Goal: Task Accomplishment & Management: Use online tool/utility

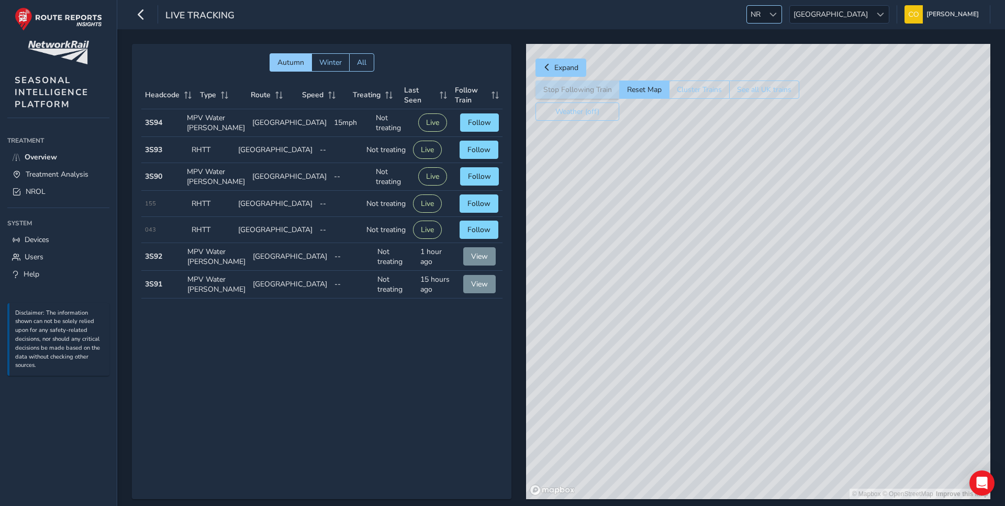
click at [764, 9] on span "NR" at bounding box center [755, 14] width 17 height 17
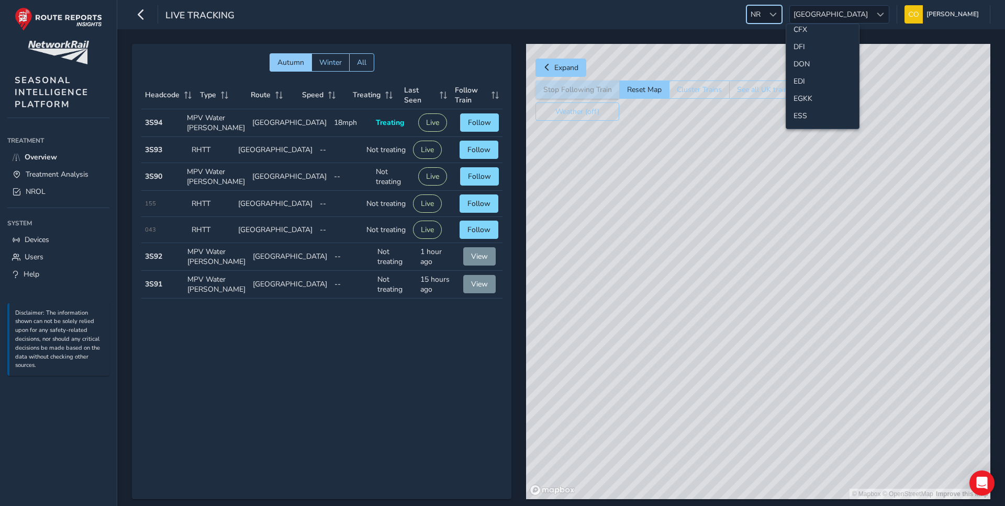
scroll to position [92, 0]
click at [805, 116] on li "ESS" at bounding box center [822, 116] width 73 height 17
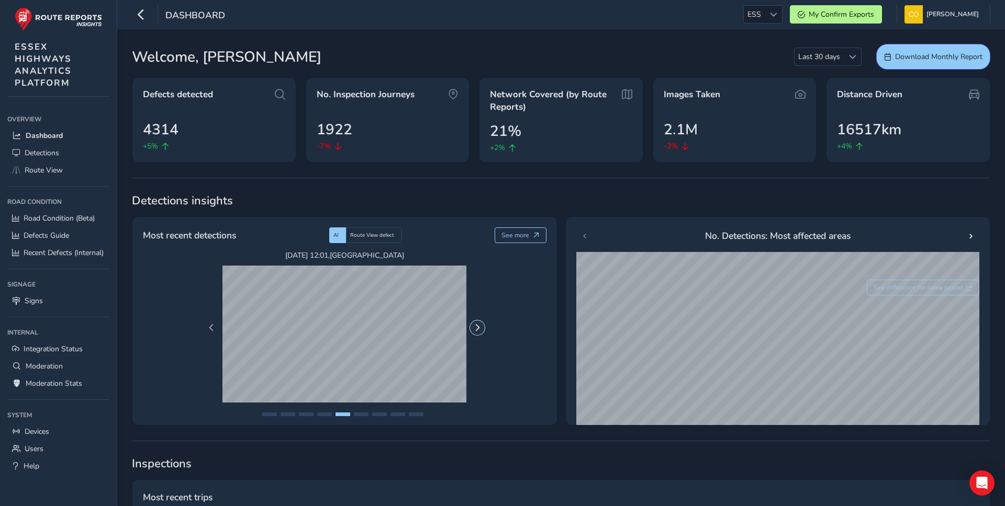
click at [476, 327] on span "Next Page" at bounding box center [477, 327] width 7 height 7
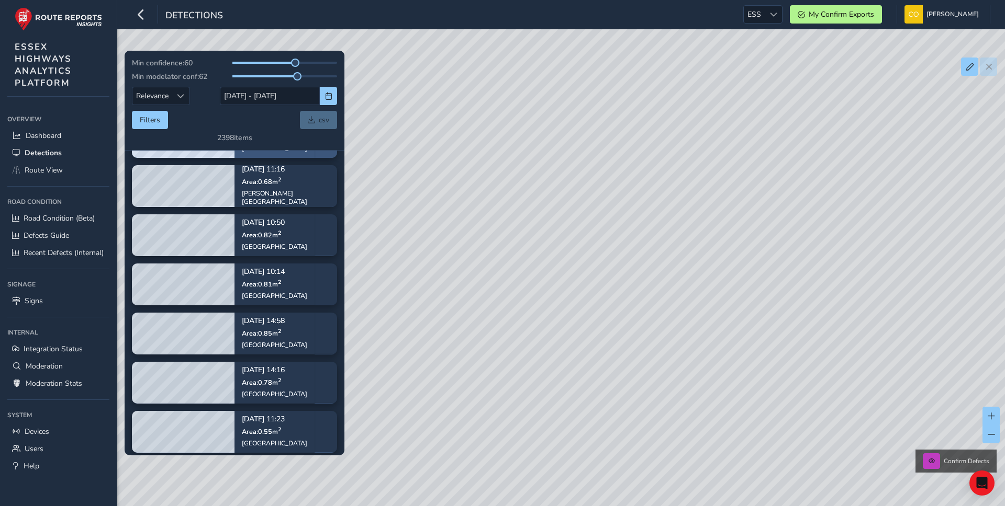
scroll to position [94, 0]
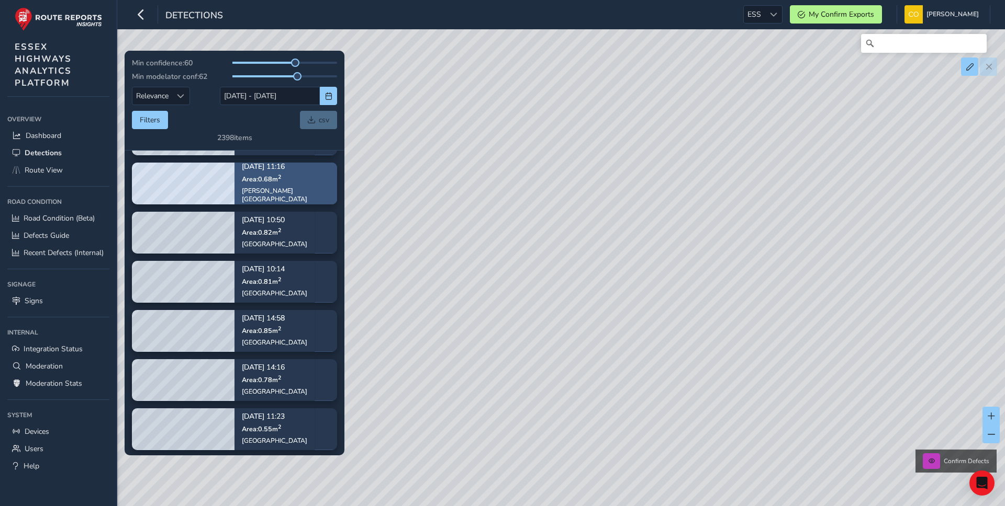
click at [271, 170] on p "Oct 14, 11:16" at bounding box center [286, 166] width 88 height 7
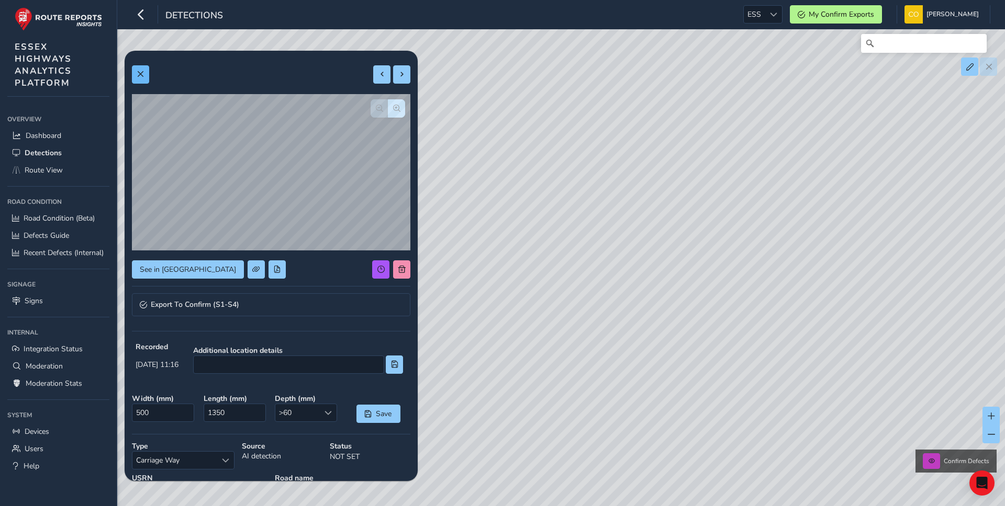
click at [131, 79] on div "See in Route View Export To Confirm (S1-S4) Recorded Oct 14 2025, 11:16 Additio…" at bounding box center [271, 361] width 293 height 620
click at [139, 76] on span at bounding box center [140, 74] width 7 height 7
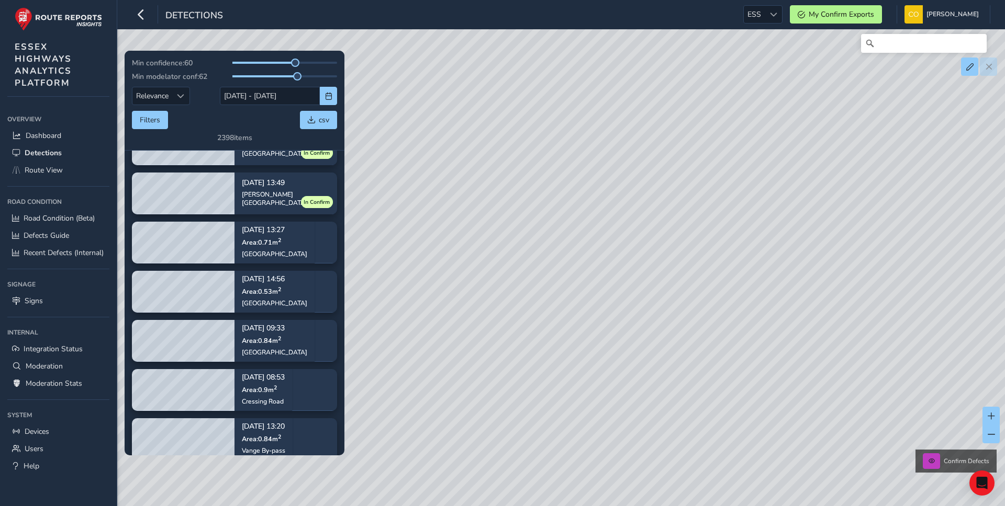
scroll to position [1127, 0]
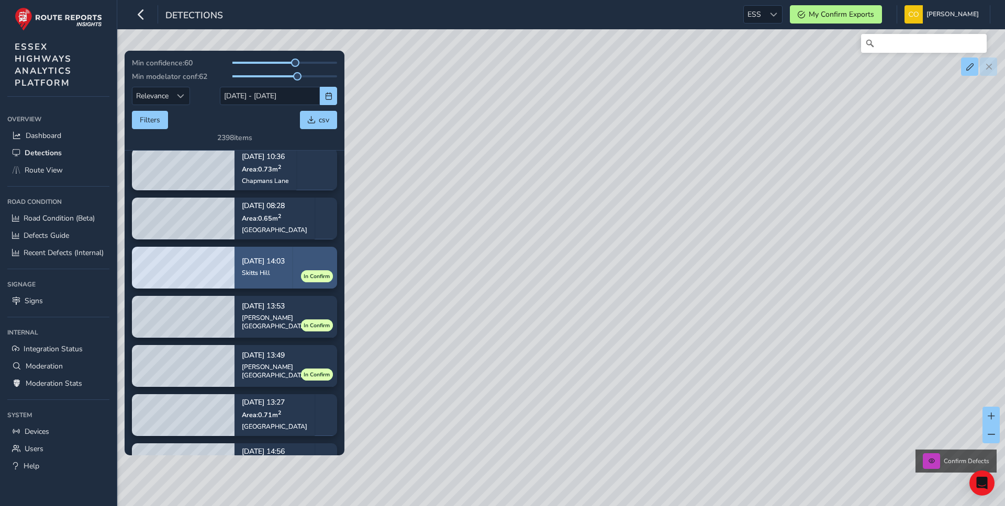
click at [279, 265] on p "Oct 11, 14:03" at bounding box center [263, 261] width 43 height 7
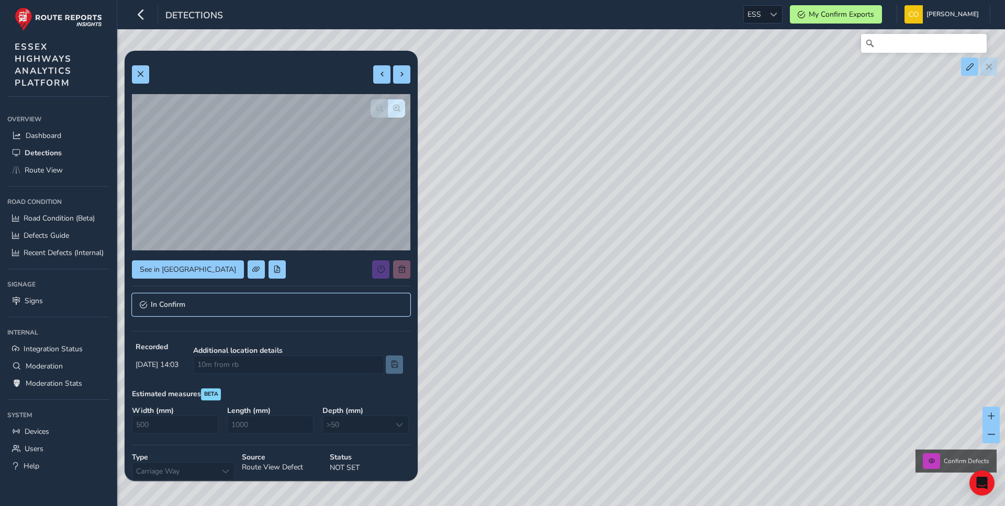
click at [232, 303] on link "In Confirm" at bounding box center [271, 305] width 278 height 23
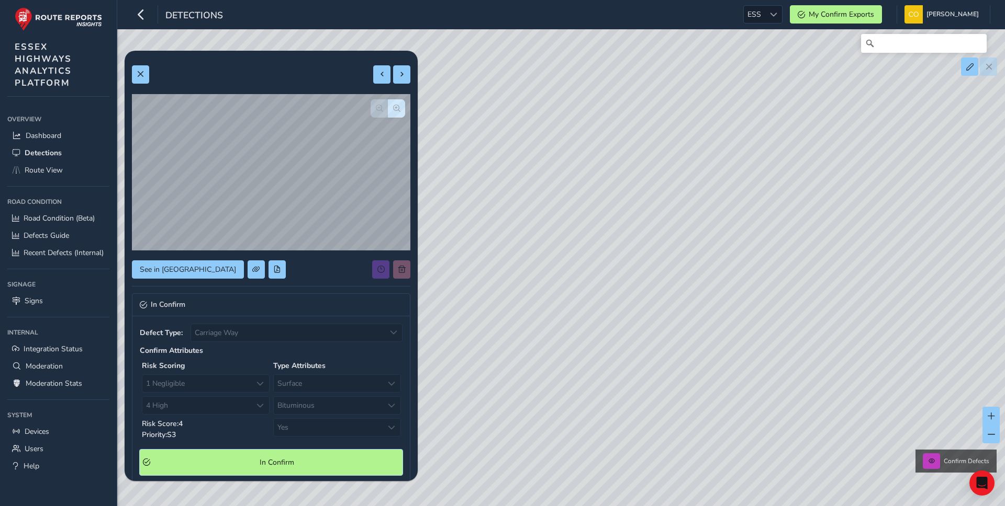
click at [244, 456] on Confirm "In Confirm" at bounding box center [271, 463] width 263 height 26
click at [144, 78] on button at bounding box center [140, 74] width 17 height 18
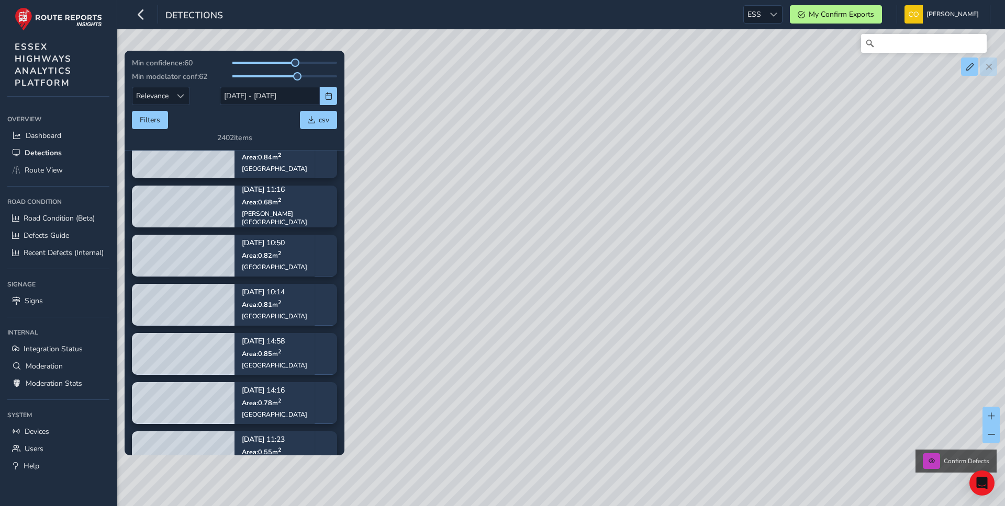
scroll to position [132, 0]
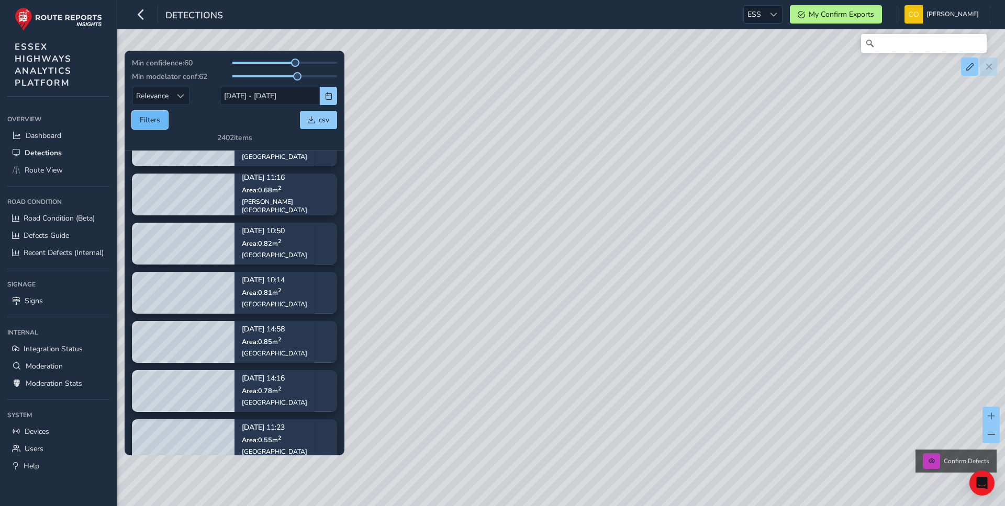
click at [151, 117] on button "Filters" at bounding box center [150, 120] width 36 height 18
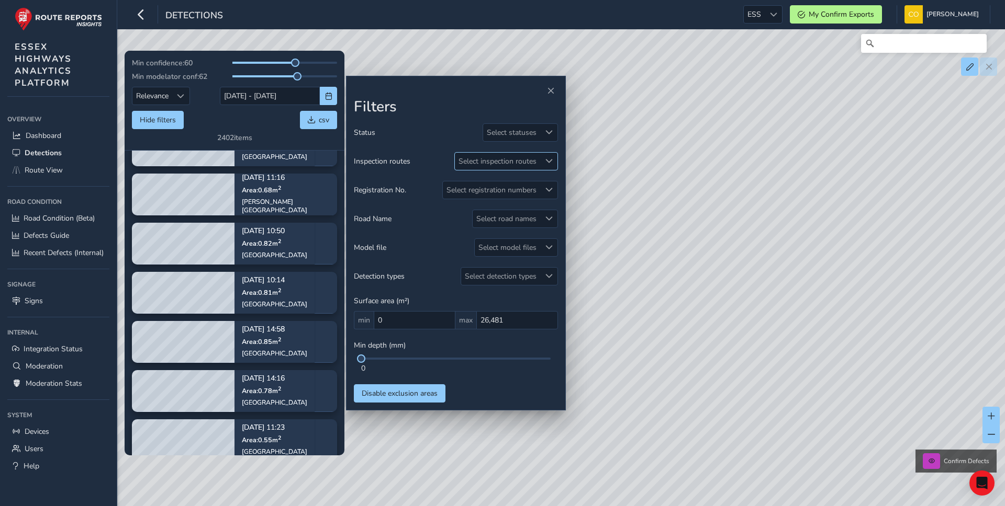
click at [480, 167] on div "Select inspection routes" at bounding box center [497, 161] width 85 height 17
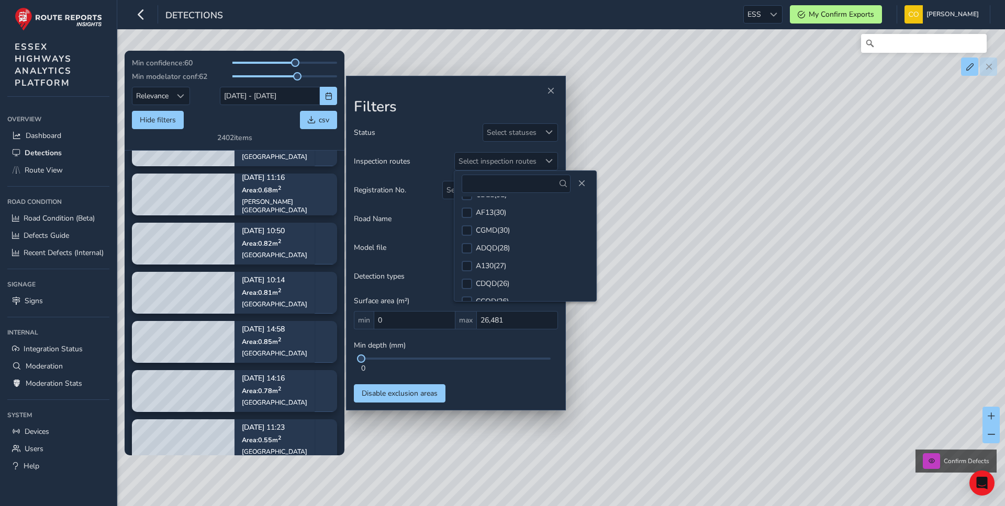
scroll to position [517, 0]
click at [514, 158] on div "Select inspection routes" at bounding box center [497, 161] width 85 height 17
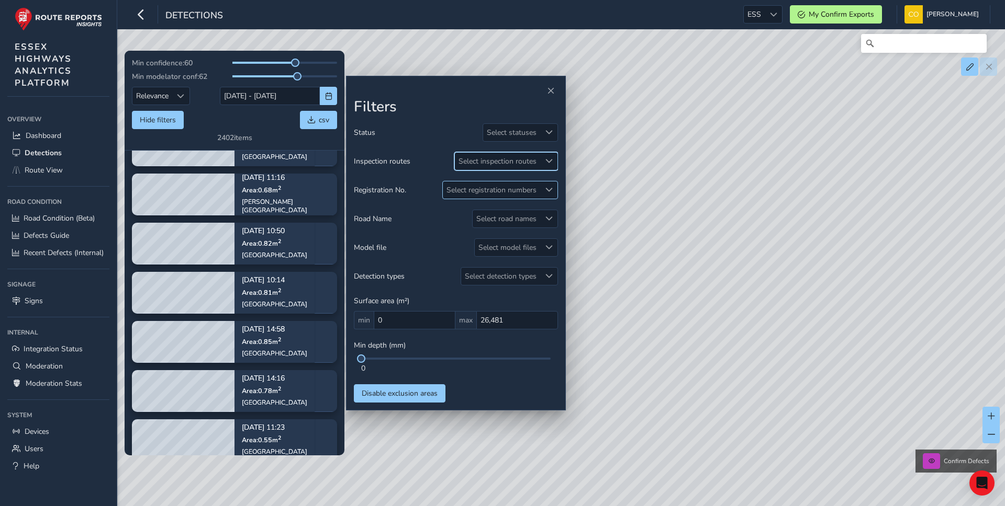
click at [496, 188] on div "Select registration numbers" at bounding box center [491, 190] width 97 height 17
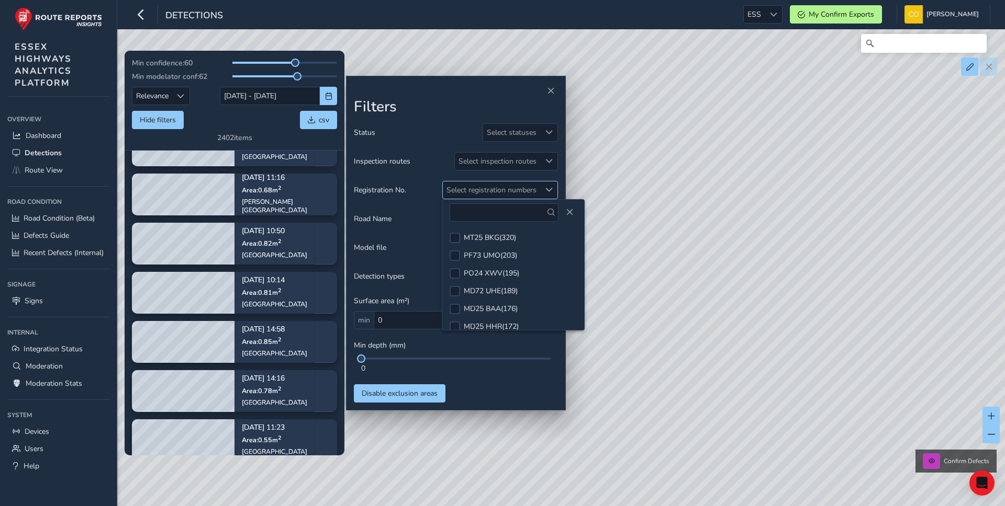
click at [471, 183] on div "Select registration numbers" at bounding box center [491, 190] width 97 height 17
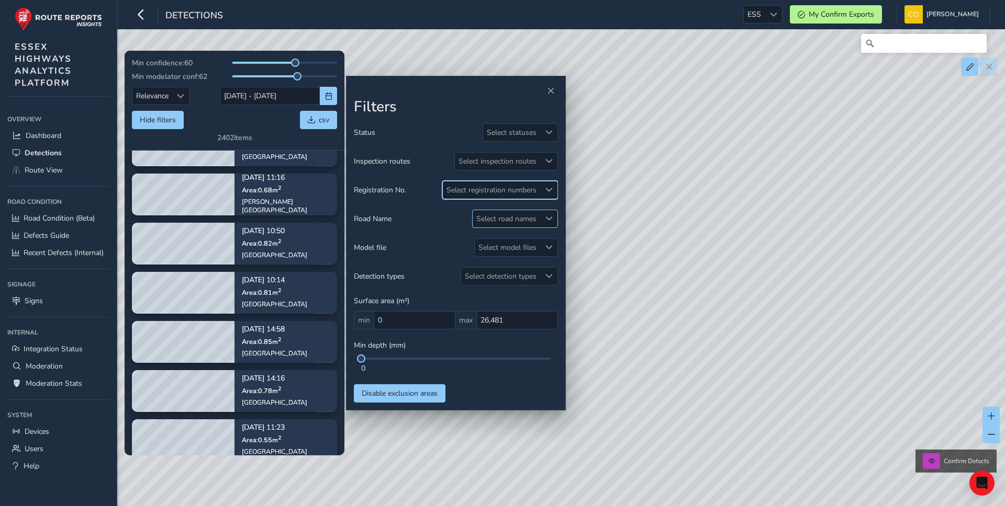
click at [493, 219] on div "Select road names" at bounding box center [505, 218] width 67 height 17
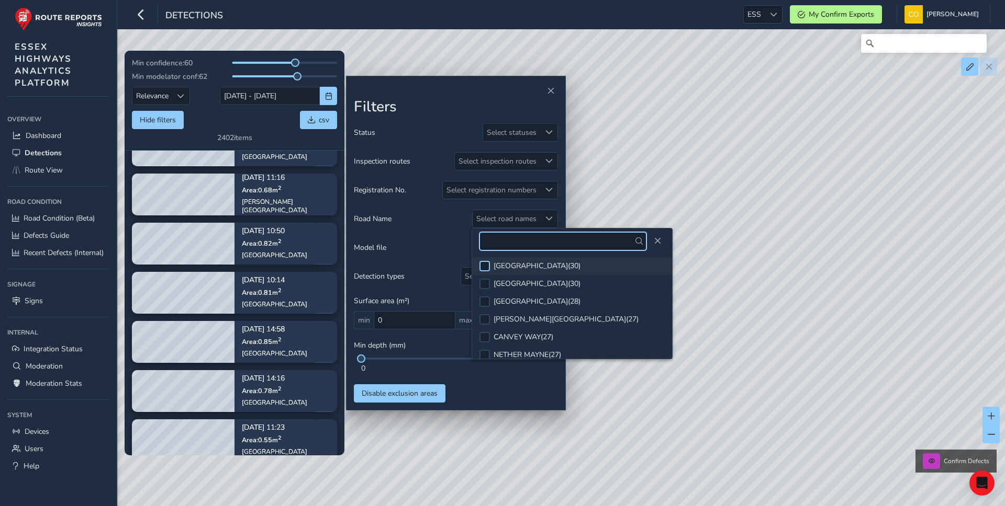
scroll to position [114, 0]
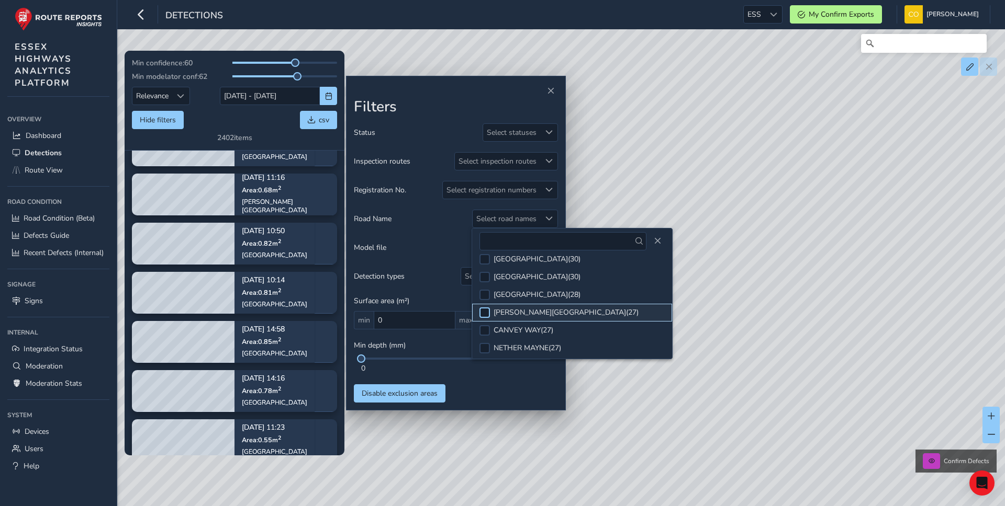
click at [488, 312] on div at bounding box center [484, 313] width 10 height 10
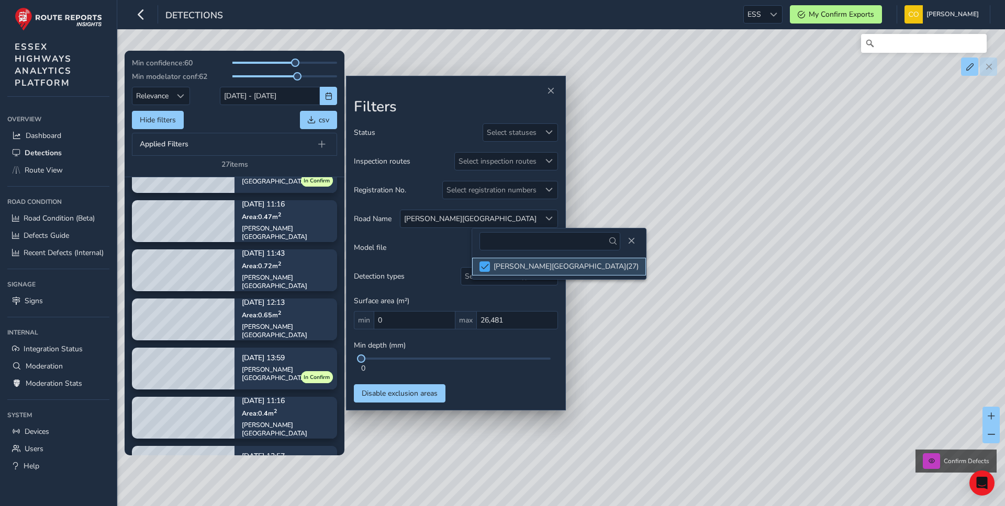
click at [485, 265] on span at bounding box center [485, 266] width 8 height 7
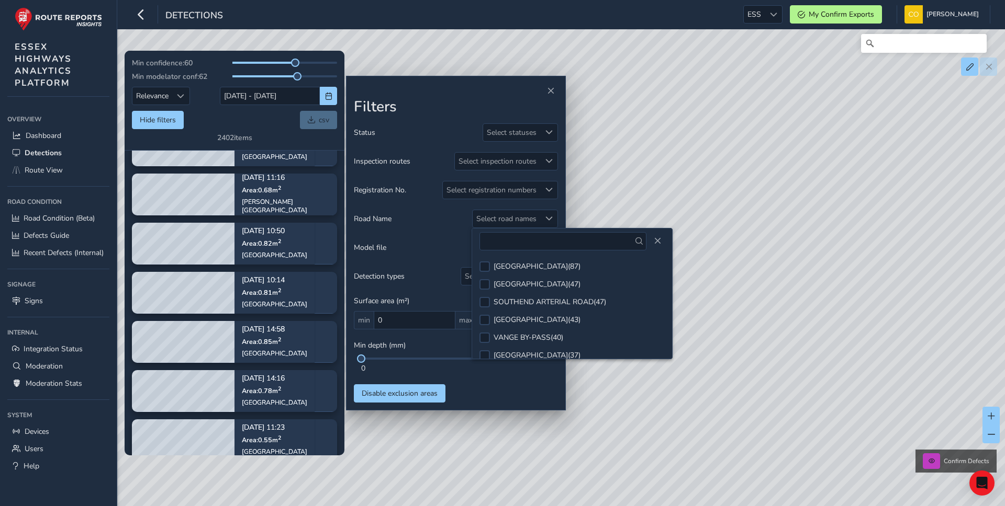
click at [448, 244] on div "Model file Select model files" at bounding box center [456, 248] width 204 height 18
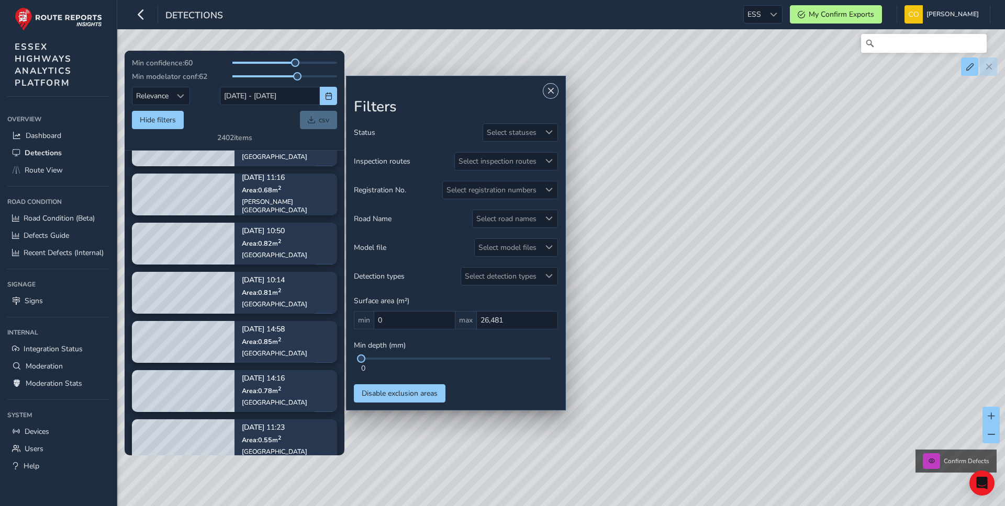
click at [551, 90] on span "Close" at bounding box center [550, 90] width 7 height 7
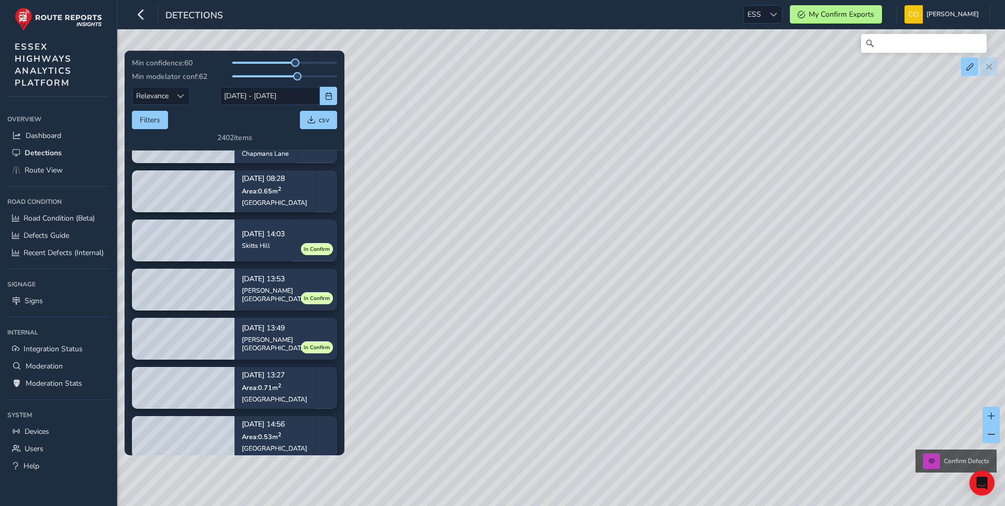
scroll to position [1169, 0]
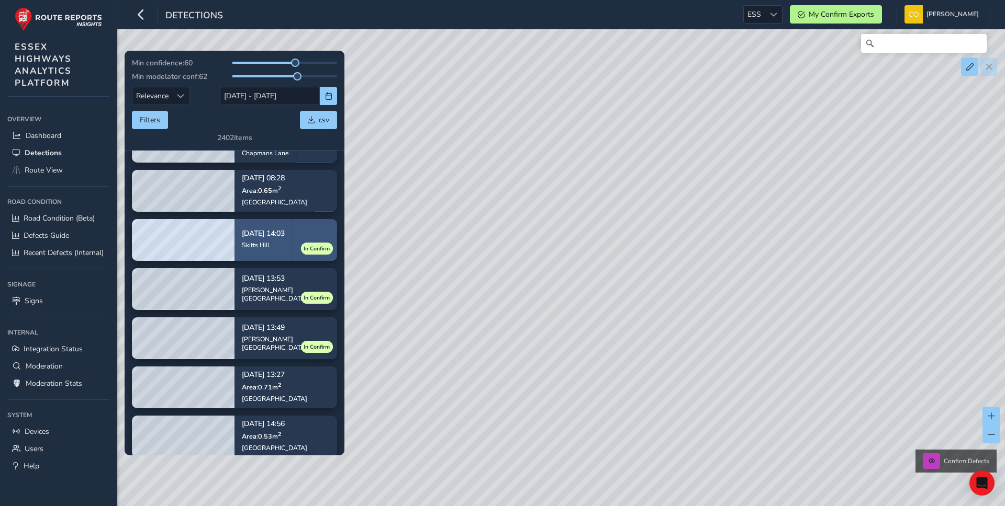
click at [272, 228] on div "Oct 11, 14:03 Skitts Hill" at bounding box center [263, 240] width 43 height 34
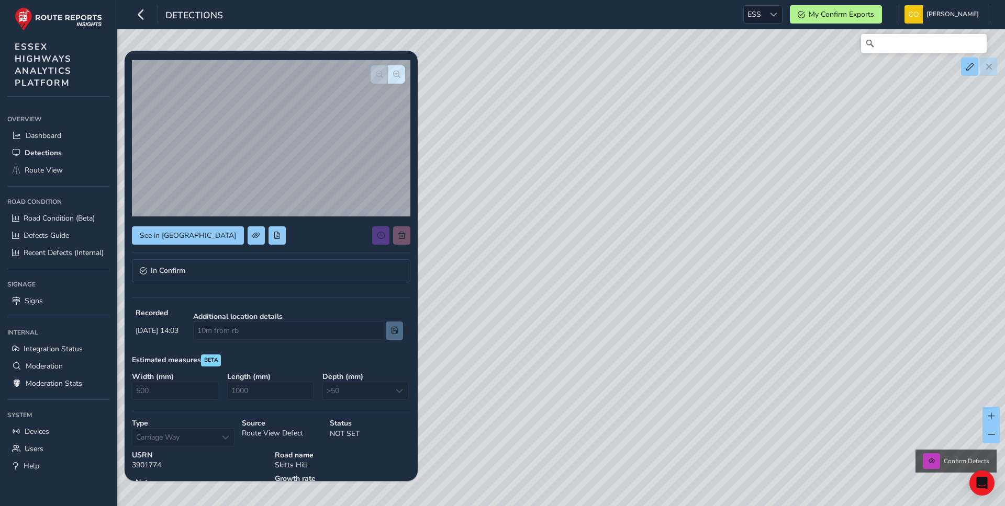
scroll to position [87, 0]
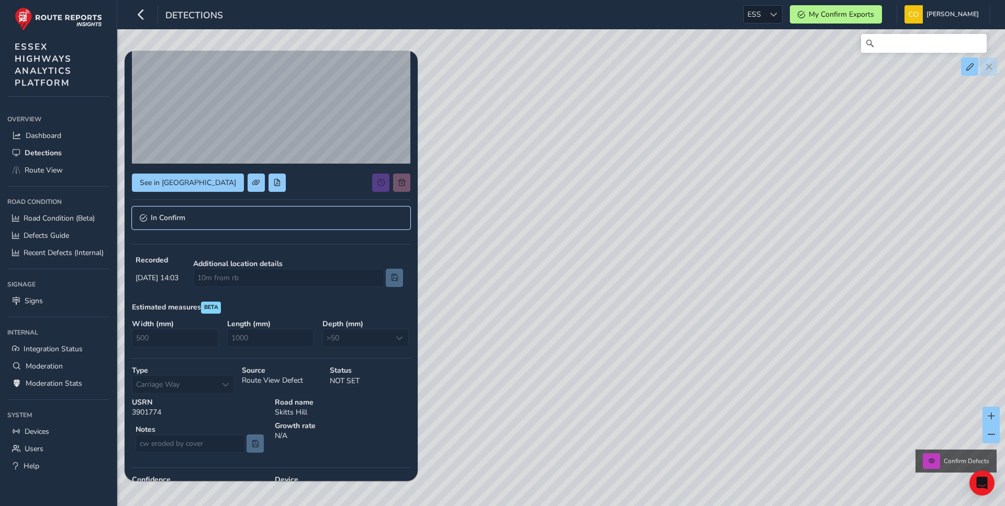
click at [198, 216] on link "In Confirm" at bounding box center [271, 218] width 278 height 23
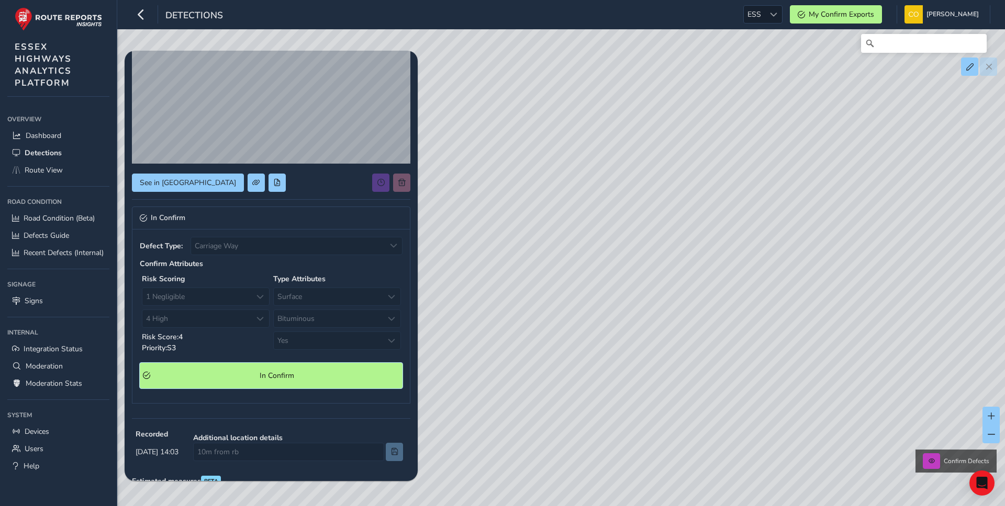
click at [222, 378] on span "In Confirm" at bounding box center [276, 376] width 245 height 10
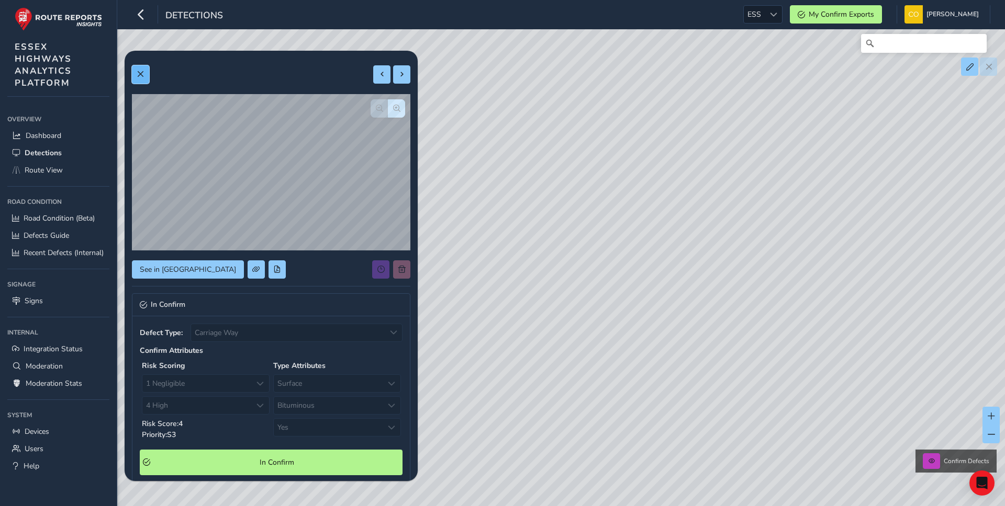
click at [140, 71] on span at bounding box center [140, 74] width 7 height 7
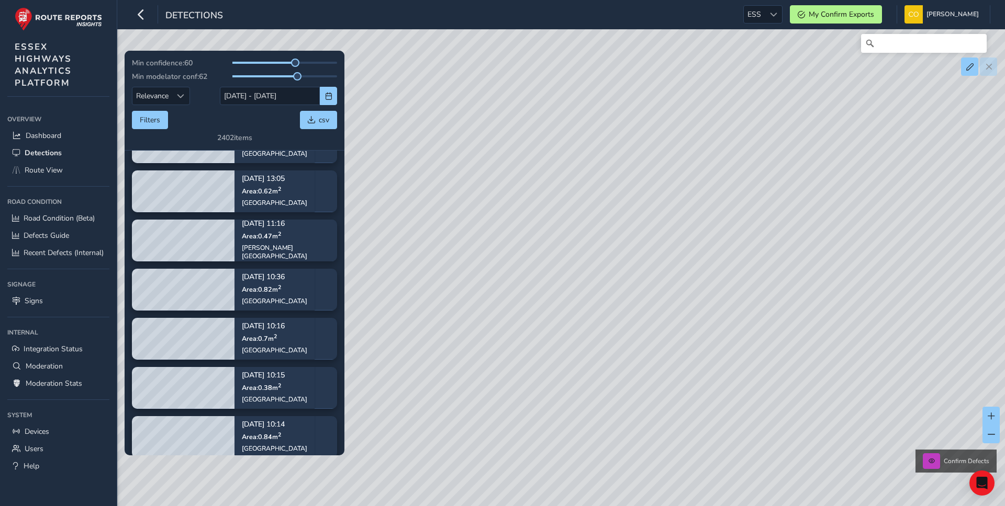
scroll to position [1876, 0]
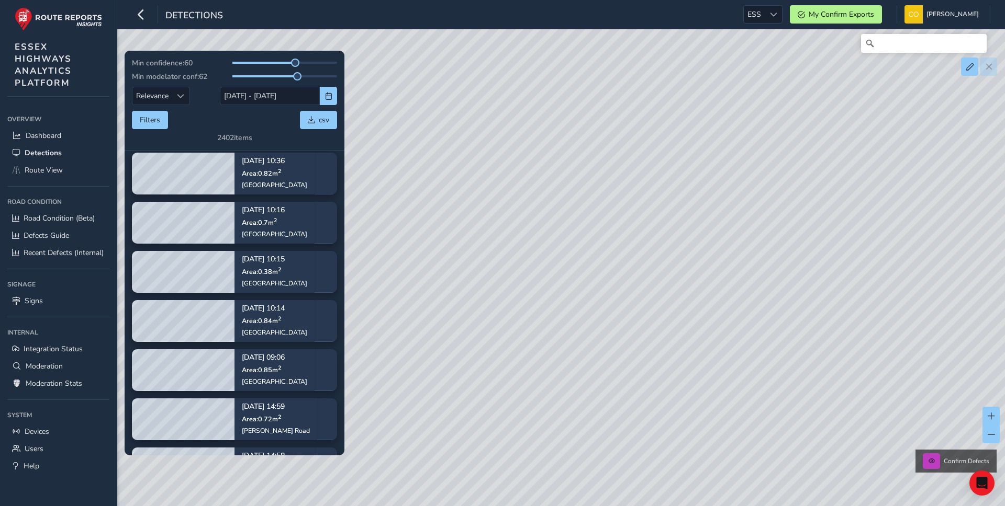
click at [128, 115] on div "Min confidence: 60 Min modelator conf: 62 Relevance Relevance 30/09/2025 - 14/1…" at bounding box center [235, 101] width 220 height 100
click at [143, 117] on button "Filters" at bounding box center [150, 120] width 36 height 18
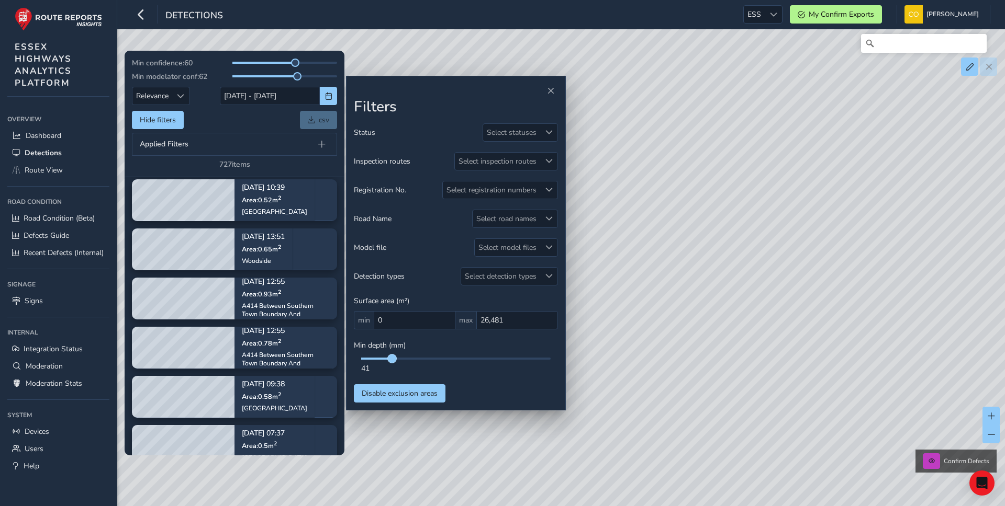
drag, startPoint x: 361, startPoint y: 358, endPoint x: 392, endPoint y: 359, distance: 31.4
click at [392, 359] on span at bounding box center [392, 359] width 8 height 8
drag, startPoint x: 392, startPoint y: 359, endPoint x: 361, endPoint y: 360, distance: 31.4
click at [361, 360] on span at bounding box center [362, 359] width 8 height 8
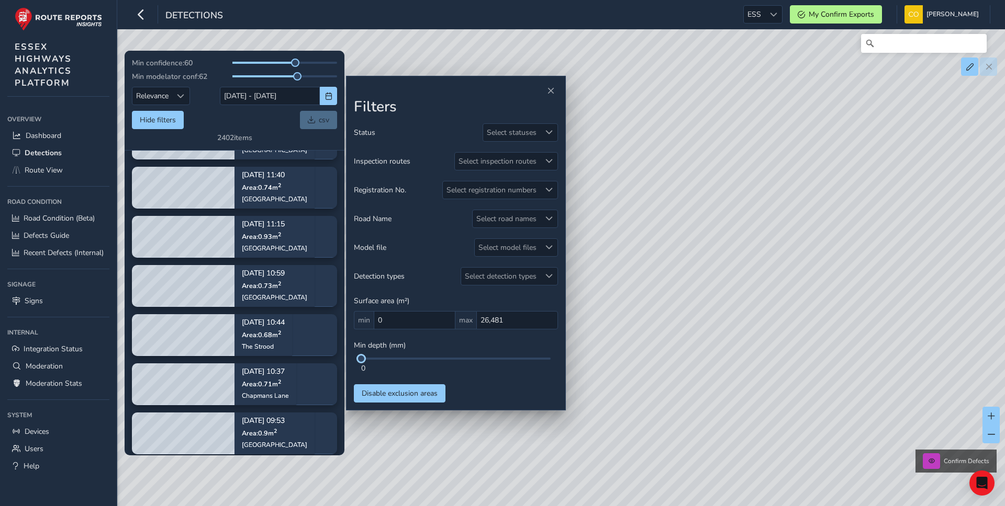
scroll to position [2282, 0]
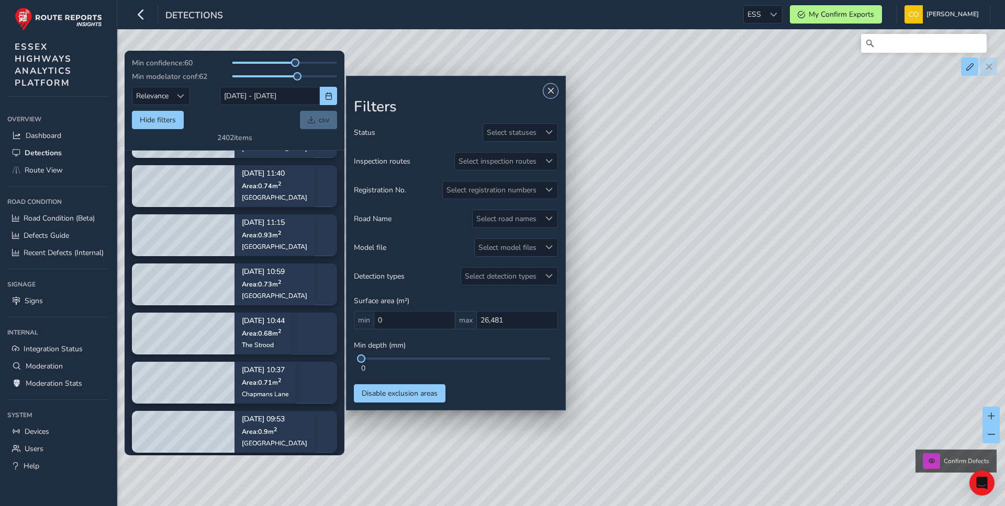
click at [554, 91] on span "Close" at bounding box center [550, 90] width 7 height 7
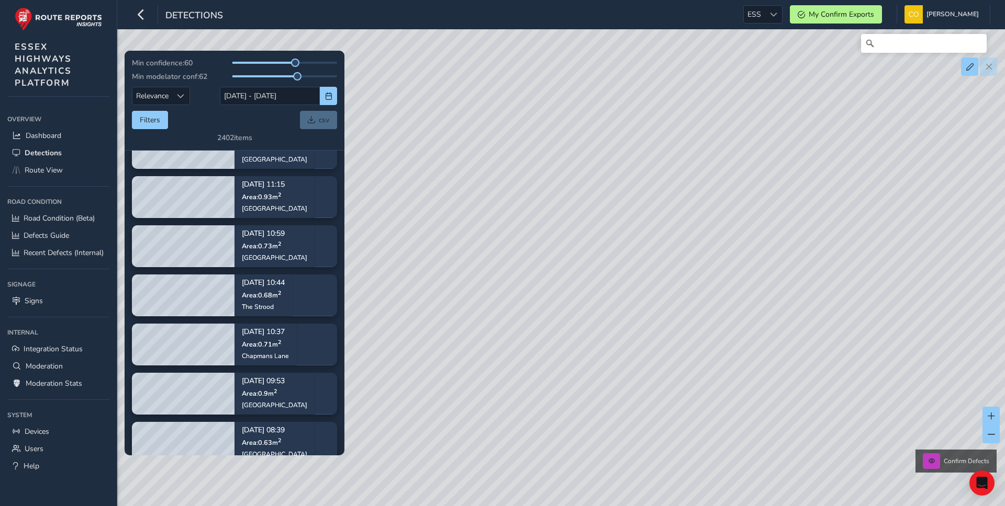
scroll to position [2322, 0]
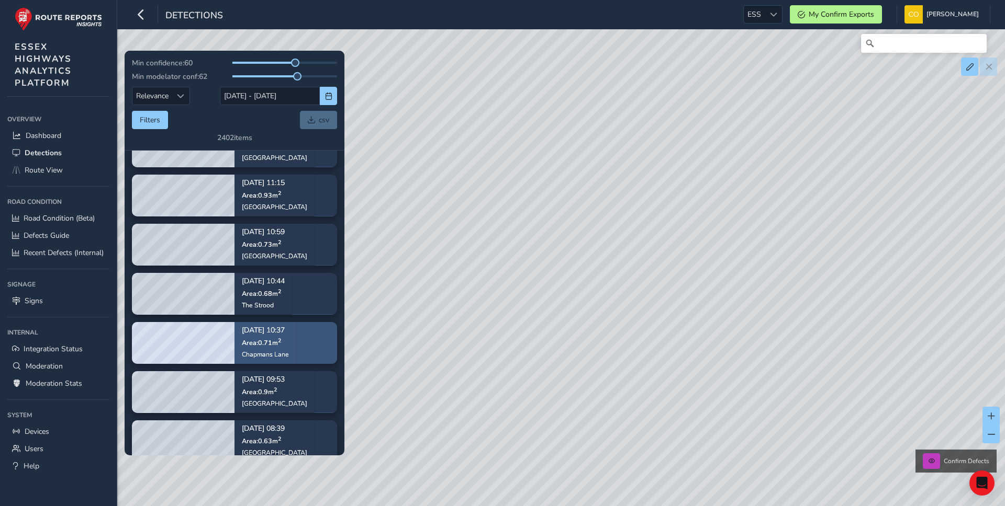
click at [296, 329] on div "Oct 13, 10:37 Area: 0.71 m 2 Chapmans Lane" at bounding box center [265, 342] width 62 height 61
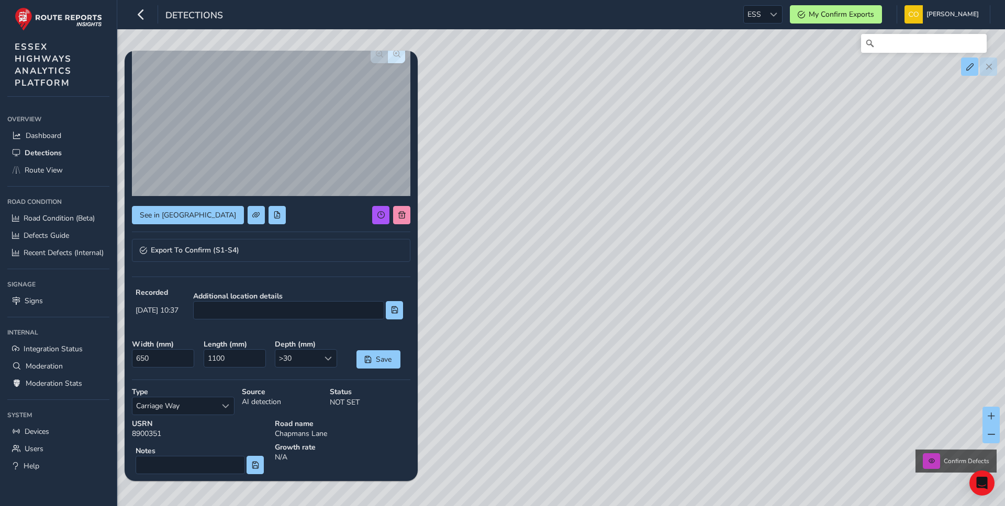
scroll to position [50, 0]
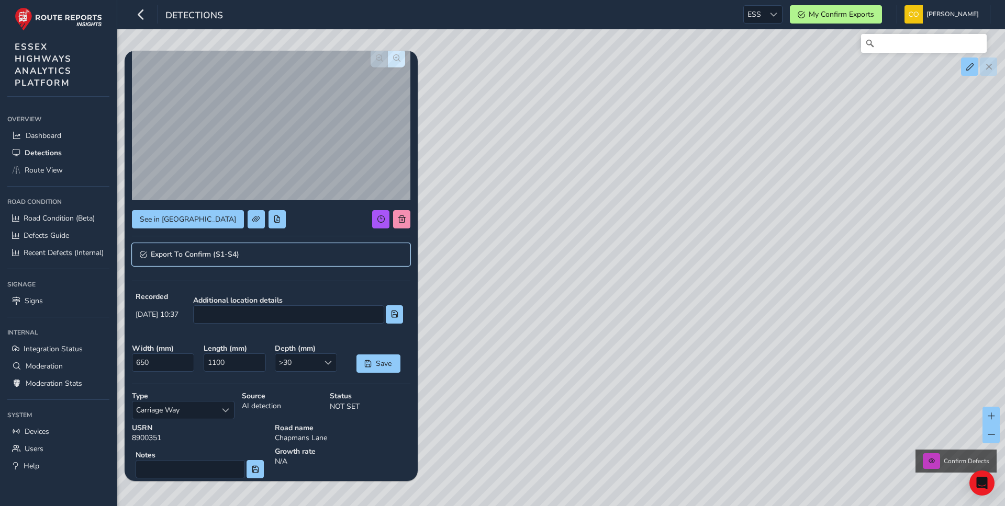
click at [233, 249] on link "Export To Confirm (S1-S4)" at bounding box center [271, 254] width 278 height 23
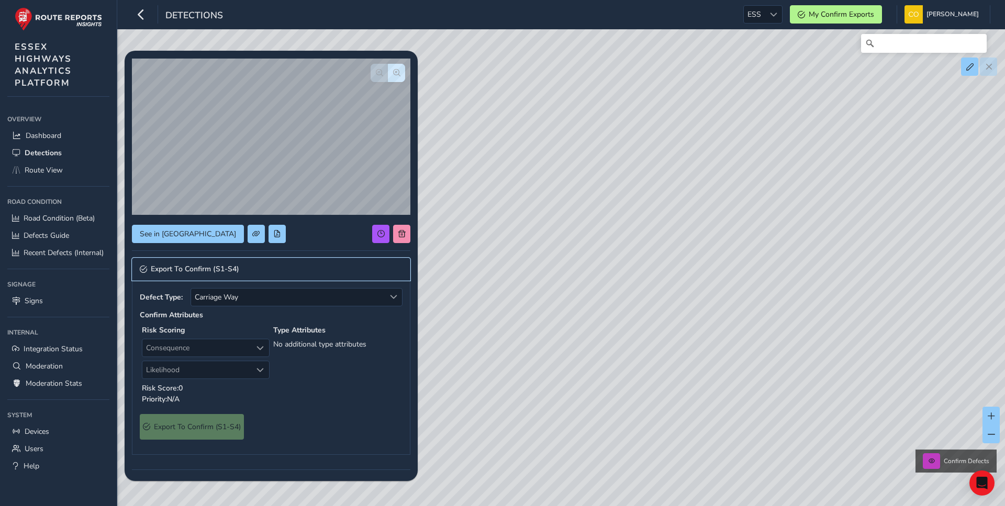
scroll to position [28, 0]
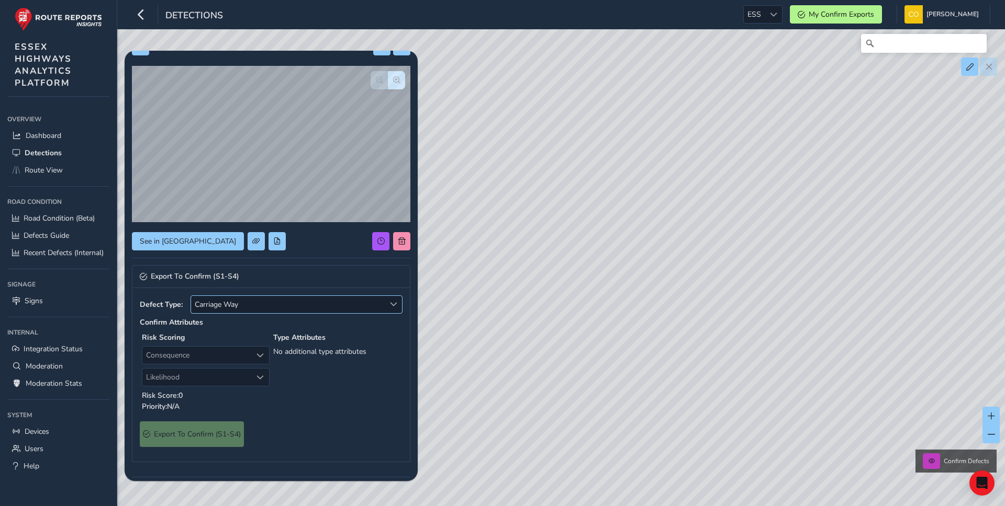
click at [231, 307] on span "Carriage Way" at bounding box center [288, 304] width 194 height 17
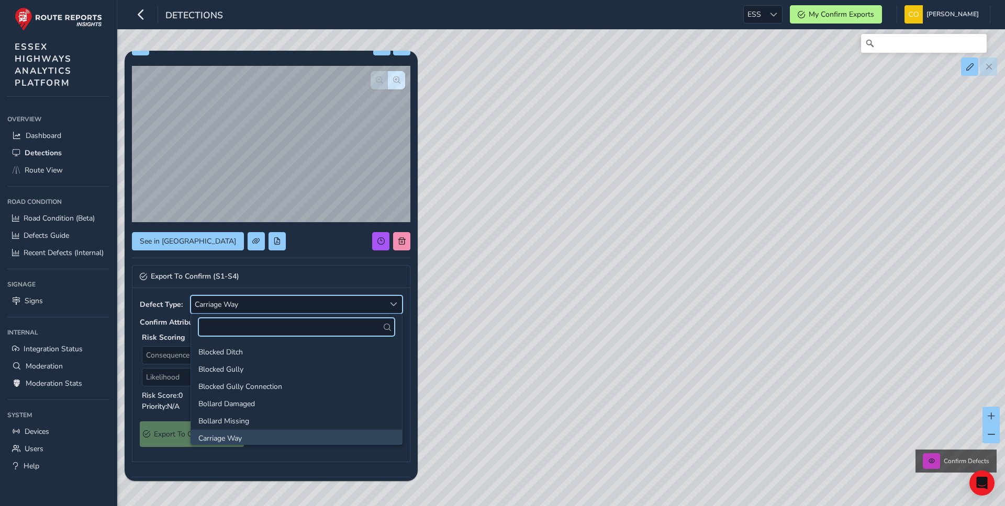
scroll to position [3, 0]
click at [224, 434] on li "Carriage Way" at bounding box center [296, 435] width 211 height 17
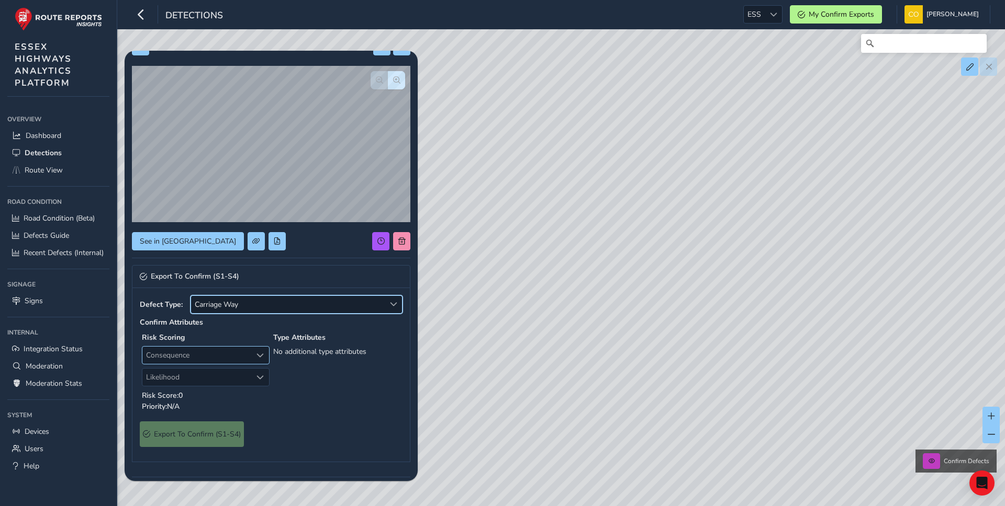
click at [210, 357] on span "Consequence" at bounding box center [196, 355] width 109 height 17
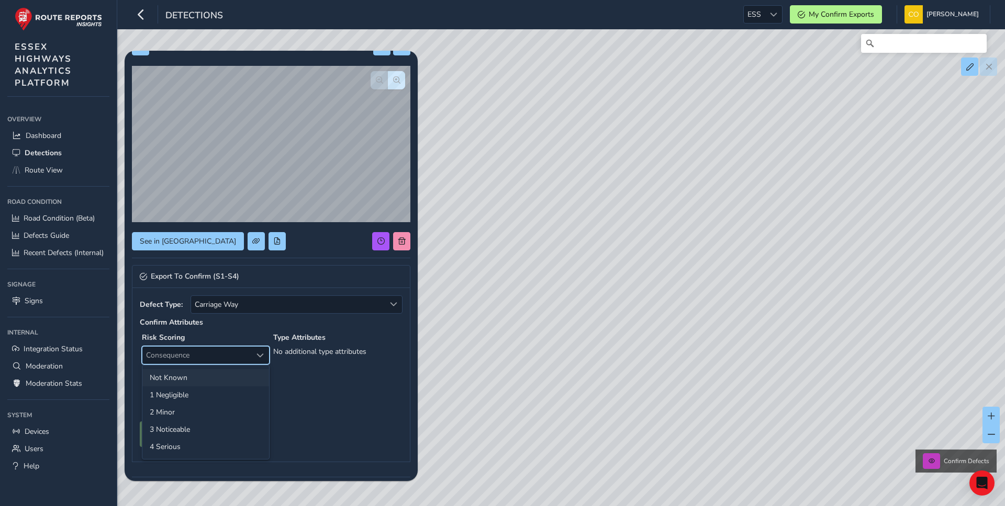
click at [182, 415] on li "2 Minor" at bounding box center [205, 412] width 127 height 17
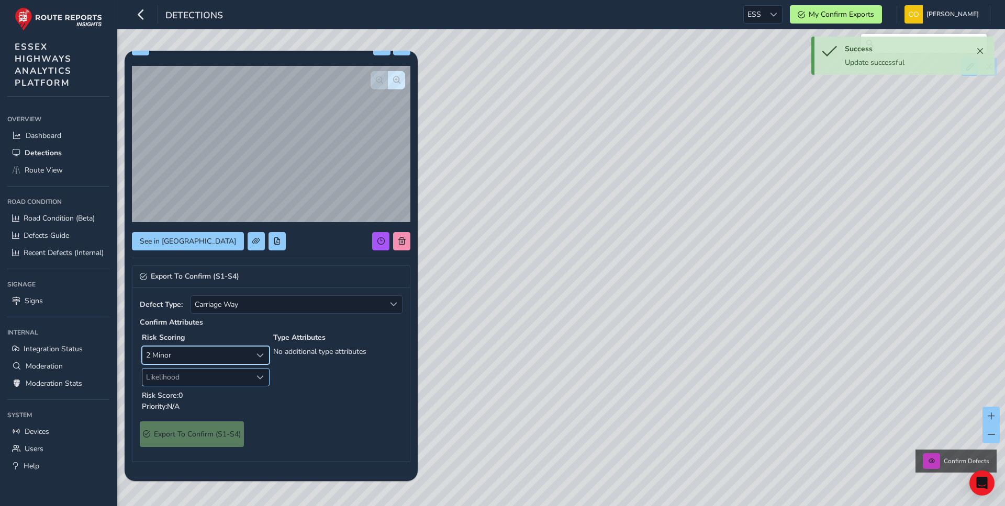
click at [192, 377] on span "Likelihood" at bounding box center [196, 377] width 109 height 17
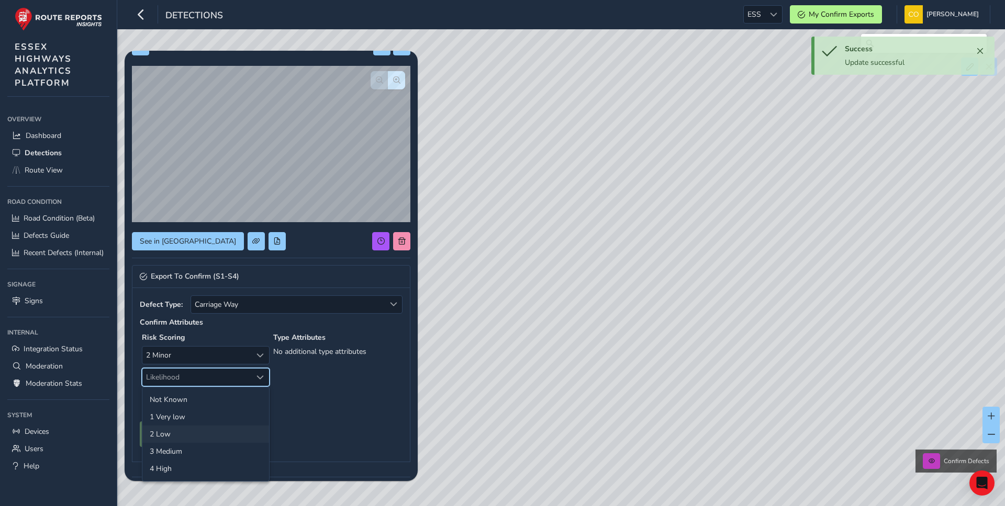
click at [185, 436] on li "2 Low" at bounding box center [205, 434] width 127 height 17
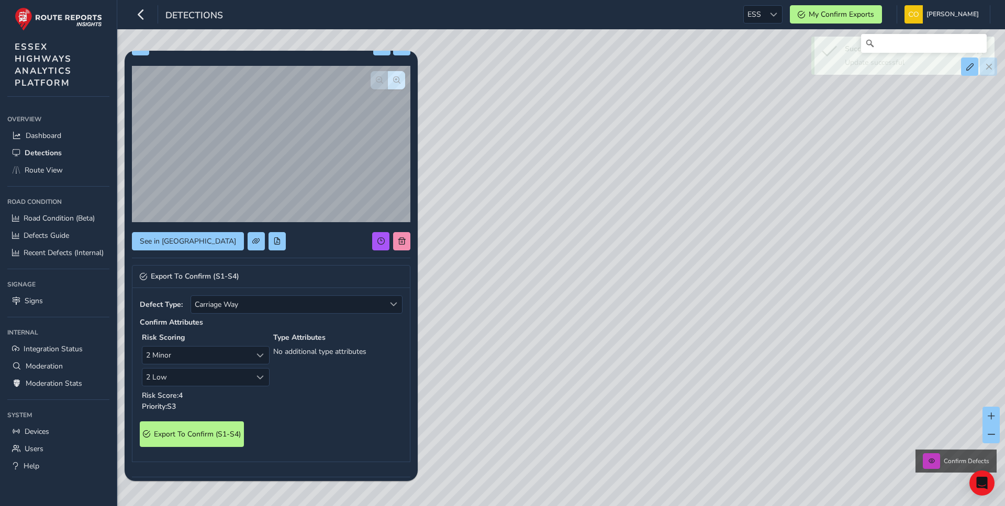
drag, startPoint x: 163, startPoint y: 400, endPoint x: 185, endPoint y: 400, distance: 22.0
click at [185, 400] on p "Risk Score: 4" at bounding box center [206, 395] width 128 height 11
click at [182, 406] on p "Priority: S3" at bounding box center [206, 406] width 128 height 11
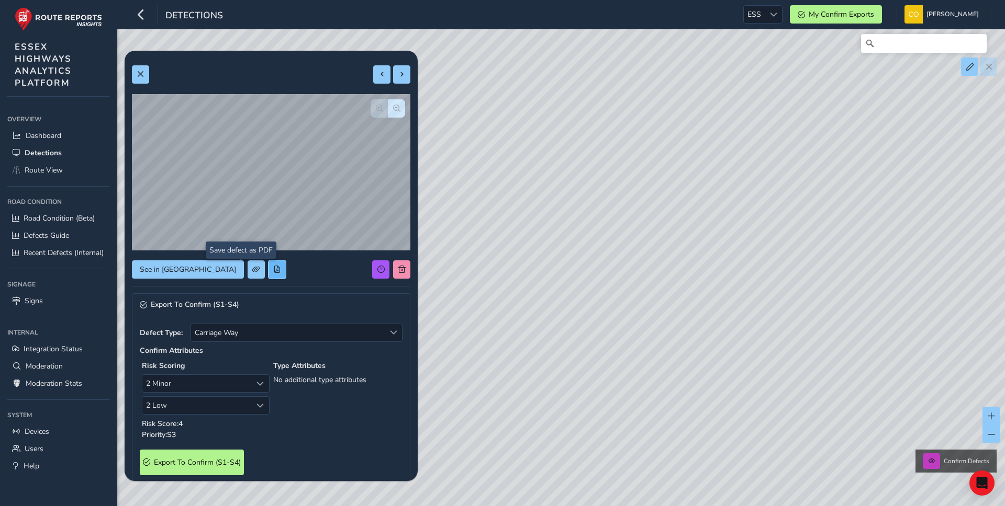
click at [268, 269] on button at bounding box center [276, 270] width 17 height 18
click at [151, 73] on div at bounding box center [271, 74] width 278 height 18
click at [143, 73] on span at bounding box center [140, 74] width 7 height 7
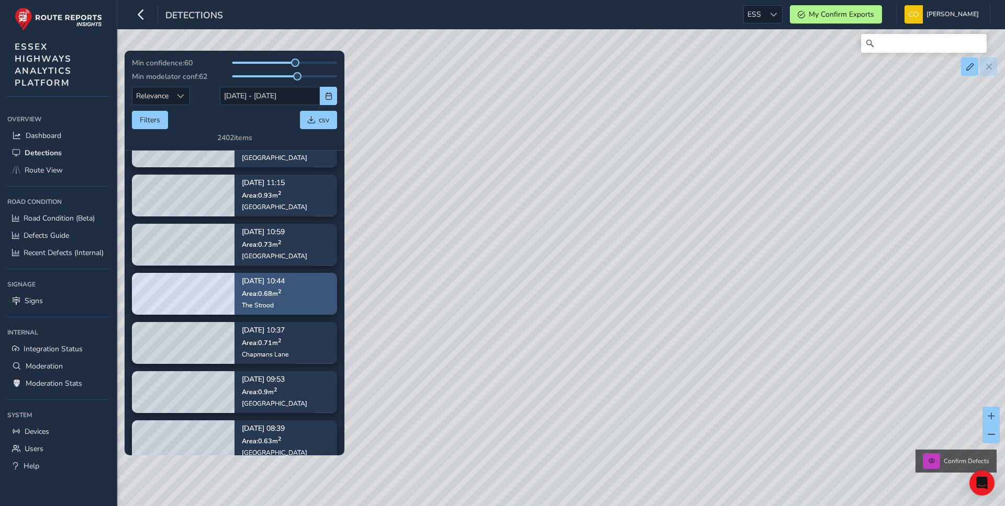
scroll to position [2259, 0]
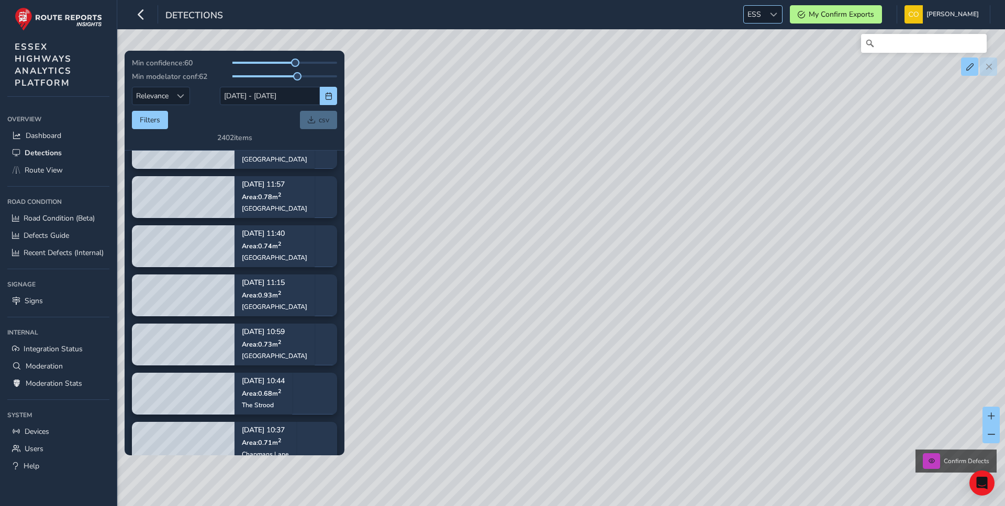
click at [747, 16] on span "ESS" at bounding box center [754, 14] width 21 height 17
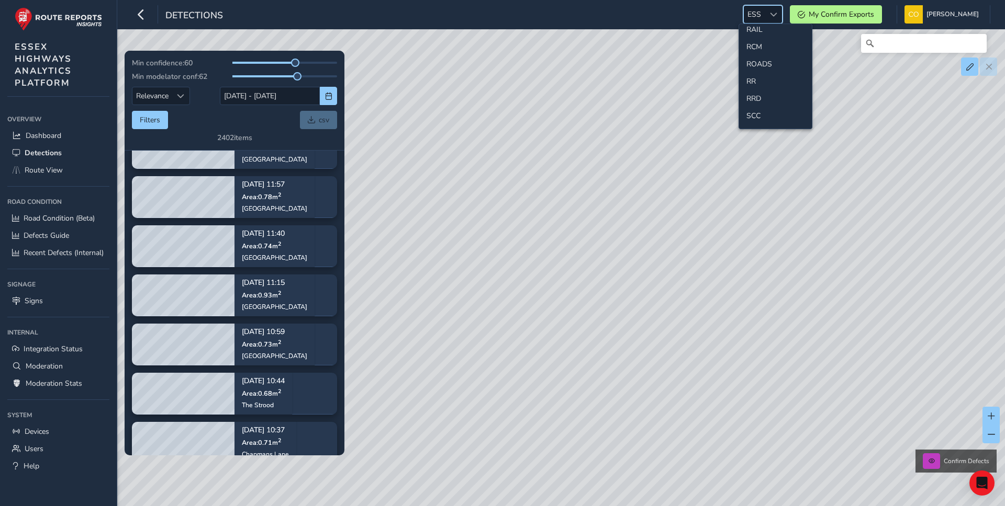
scroll to position [492, 0]
click at [760, 112] on li "SCC" at bounding box center [775, 113] width 73 height 17
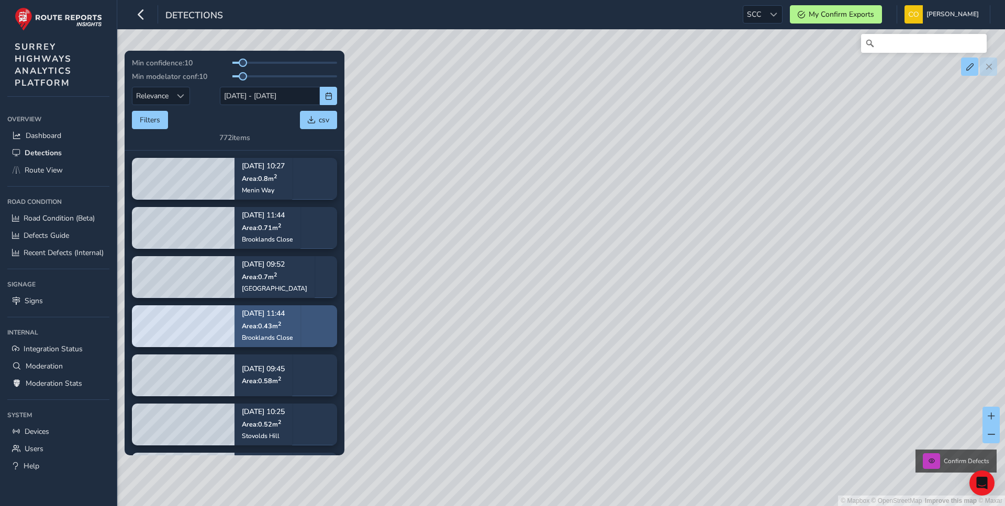
click at [300, 317] on div "Oct 14, 11:44 Area: 0.43 m 2 Brooklands Close" at bounding box center [267, 326] width 66 height 61
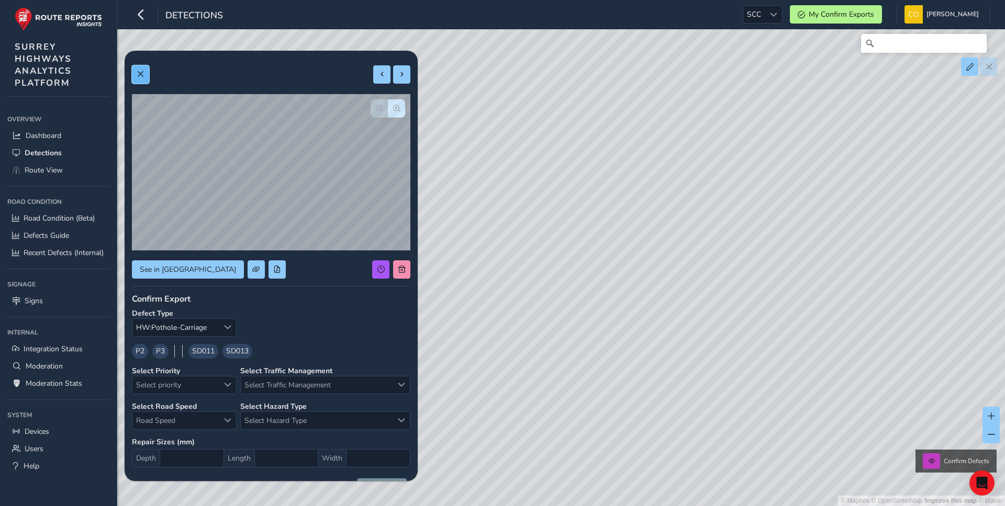
click at [138, 70] on button at bounding box center [140, 74] width 17 height 18
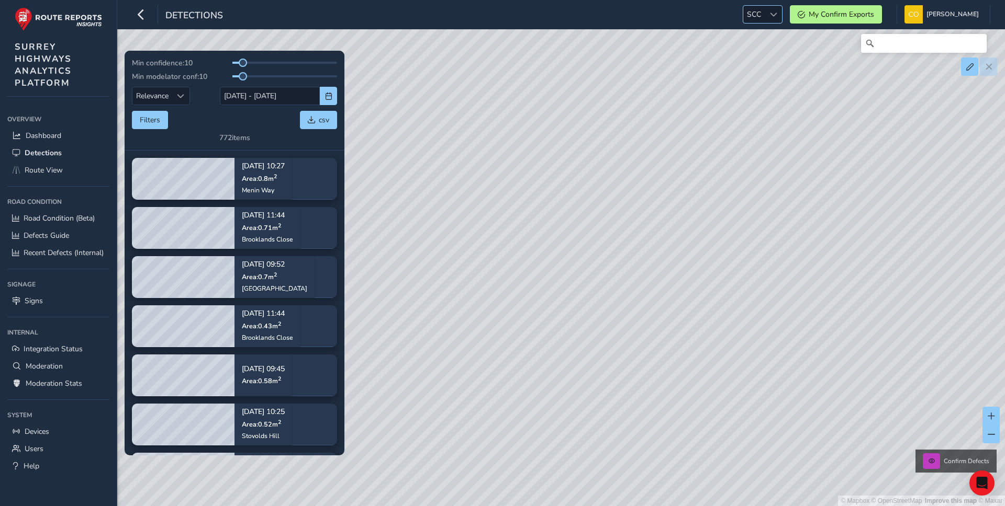
click at [753, 17] on span "SCC" at bounding box center [753, 14] width 21 height 17
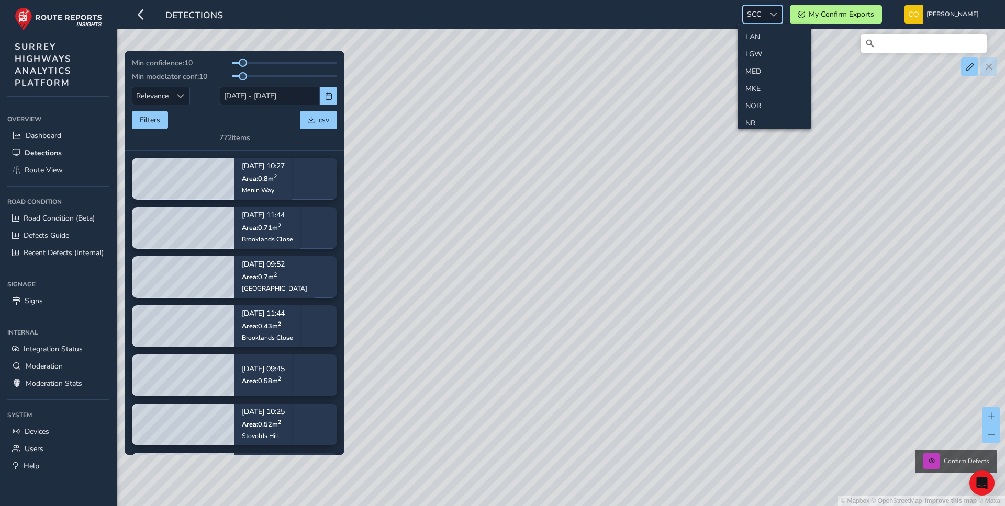
scroll to position [327, 0]
click at [768, 66] on li "MED" at bounding box center [774, 72] width 73 height 17
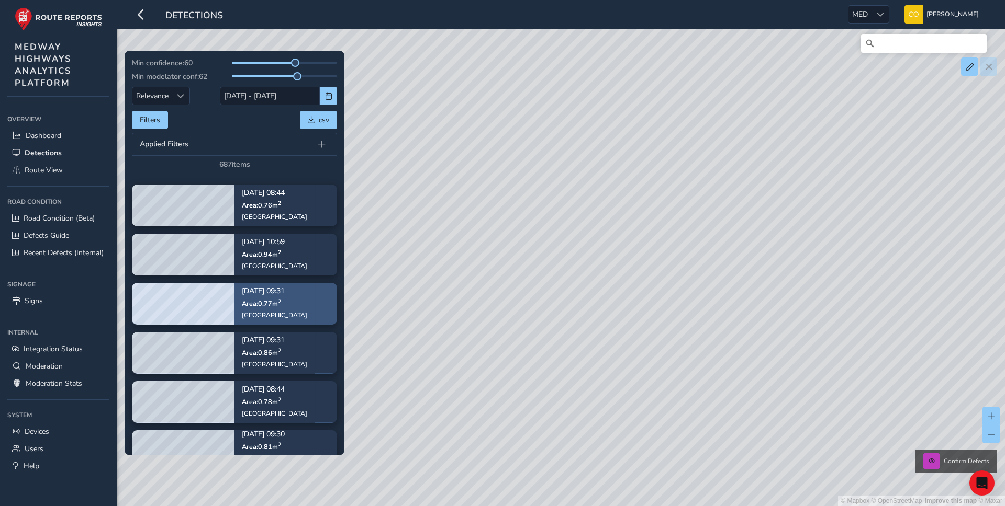
click at [270, 308] on div "Oct 14, 09:31 Area: 0.77 m 2 Richmond Road" at bounding box center [274, 303] width 65 height 46
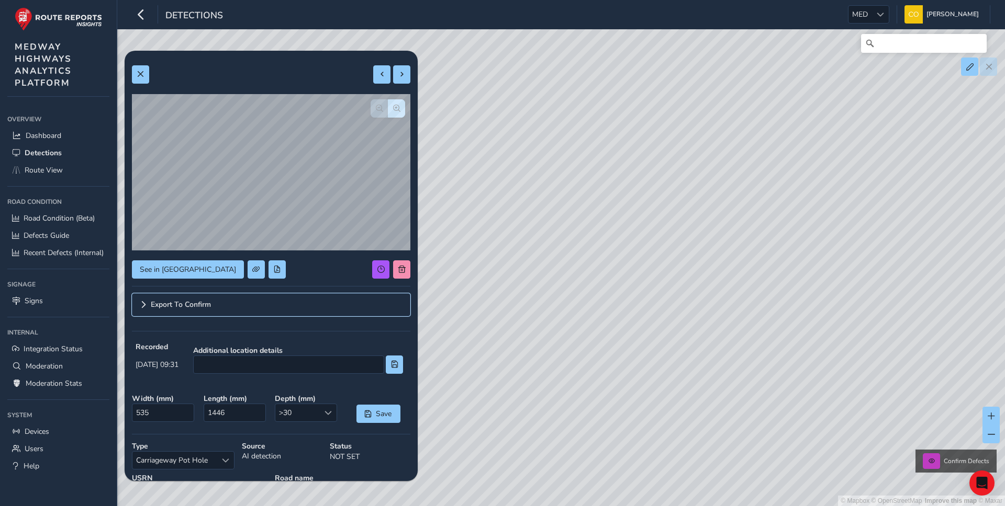
click at [250, 311] on link "Export To Confirm" at bounding box center [271, 305] width 278 height 23
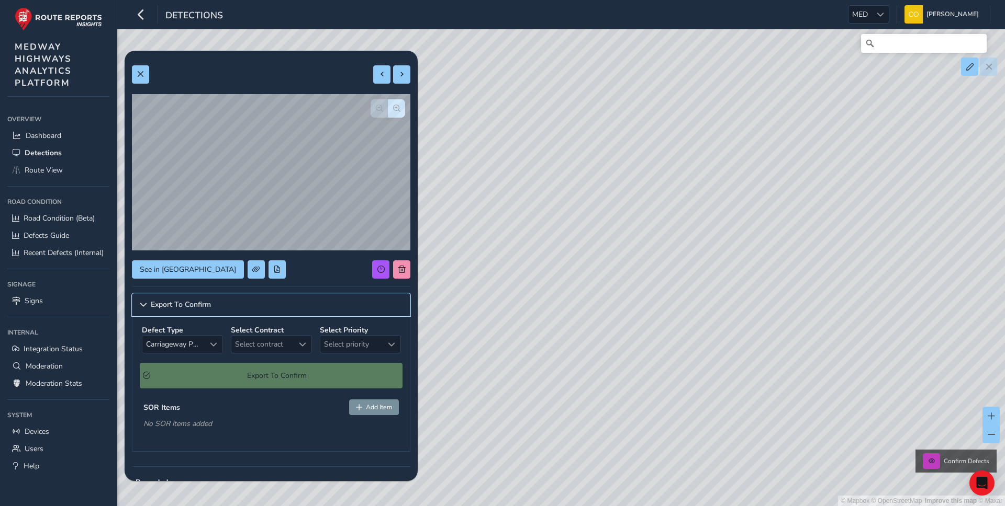
scroll to position [25, 0]
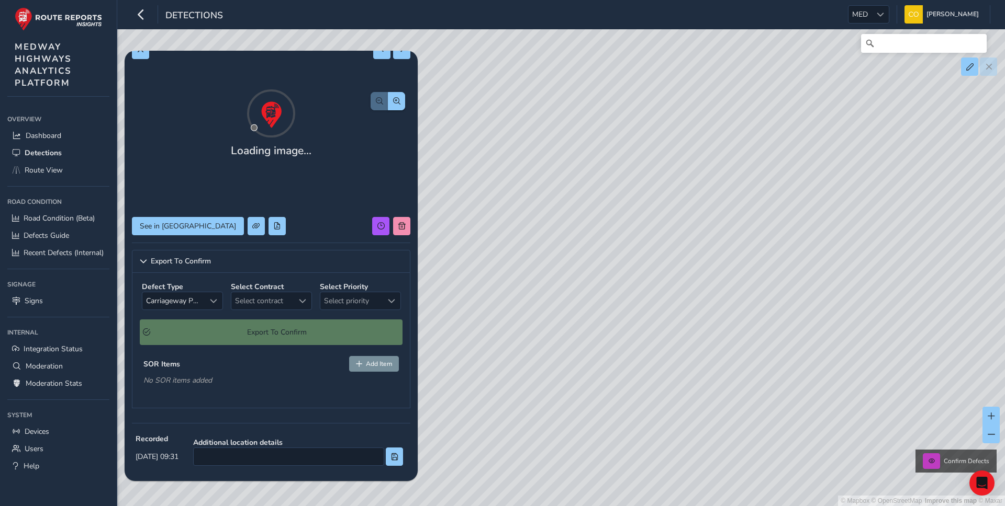
click at [268, 325] on div "Export To Confirm" at bounding box center [271, 333] width 263 height 26
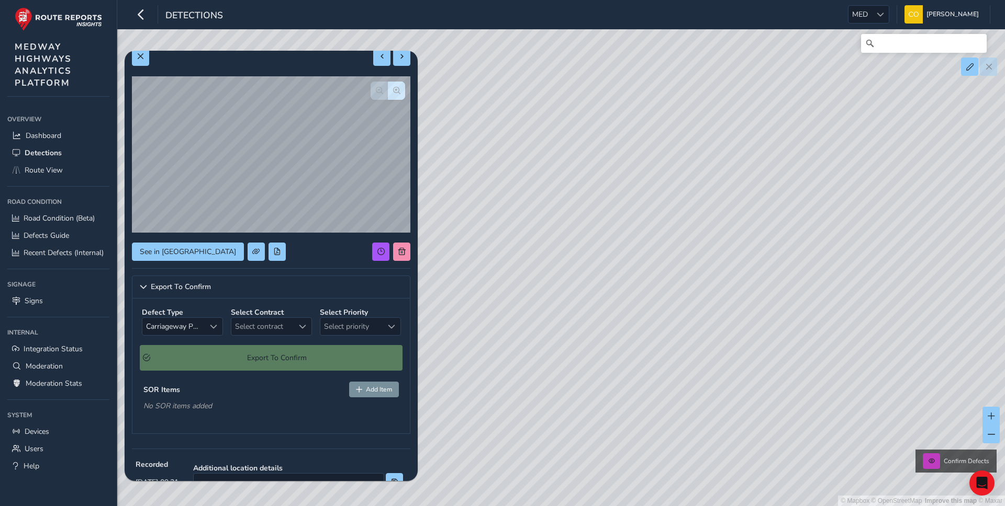
scroll to position [0, 0]
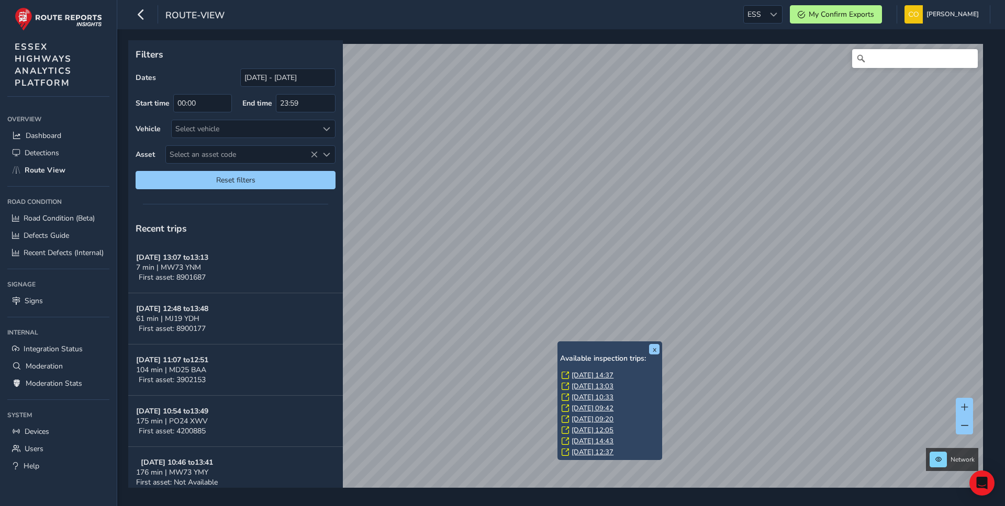
click at [602, 384] on link "Mon, 13 Oct, 13:03" at bounding box center [592, 386] width 42 height 9
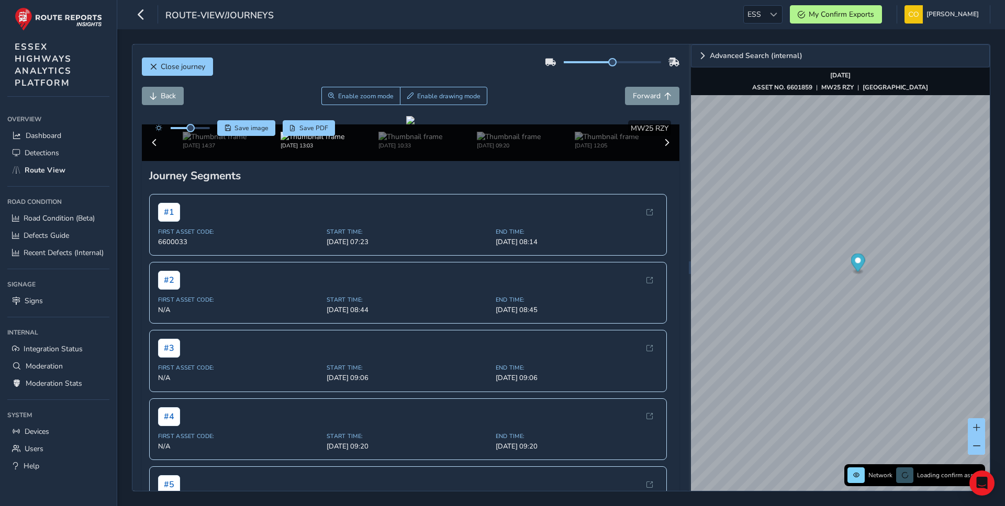
click at [525, 89] on div "Back Enable zoom mode Enable drawing mode Forward" at bounding box center [411, 96] width 538 height 18
click at [549, 87] on div "Back Enable zoom mode Enable drawing mode Forward" at bounding box center [411, 96] width 538 height 18
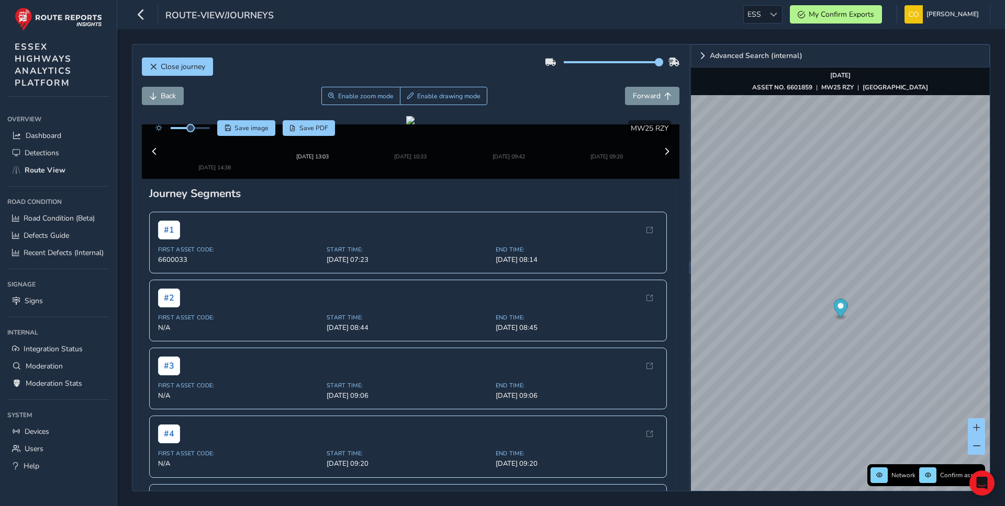
drag, startPoint x: 611, startPoint y: 60, endPoint x: 661, endPoint y: 60, distance: 50.2
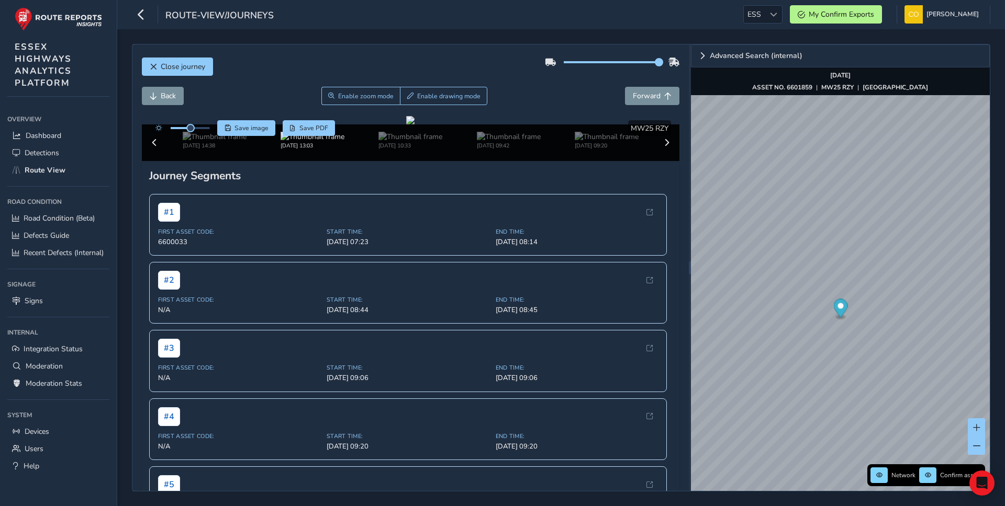
click at [661, 60] on span at bounding box center [659, 62] width 8 height 8
click at [580, 85] on div "Close journey" at bounding box center [411, 70] width 538 height 33
click at [506, 142] on img at bounding box center [509, 137] width 64 height 10
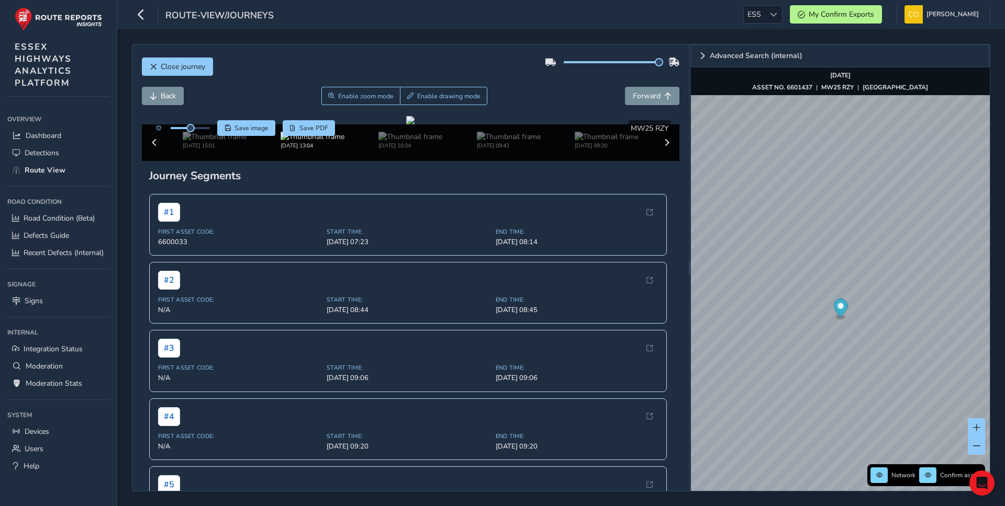
click at [558, 105] on div "Back Enable zoom mode Enable drawing mode Forward" at bounding box center [411, 96] width 538 height 18
click at [614, 88] on div "Back Enable zoom mode Enable drawing mode Forward" at bounding box center [411, 96] width 538 height 18
click at [610, 109] on div "Back Enable zoom mode Enable drawing mode Forward" at bounding box center [411, 101] width 538 height 29
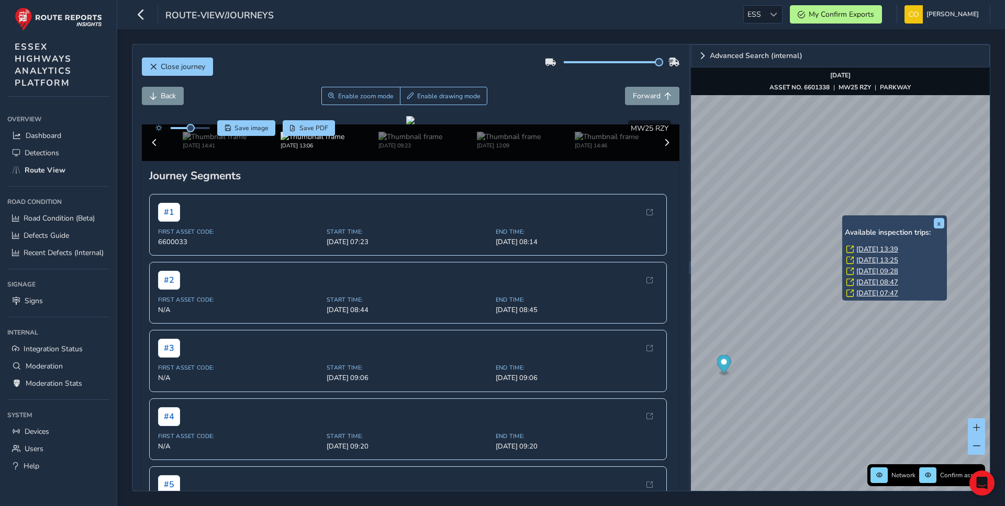
click at [868, 260] on link "Mon, 15 Sep, 13:25" at bounding box center [877, 260] width 42 height 9
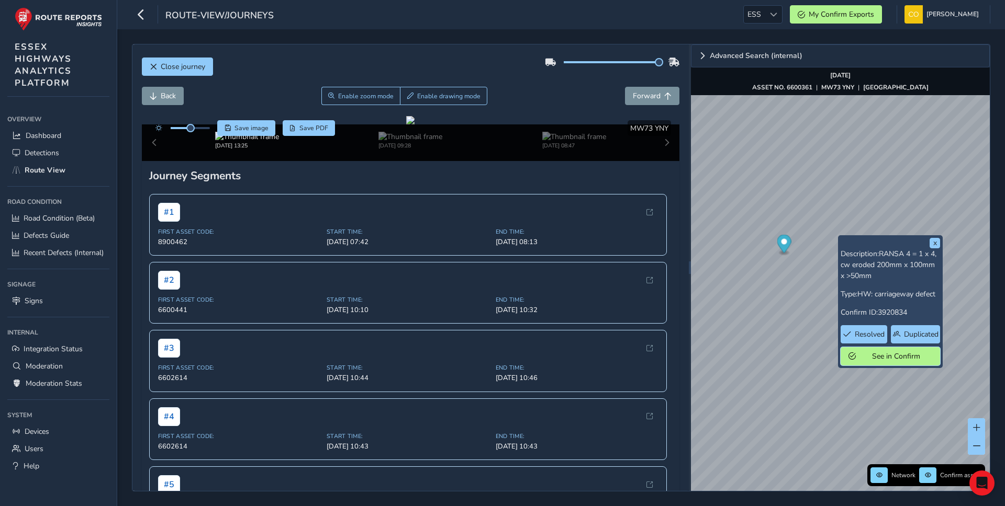
click at [875, 354] on span "See in Confirm" at bounding box center [895, 357] width 73 height 10
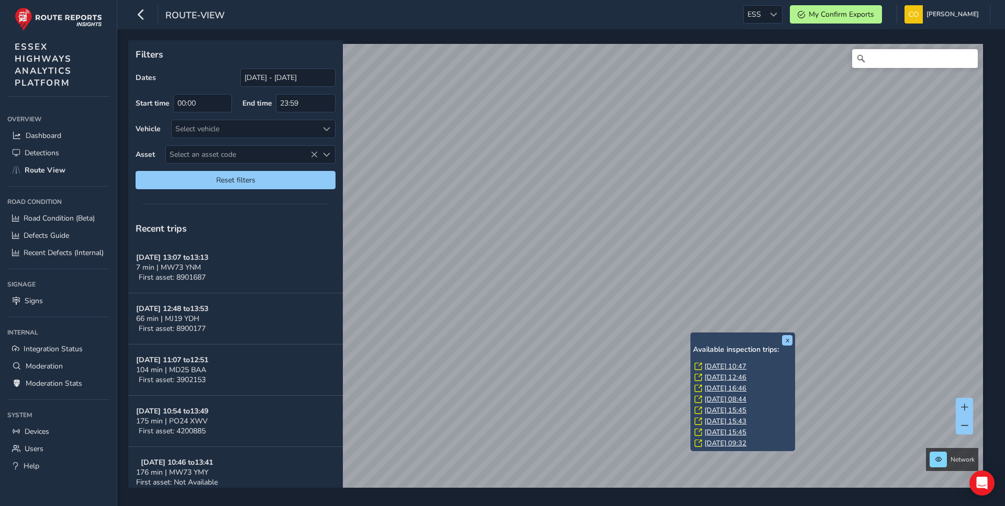
click at [715, 379] on link "[DATE] 12:46" at bounding box center [725, 377] width 42 height 9
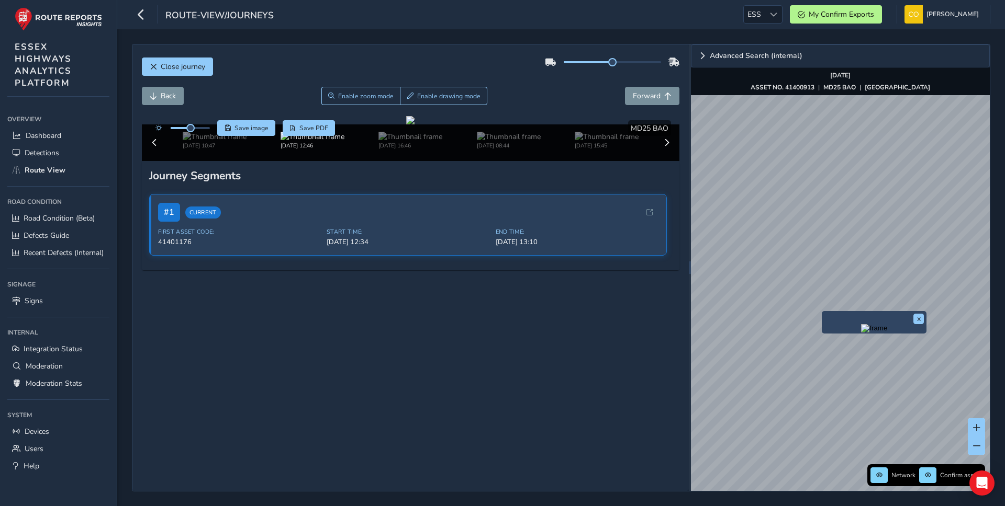
click at [861, 332] on img "Preview frame" at bounding box center [874, 328] width 26 height 8
click at [892, 77] on div "Advanced Search (internal) Network Confirm assets Oct 13 2025 ASSET NO. 4140041…" at bounding box center [840, 267] width 299 height 447
click at [905, 226] on img "Preview frame" at bounding box center [918, 221] width 26 height 8
click at [603, 142] on img at bounding box center [607, 137] width 64 height 10
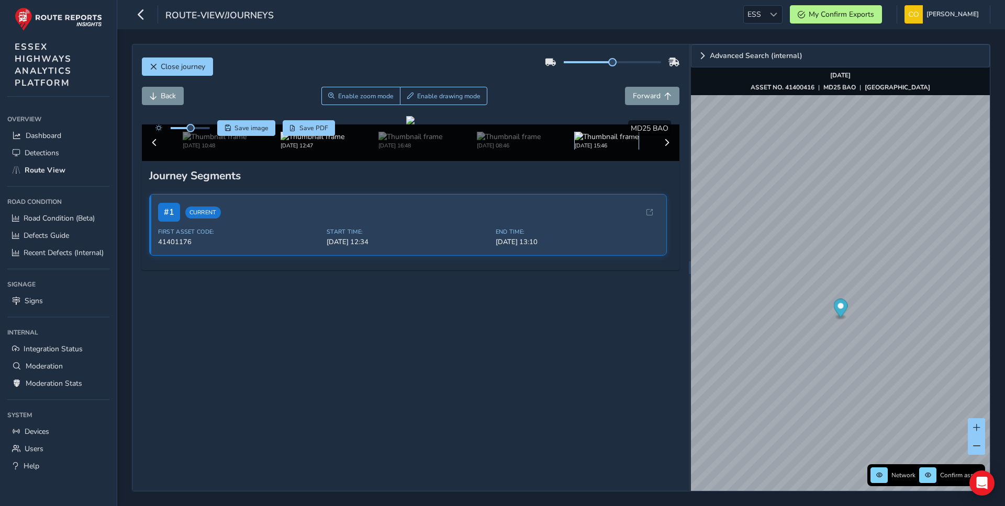
click at [603, 142] on img at bounding box center [607, 137] width 64 height 10
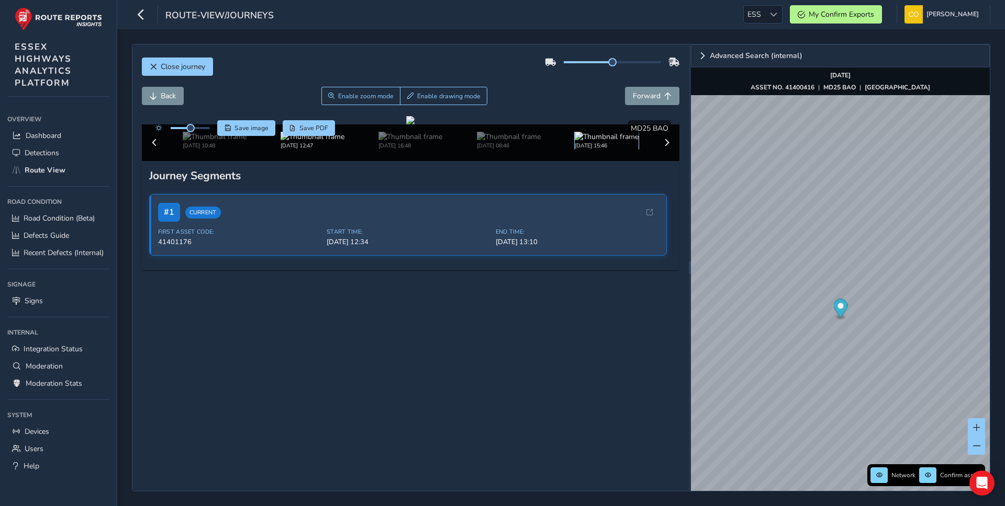
click at [603, 142] on img at bounding box center [607, 137] width 64 height 10
click at [665, 147] on span at bounding box center [666, 142] width 7 height 7
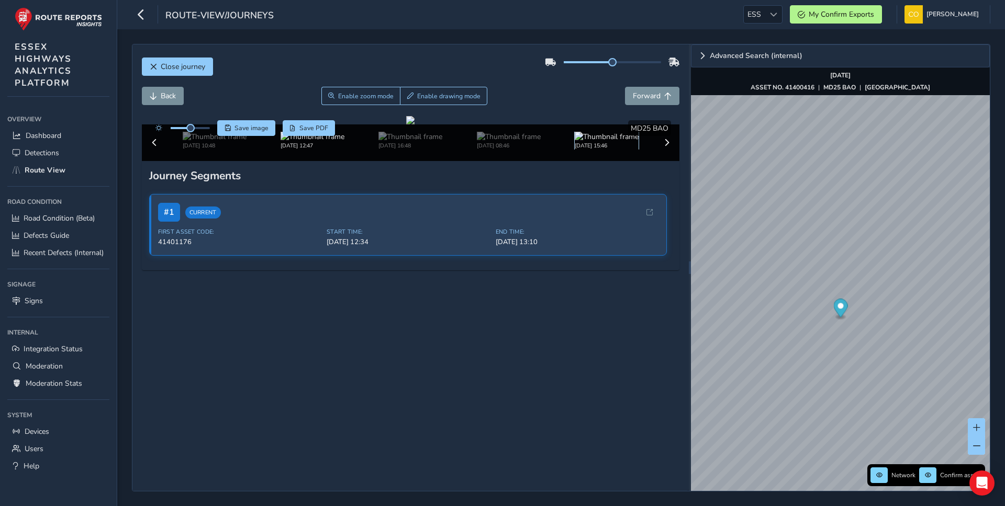
click at [618, 142] on img at bounding box center [607, 137] width 64 height 10
click at [683, 395] on div "Close journey Back Enable zoom mode Enable drawing mode Forward Click and Drag …" at bounding box center [410, 267] width 556 height 447
click at [608, 142] on img at bounding box center [607, 137] width 64 height 10
click at [939, 91] on div "Advanced Search (internal) Network Confirm assets Oct 13 2025 ASSET NO. 4140041…" at bounding box center [840, 267] width 299 height 447
click at [886, 56] on div "Advanced Search (internal) Network Confirm assets Oct 13 2025 ASSET NO. 4140041…" at bounding box center [840, 267] width 299 height 447
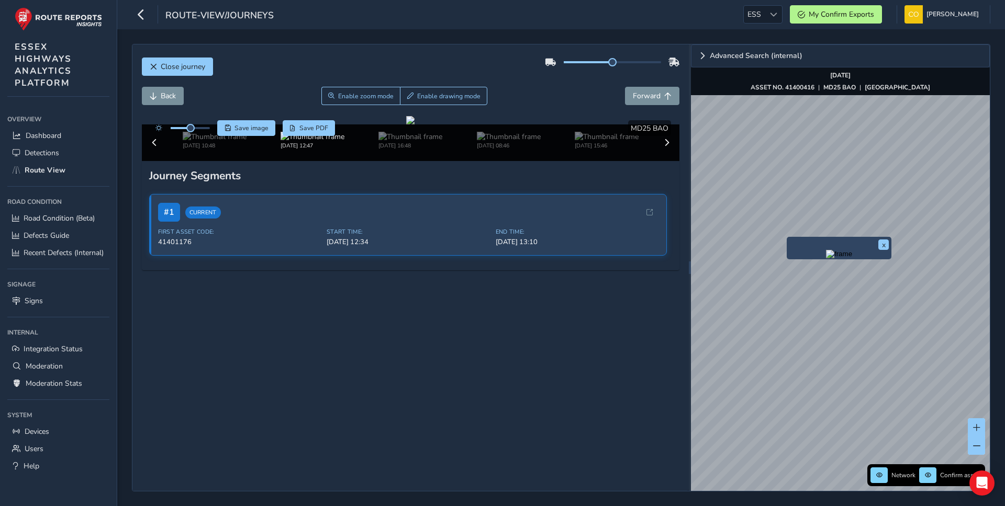
click at [826, 258] on img "Preview frame" at bounding box center [839, 254] width 26 height 8
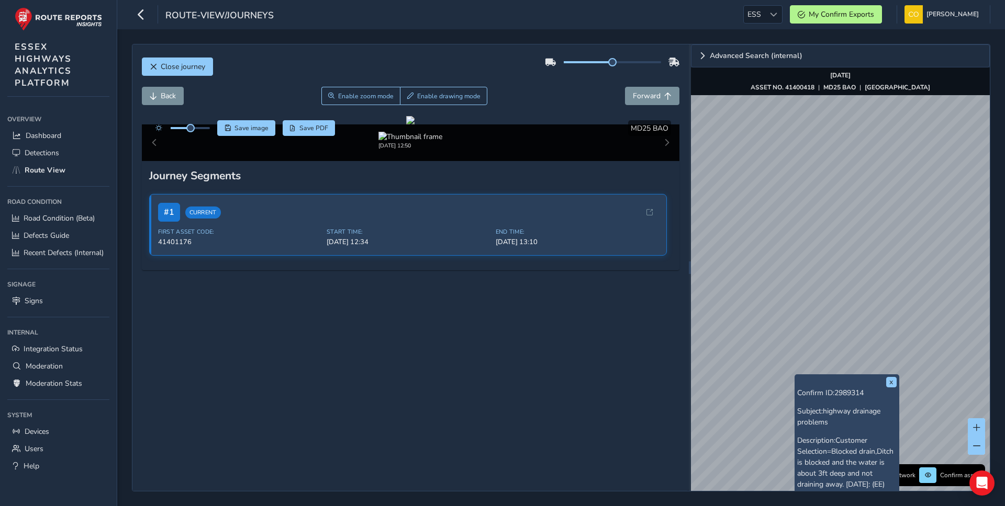
click at [900, 93] on div "x Confirm ID: 2989314 Subject: highway drainage problems Description: Customer …" at bounding box center [840, 267] width 299 height 447
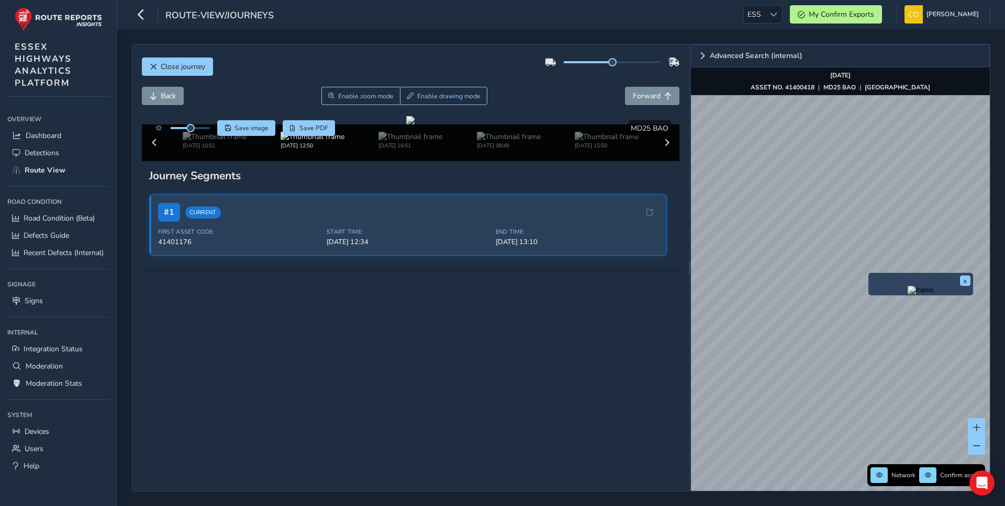
click at [907, 295] on img "Preview frame" at bounding box center [920, 290] width 26 height 8
click at [867, 80] on div "Advanced Search (internal) Network Confirm assets Oct 13 2025 ASSET NO. 4140041…" at bounding box center [840, 267] width 299 height 447
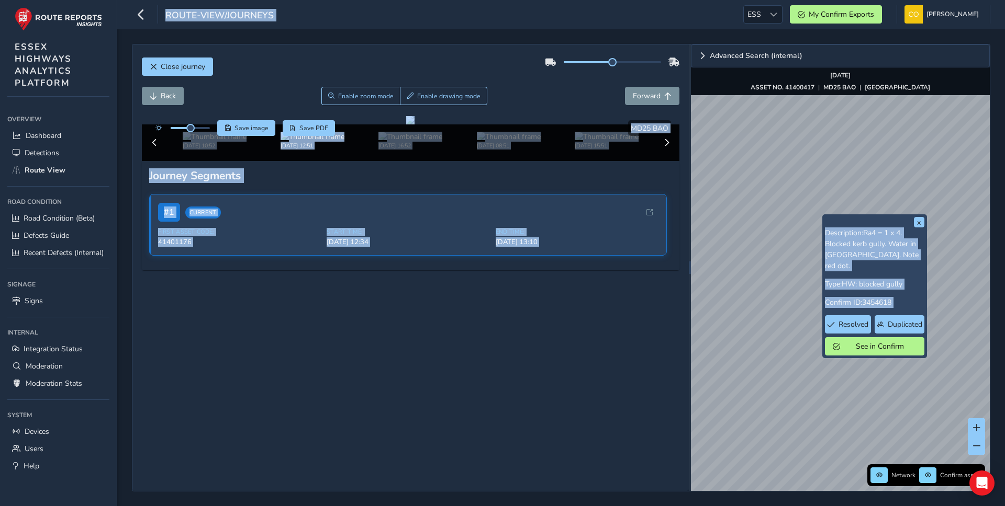
click at [914, 228] on p "Description: Ra4 = 1 x 4. Blocked kerb gully. Water in Cway. Note red dot." at bounding box center [874, 250] width 99 height 44
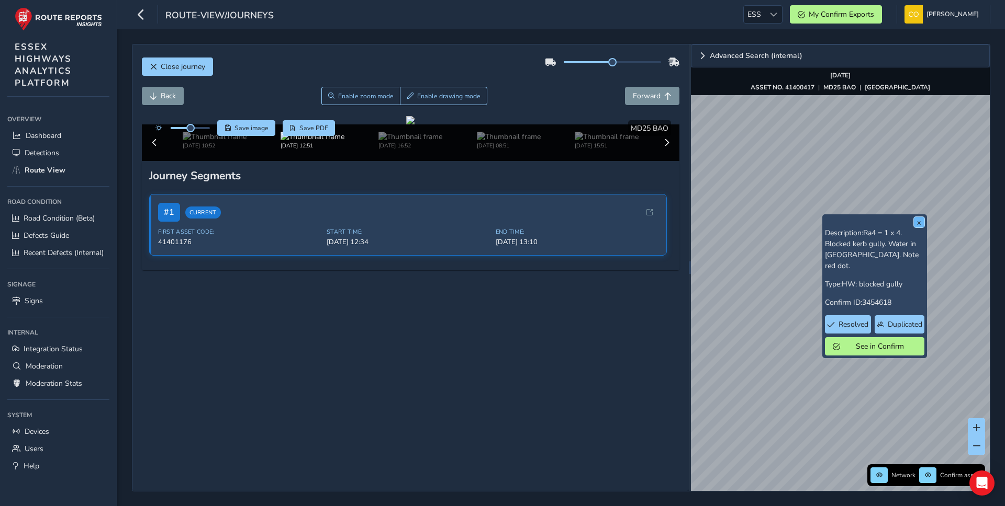
click at [920, 221] on button "x" at bounding box center [919, 222] width 10 height 10
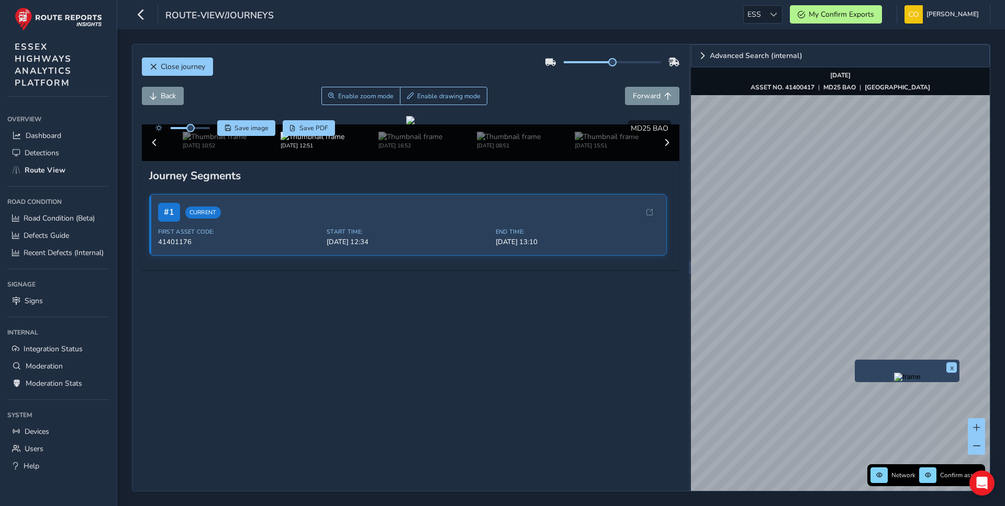
click at [894, 381] on img "Preview frame" at bounding box center [907, 377] width 26 height 8
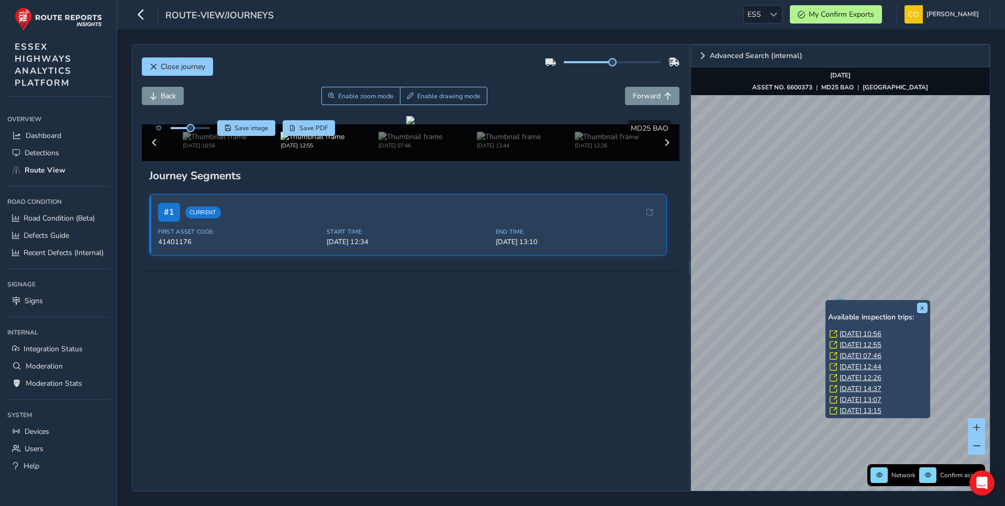
click at [846, 336] on link "Tue, 14 Oct, 10:56" at bounding box center [860, 334] width 42 height 9
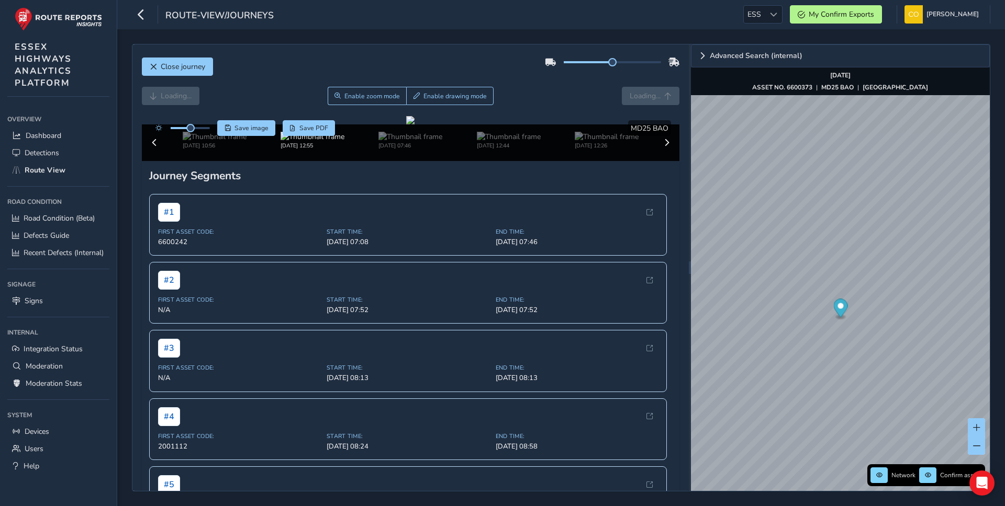
click at [286, 101] on div "Loading... Enable zoom mode Enable drawing mode Loading..." at bounding box center [411, 96] width 538 height 18
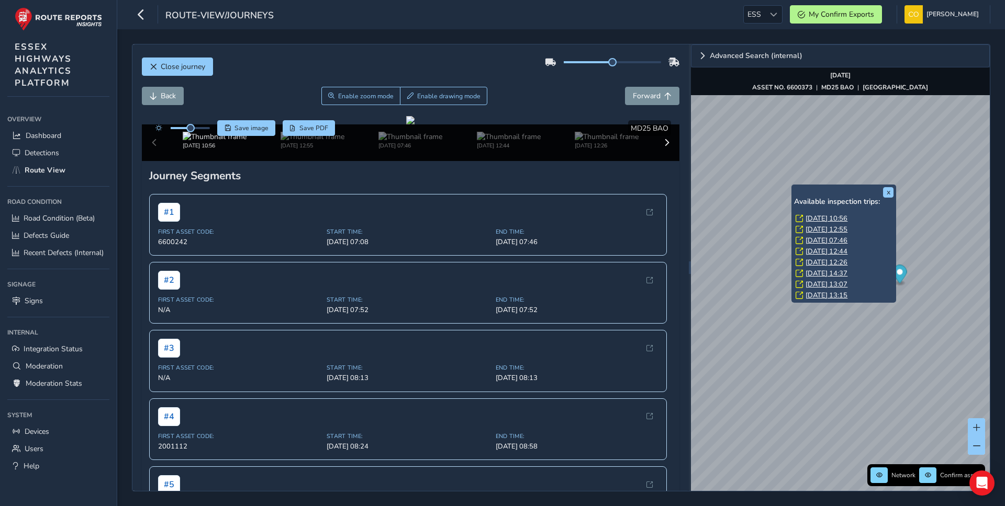
click at [820, 220] on link "Tue, 14 Oct, 10:56" at bounding box center [826, 218] width 42 height 9
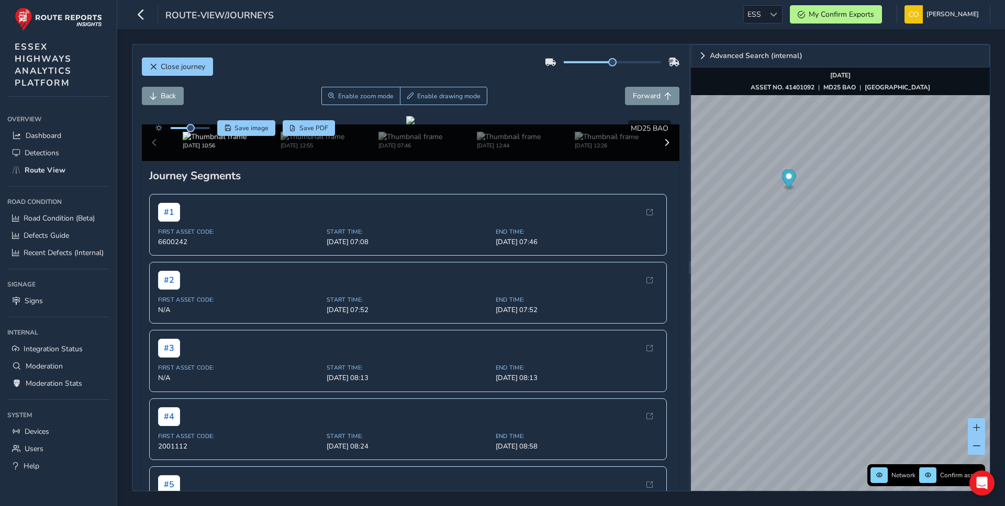
click at [582, 85] on div "Close journey" at bounding box center [411, 70] width 538 height 33
click at [445, 98] on span "Enable drawing mode" at bounding box center [448, 96] width 63 height 8
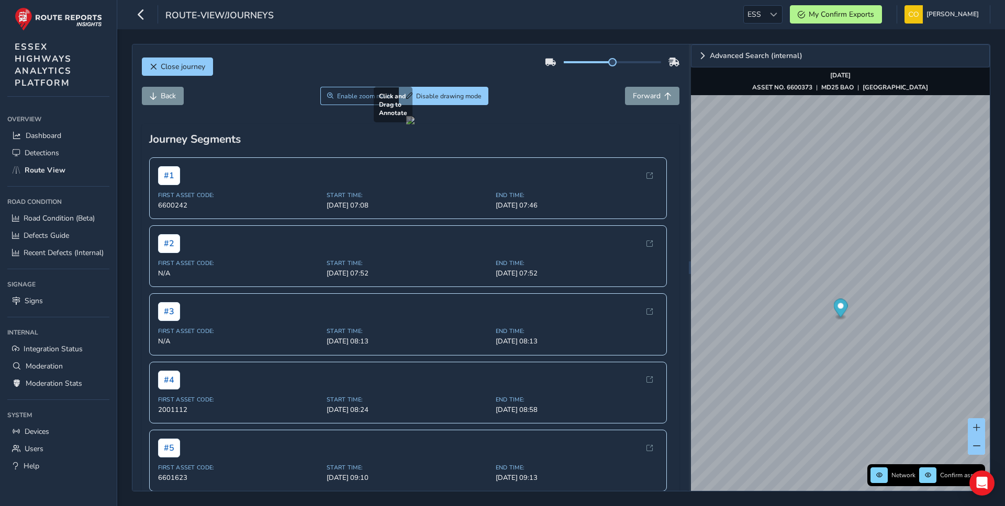
drag, startPoint x: 301, startPoint y: 235, endPoint x: 374, endPoint y: 273, distance: 82.4
click at [406, 125] on div at bounding box center [410, 120] width 8 height 8
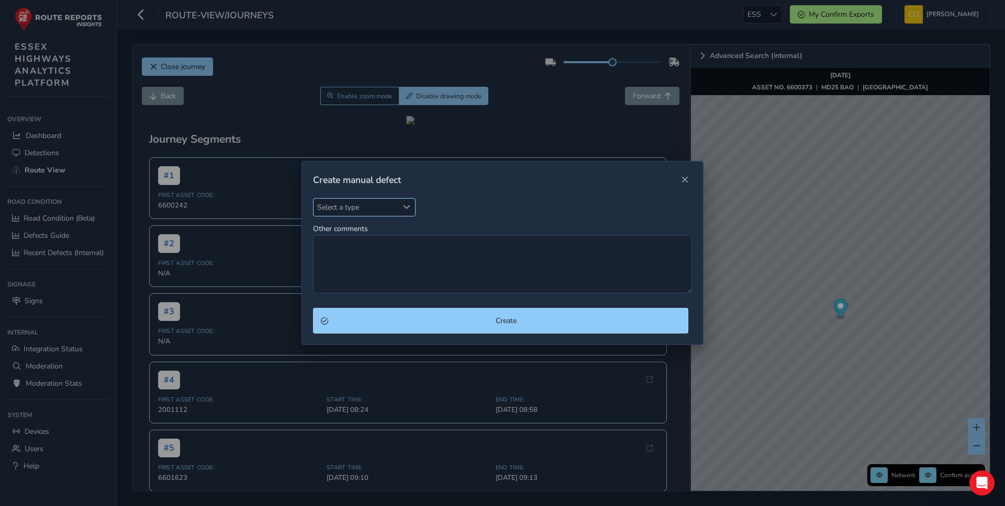
click at [381, 199] on span "Select a type" at bounding box center [355, 207] width 84 height 17
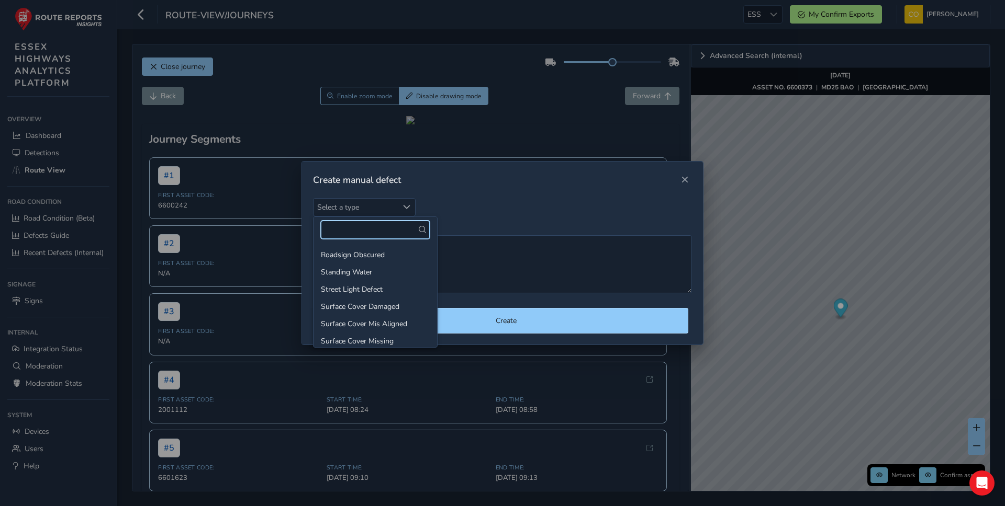
scroll to position [476, 0]
click at [370, 298] on li "Verge Over-run" at bounding box center [374, 296] width 123 height 17
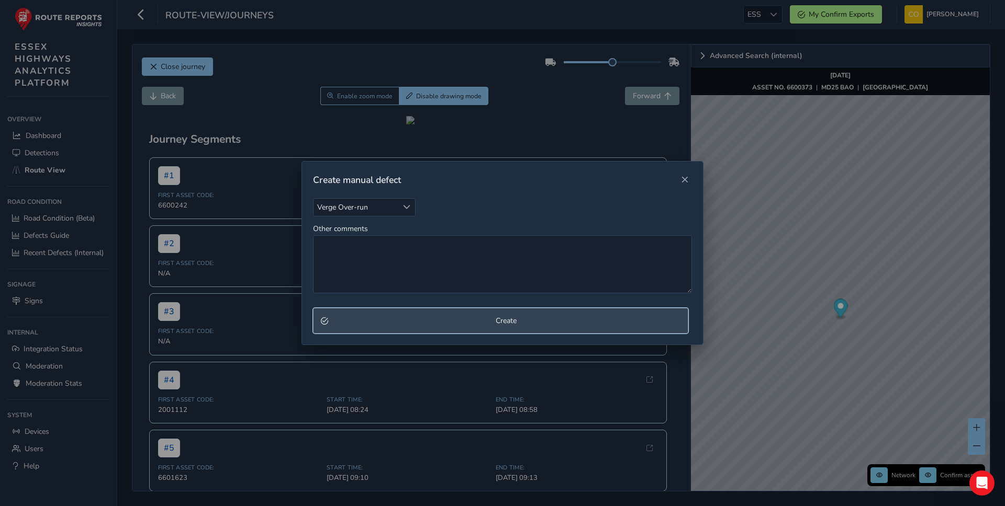
click at [440, 324] on span "Create" at bounding box center [506, 321] width 348 height 10
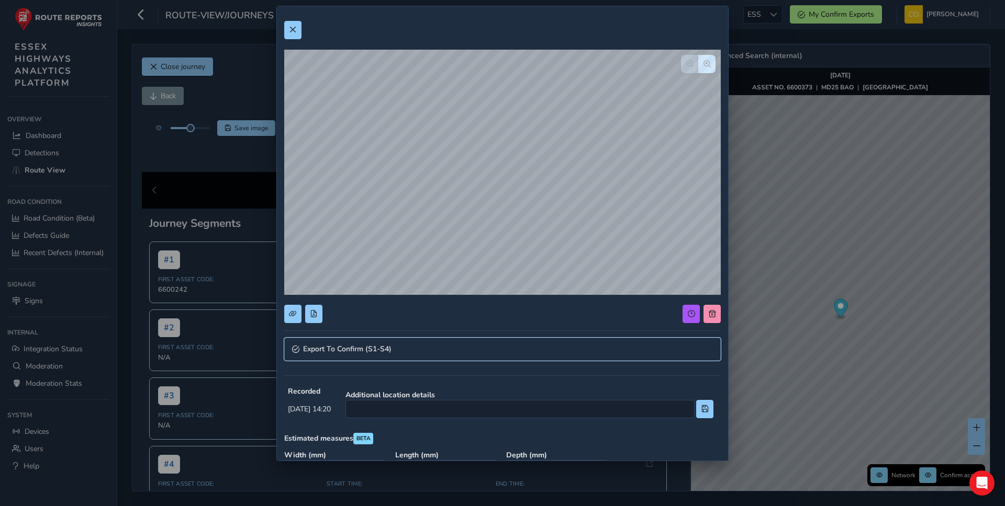
click at [427, 350] on link "Export To Confirm (S1-S4)" at bounding box center [502, 349] width 436 height 23
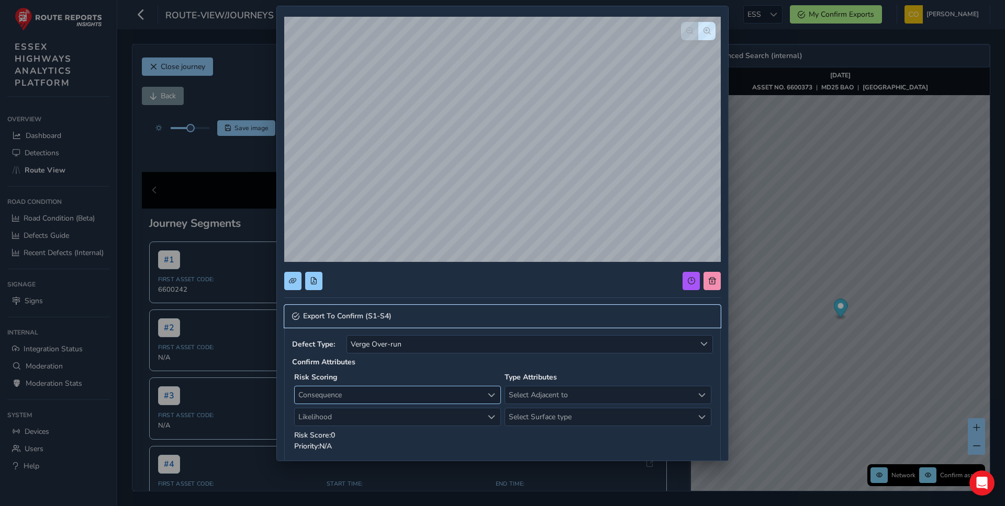
scroll to position [0, 0]
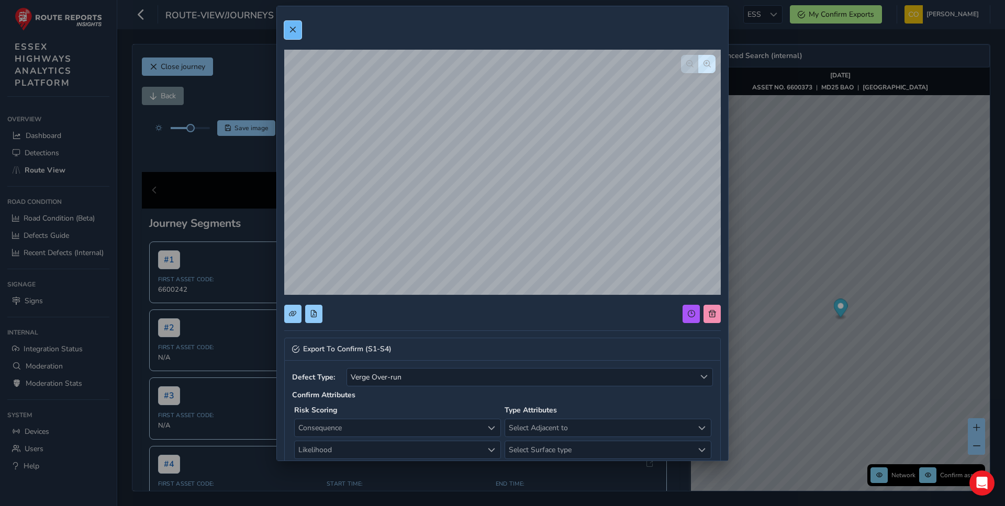
click at [287, 27] on button at bounding box center [292, 30] width 17 height 18
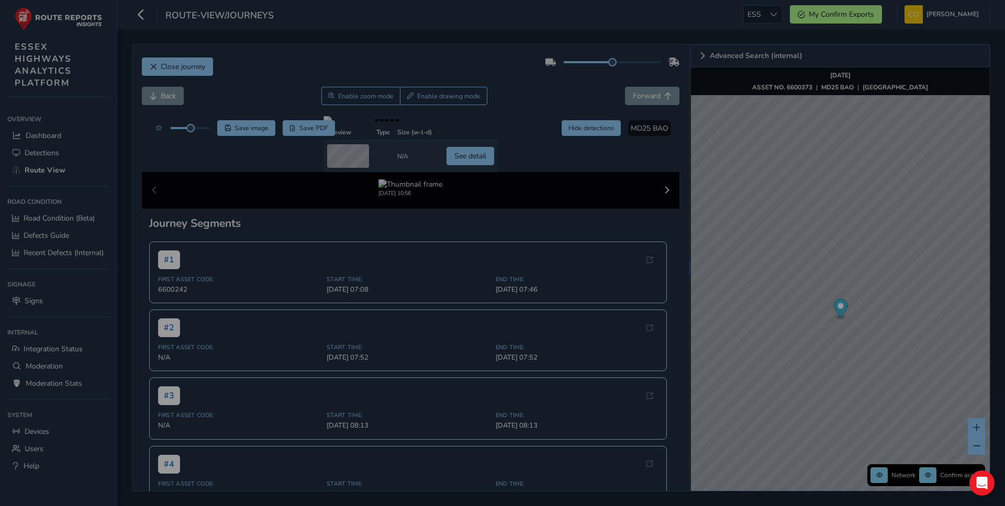
click at [272, 58] on div "Close journey" at bounding box center [411, 70] width 538 height 33
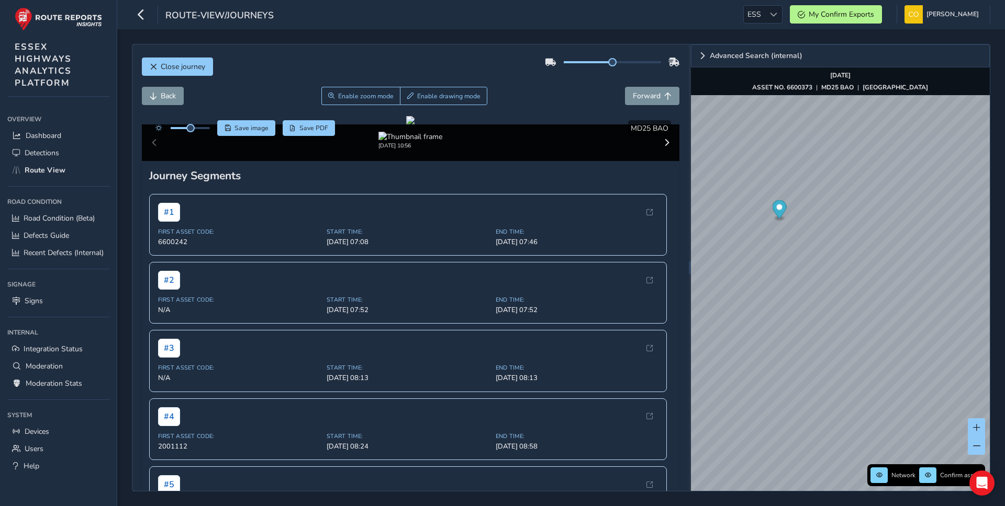
click at [591, 99] on div "Back Enable zoom mode Enable drawing mode Forward" at bounding box center [411, 96] width 538 height 18
click at [74, 237] on link "Defects Guide" at bounding box center [58, 235] width 102 height 17
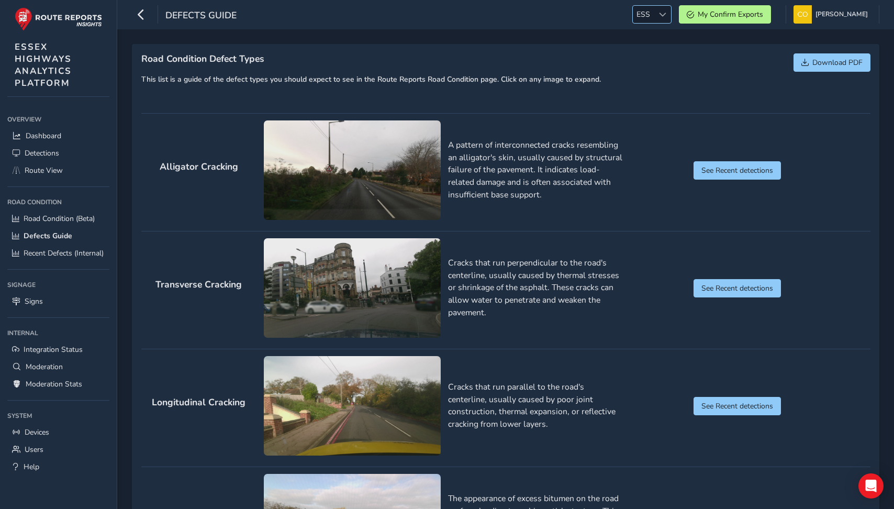
click at [640, 14] on span "ESS" at bounding box center [643, 14] width 21 height 17
click at [644, 31] on li "RCM" at bounding box center [664, 26] width 73 height 17
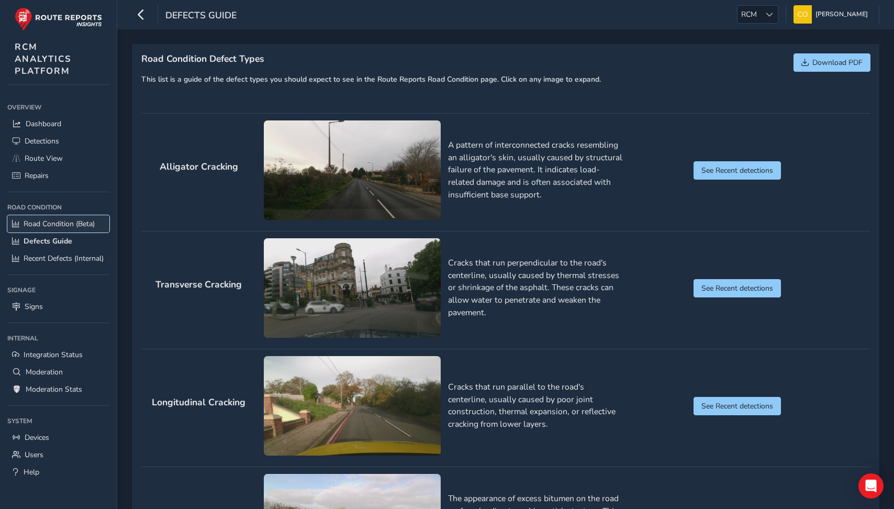
click at [52, 226] on span "Road Condition (Beta)" at bounding box center [59, 224] width 71 height 10
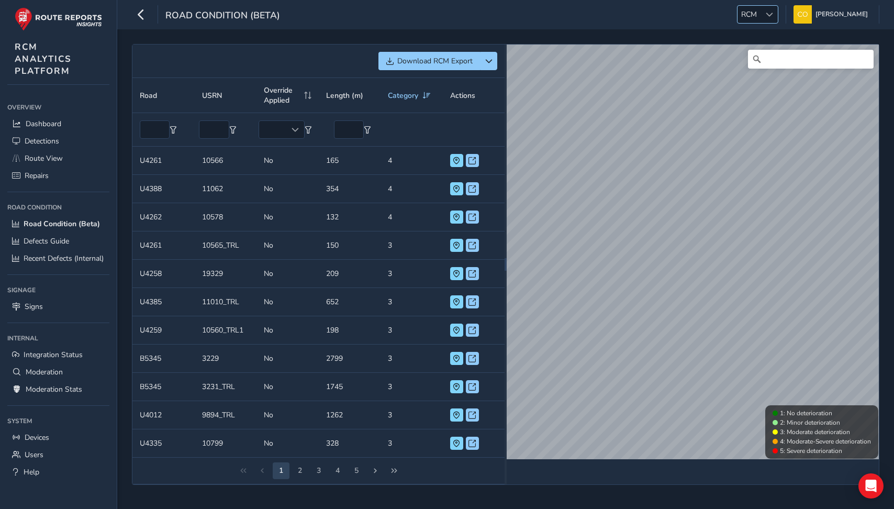
click at [753, 15] on span "RCM" at bounding box center [748, 14] width 23 height 17
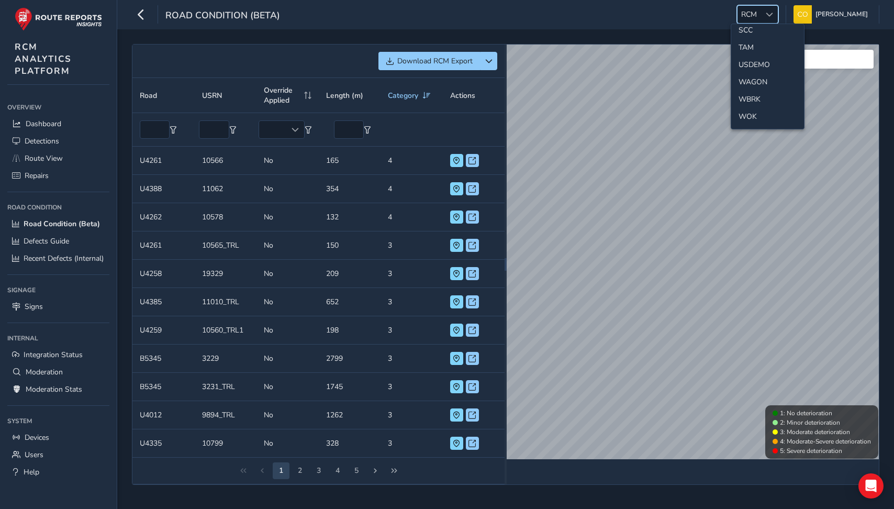
scroll to position [548, 0]
click at [750, 60] on li "SCC" at bounding box center [767, 58] width 73 height 17
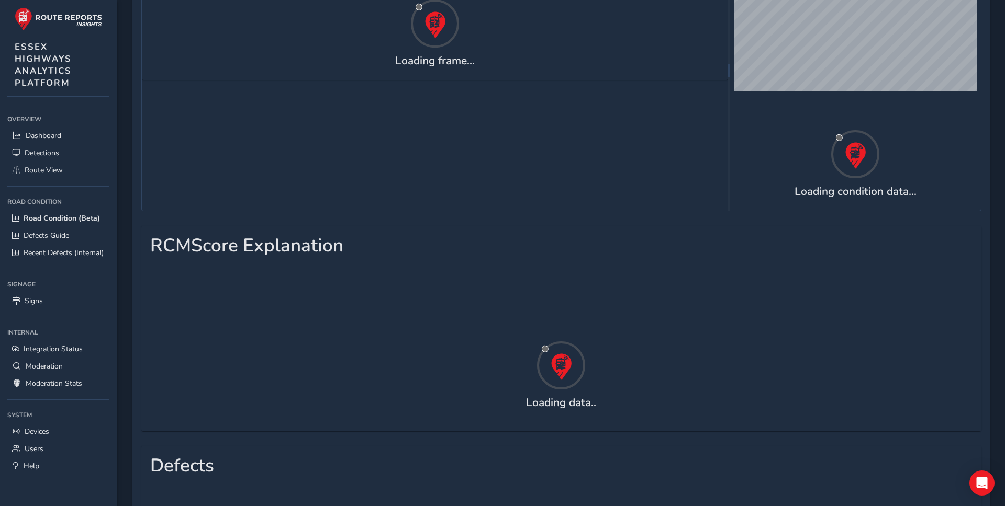
scroll to position [216, 0]
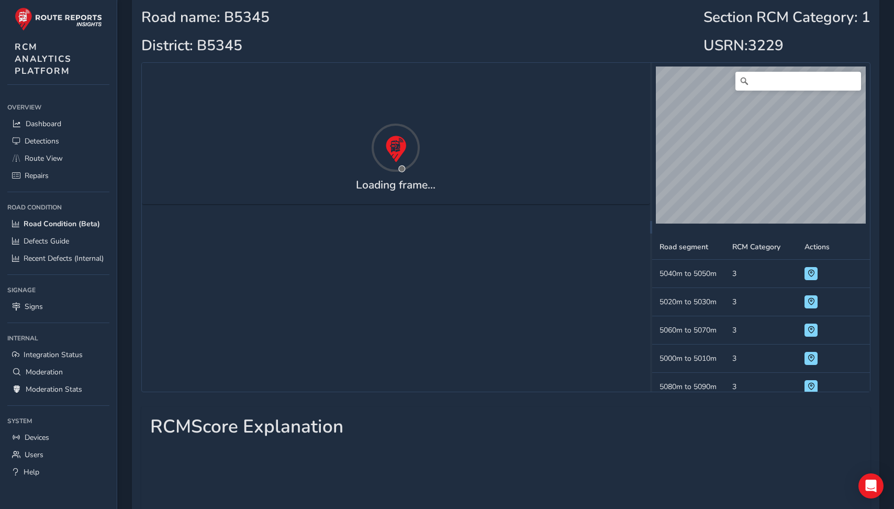
scroll to position [88, 0]
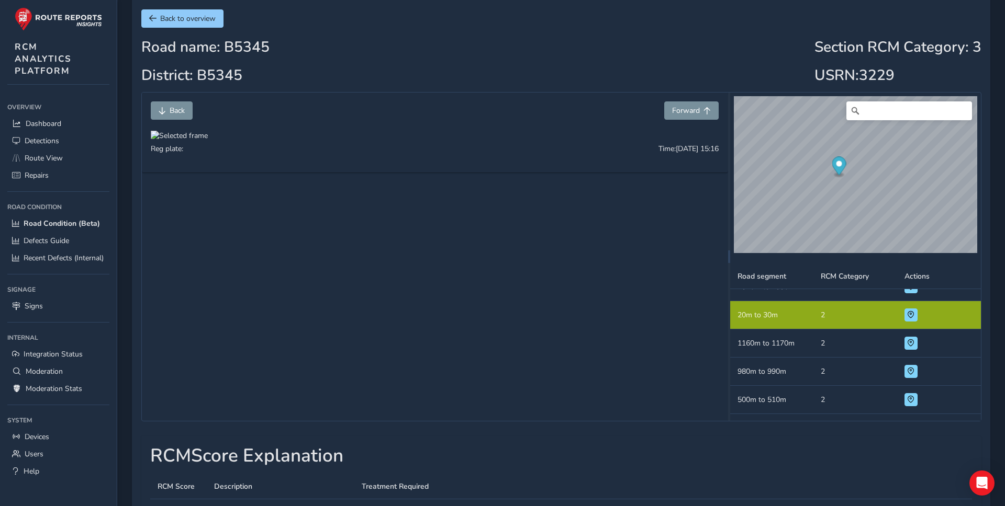
scroll to position [54, 0]
click at [689, 114] on span "Forward" at bounding box center [686, 111] width 28 height 10
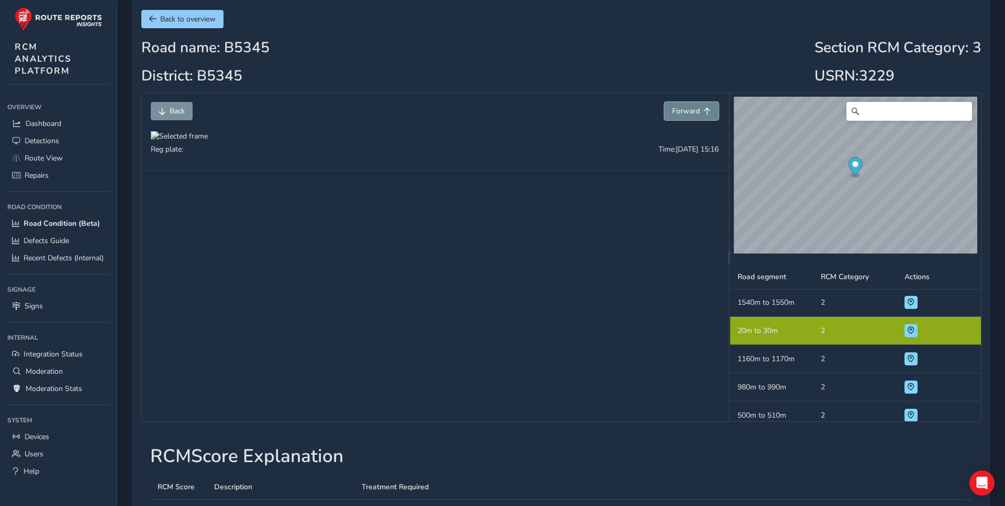
click at [689, 114] on span "Forward" at bounding box center [686, 111] width 28 height 10
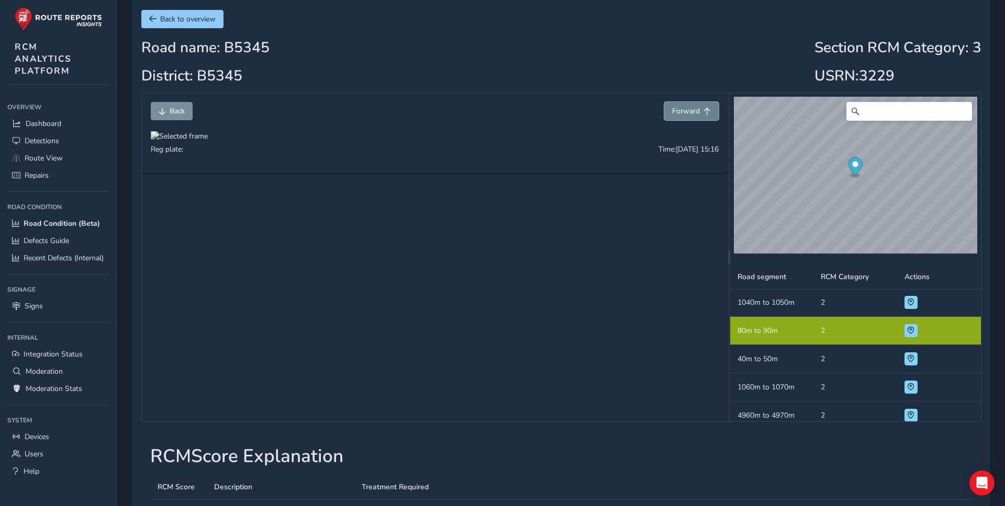
click at [689, 114] on span "Forward" at bounding box center [686, 111] width 28 height 10
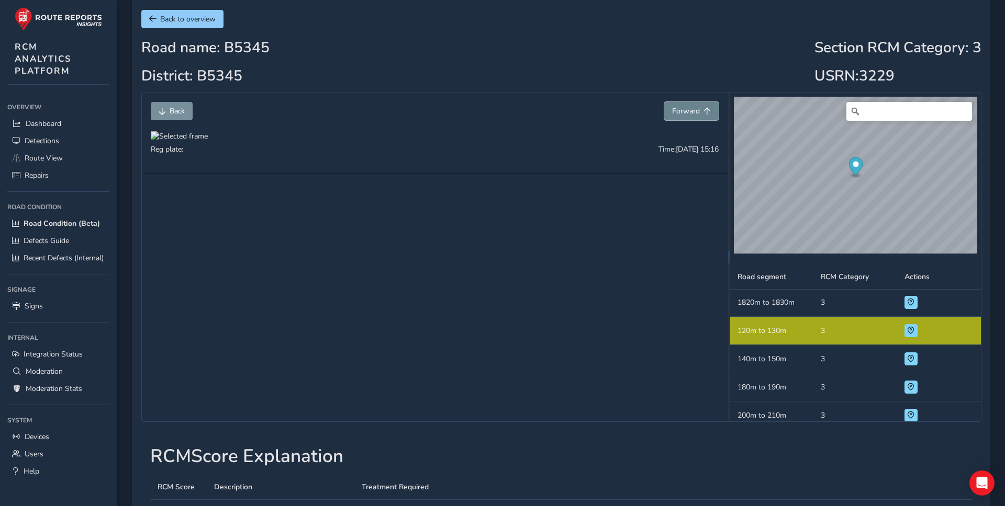
click at [689, 114] on span "Forward" at bounding box center [686, 111] width 28 height 10
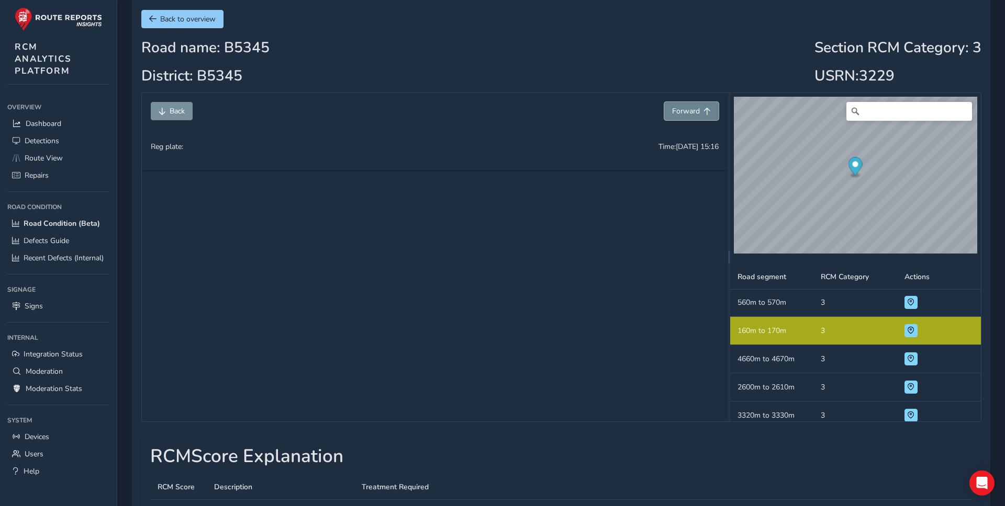
click at [689, 114] on span "Forward" at bounding box center [686, 111] width 28 height 10
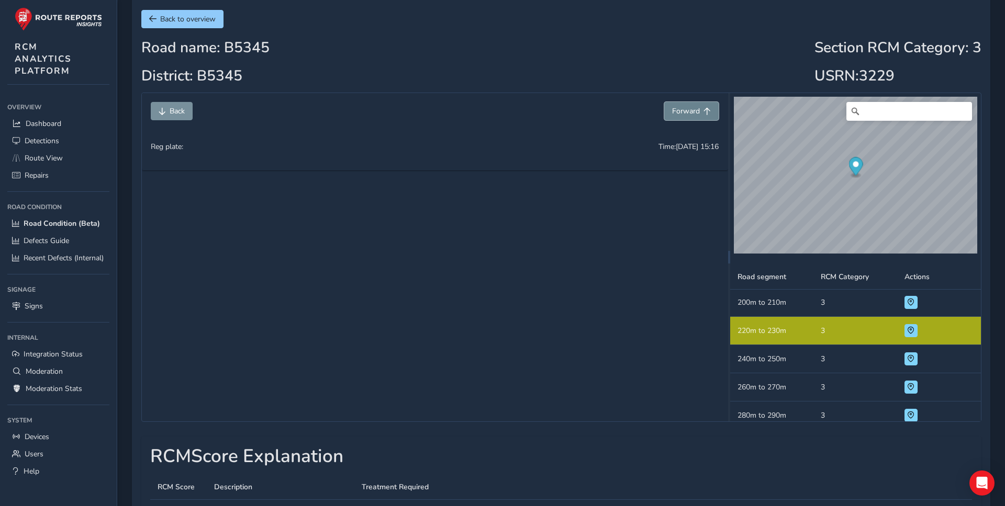
click at [689, 114] on span "Forward" at bounding box center [686, 111] width 28 height 10
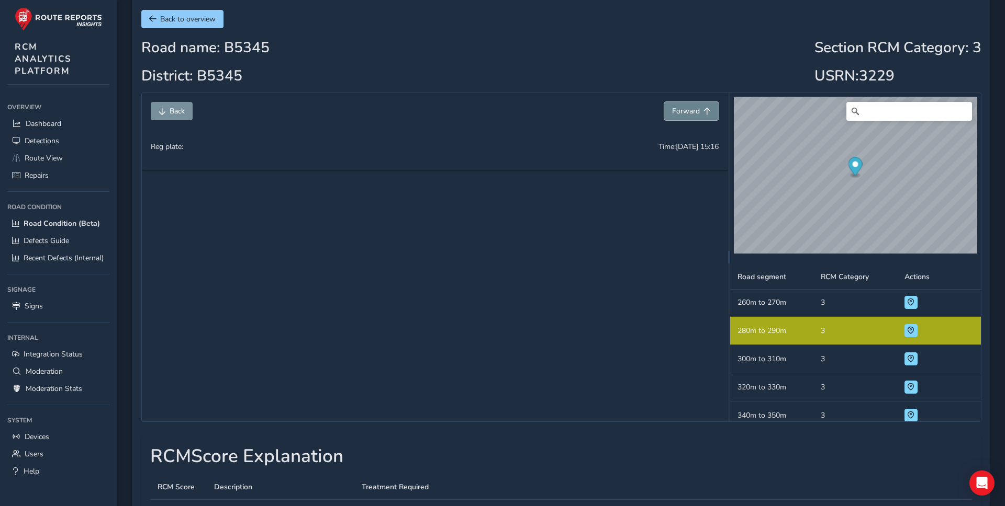
click at [689, 114] on span "Forward" at bounding box center [686, 111] width 28 height 10
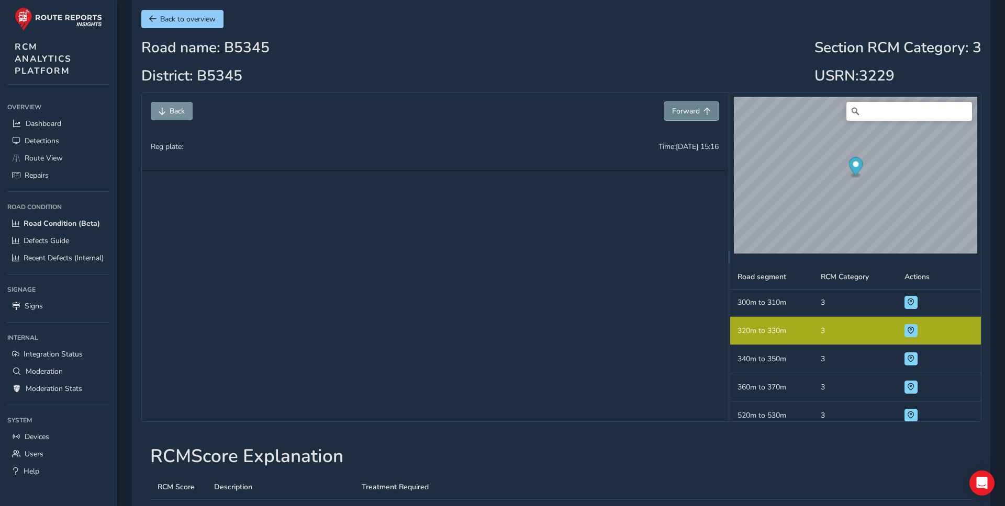
click at [689, 114] on span "Forward" at bounding box center [686, 111] width 28 height 10
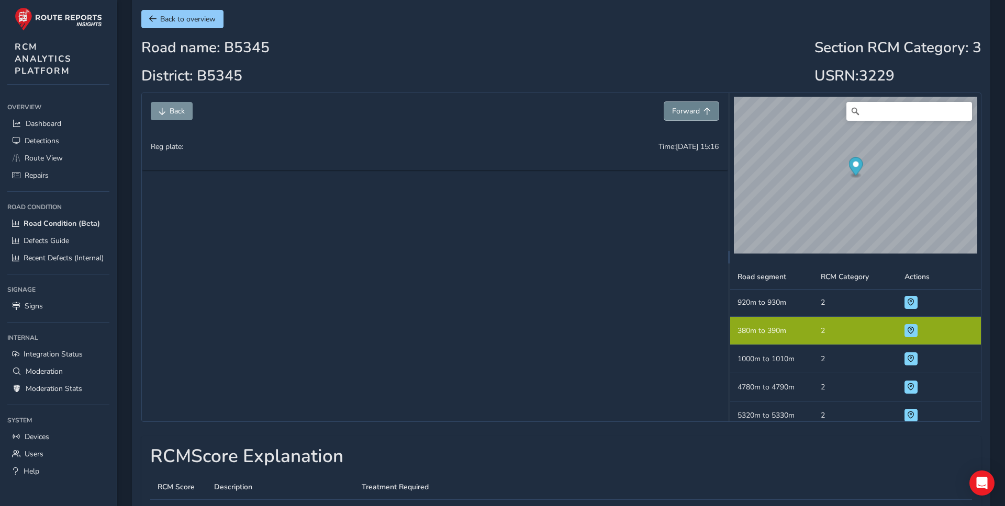
click at [689, 114] on span "Forward" at bounding box center [686, 111] width 28 height 10
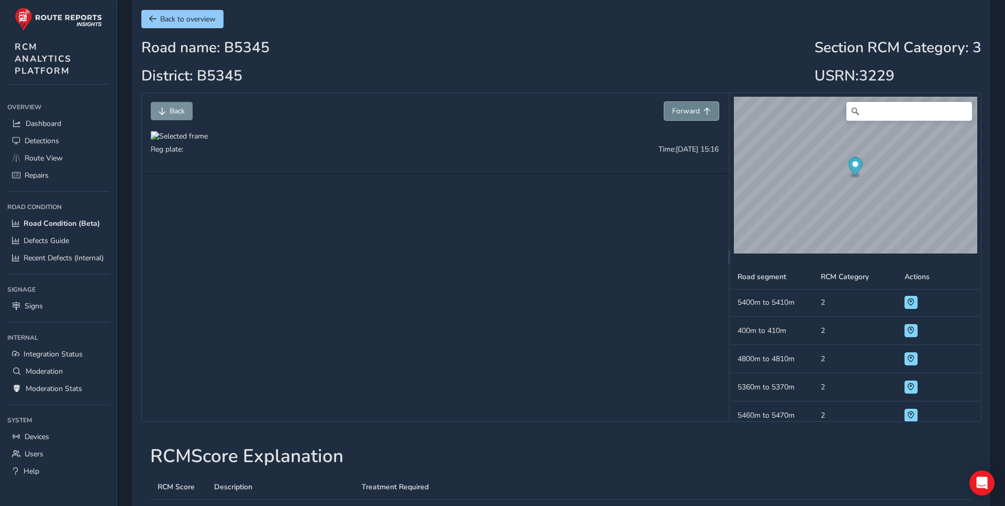
click at [689, 114] on span "Forward" at bounding box center [686, 111] width 28 height 10
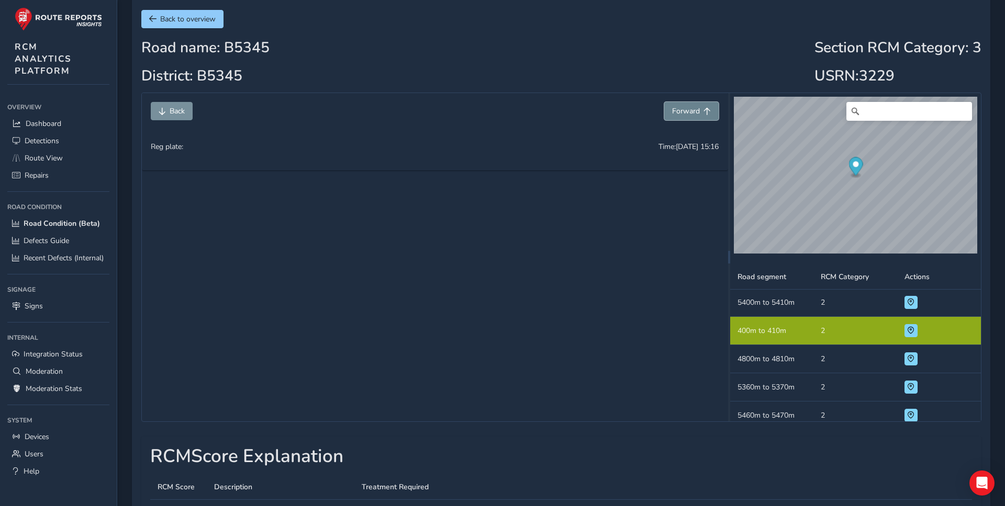
click at [689, 114] on span "Forward" at bounding box center [686, 111] width 28 height 10
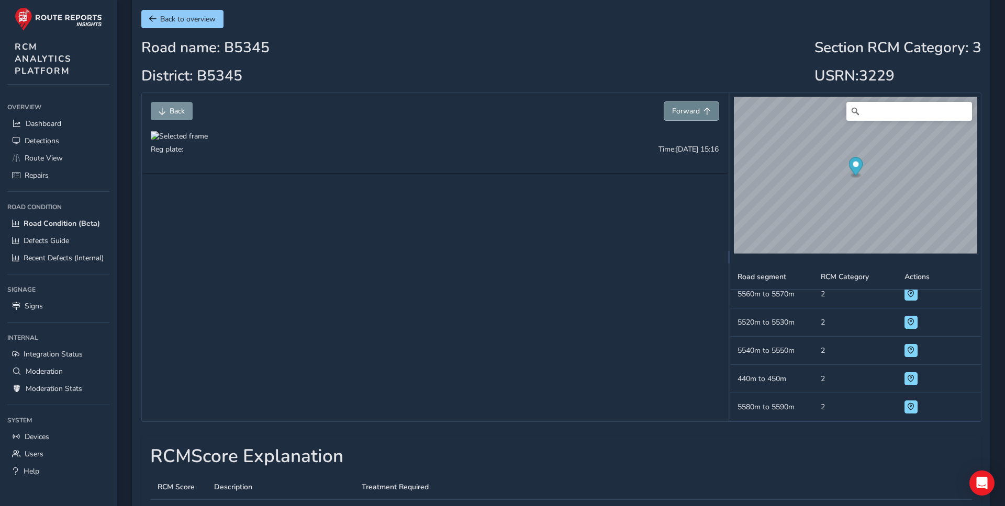
click at [689, 114] on span "Forward" at bounding box center [686, 111] width 28 height 10
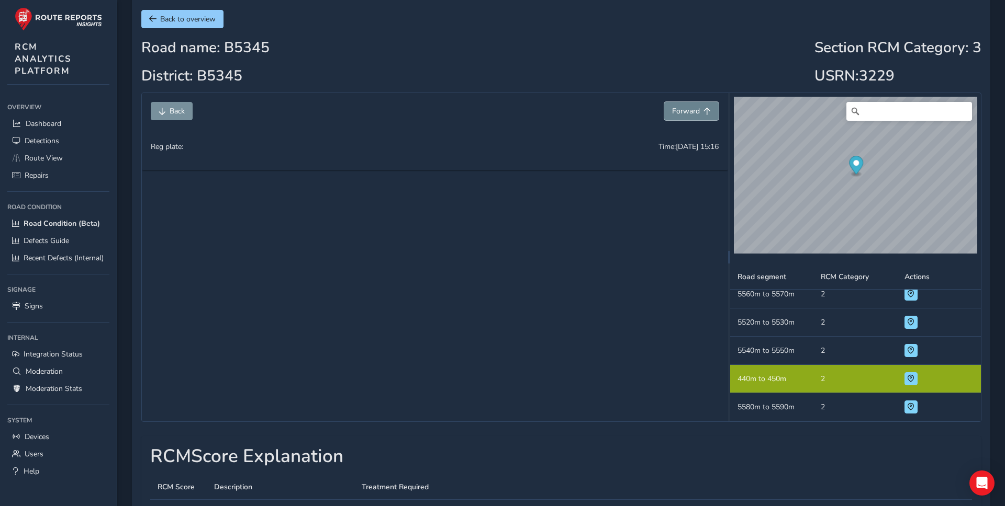
click at [689, 114] on span "Forward" at bounding box center [686, 111] width 28 height 10
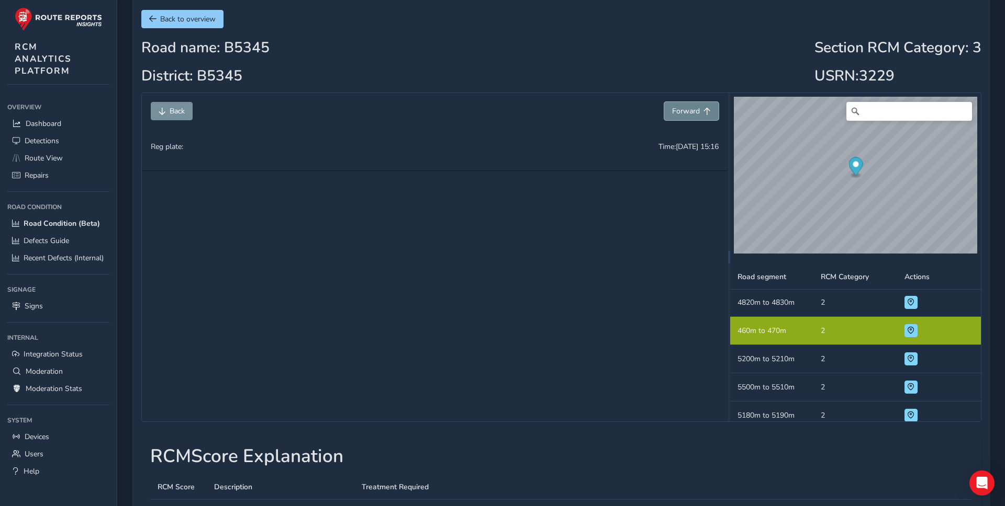
click at [689, 114] on span "Forward" at bounding box center [686, 111] width 28 height 10
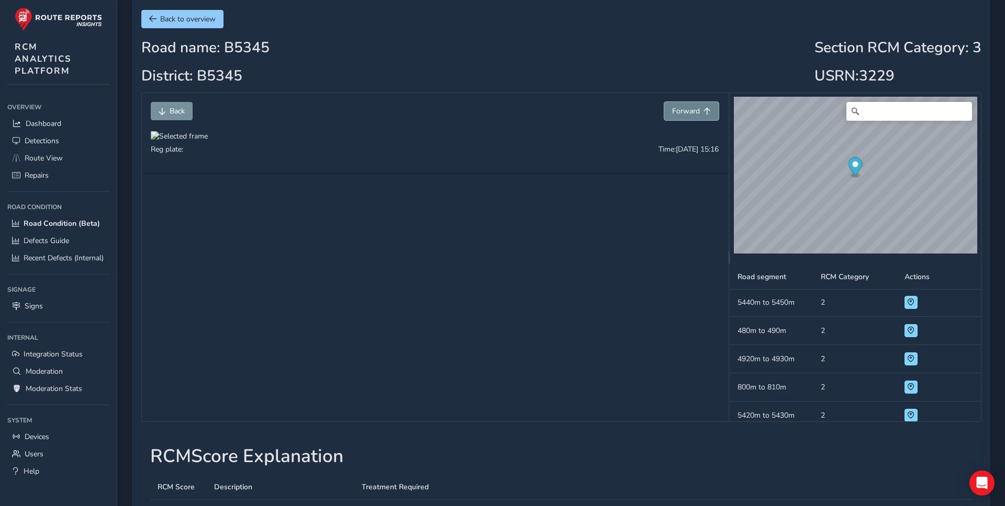
click at [689, 114] on span "Forward" at bounding box center [686, 111] width 28 height 10
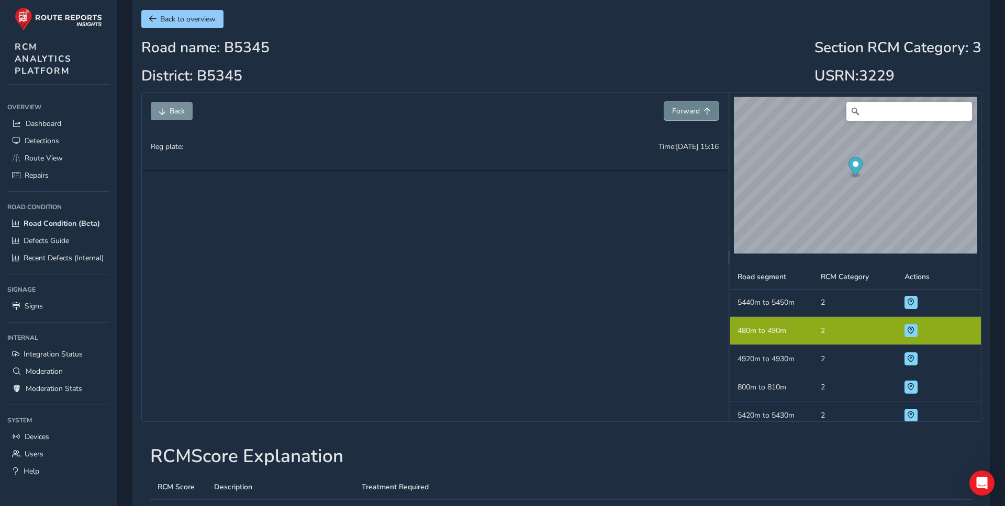
click at [689, 114] on span "Forward" at bounding box center [686, 111] width 28 height 10
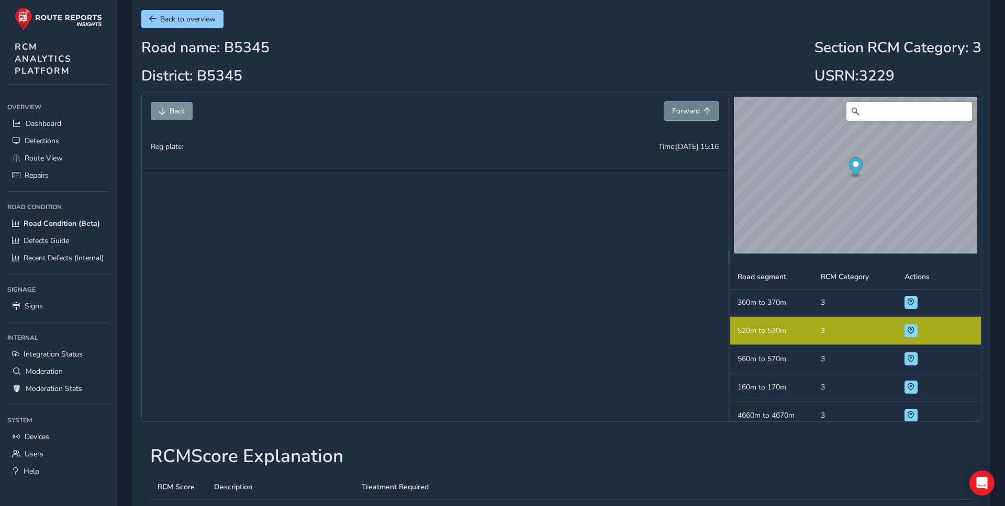
click at [689, 114] on span "Forward" at bounding box center [686, 111] width 28 height 10
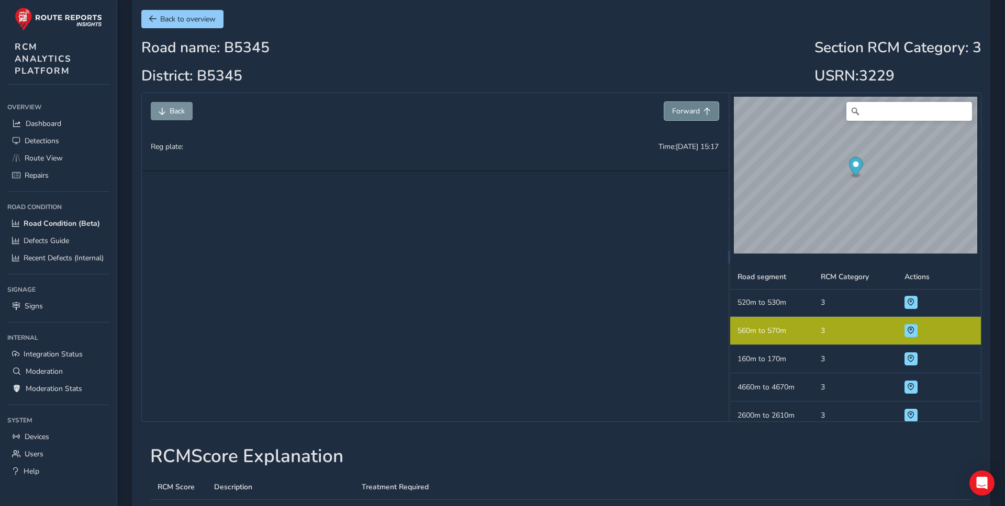
click at [689, 114] on span "Forward" at bounding box center [686, 111] width 28 height 10
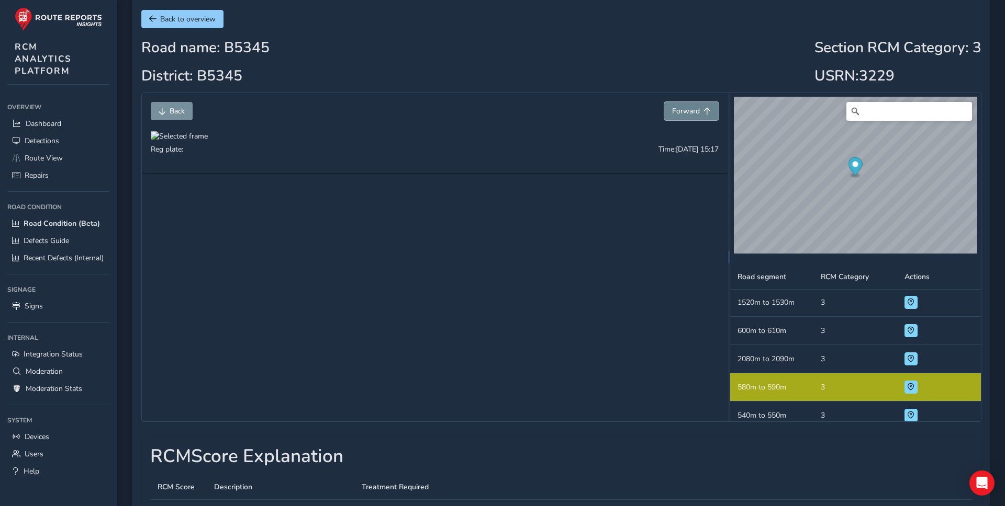
click at [689, 114] on span "Forward" at bounding box center [686, 111] width 28 height 10
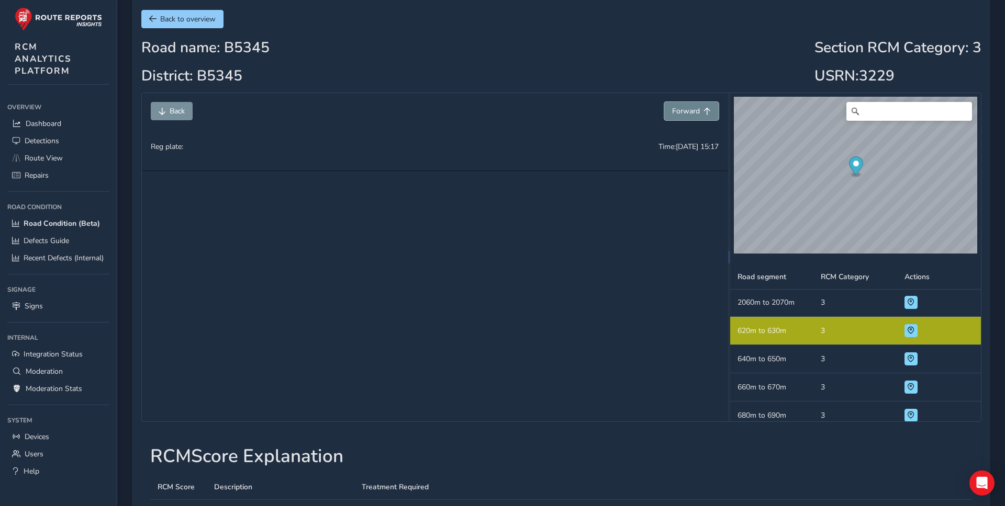
click at [689, 114] on span "Forward" at bounding box center [686, 111] width 28 height 10
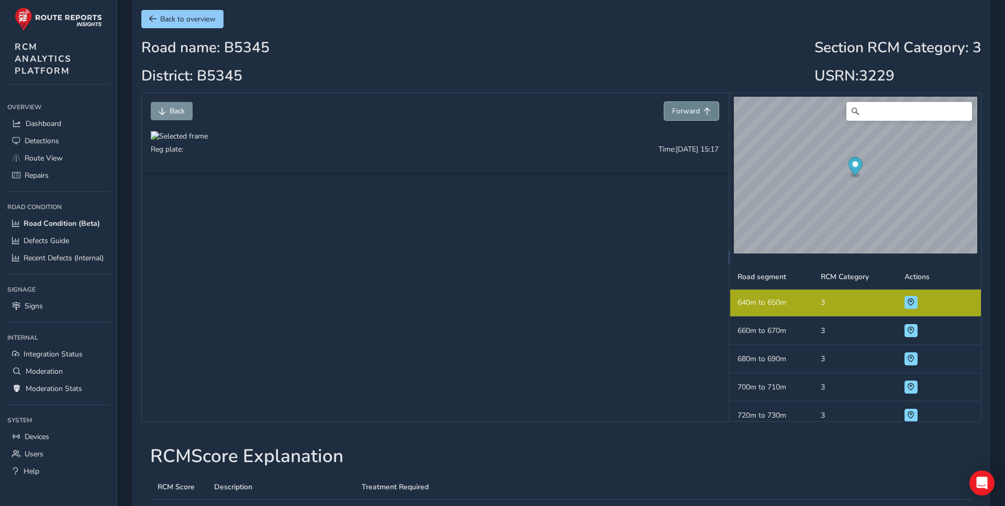
click at [689, 114] on span "Forward" at bounding box center [686, 111] width 28 height 10
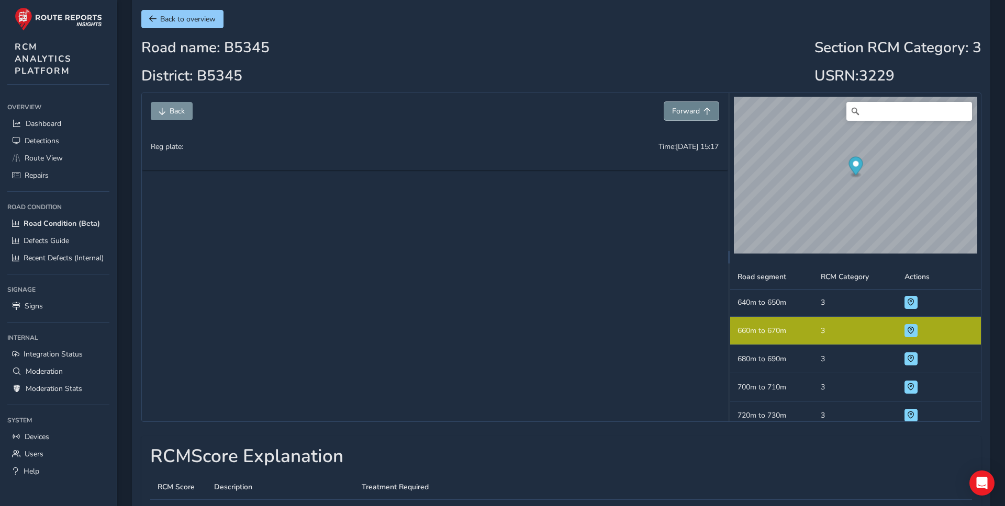
click at [689, 114] on span "Forward" at bounding box center [686, 111] width 28 height 10
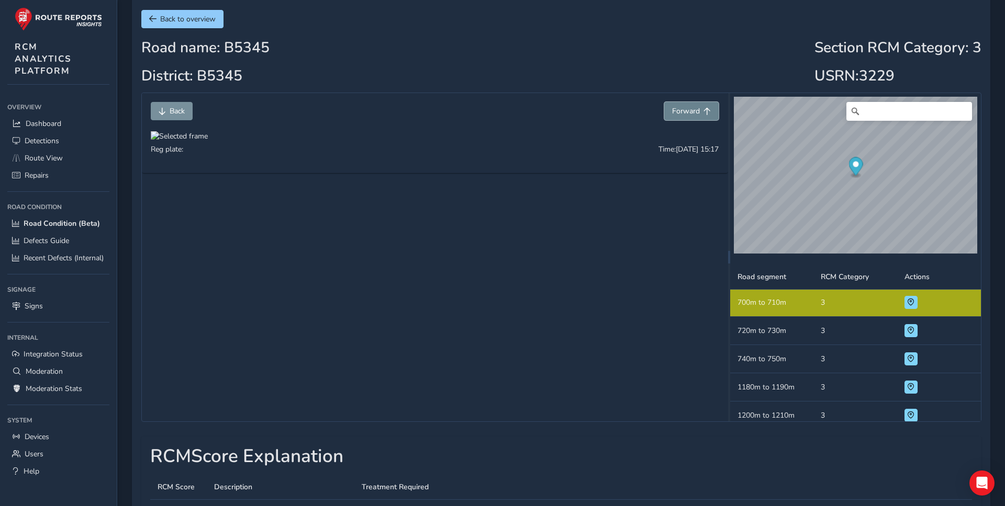
click at [689, 114] on span "Forward" at bounding box center [686, 111] width 28 height 10
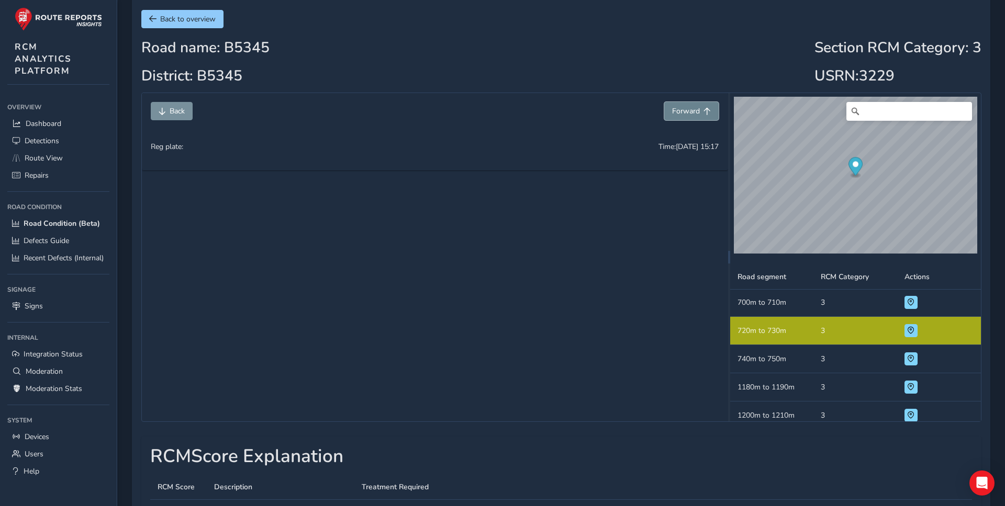
click at [689, 114] on span "Forward" at bounding box center [686, 111] width 28 height 10
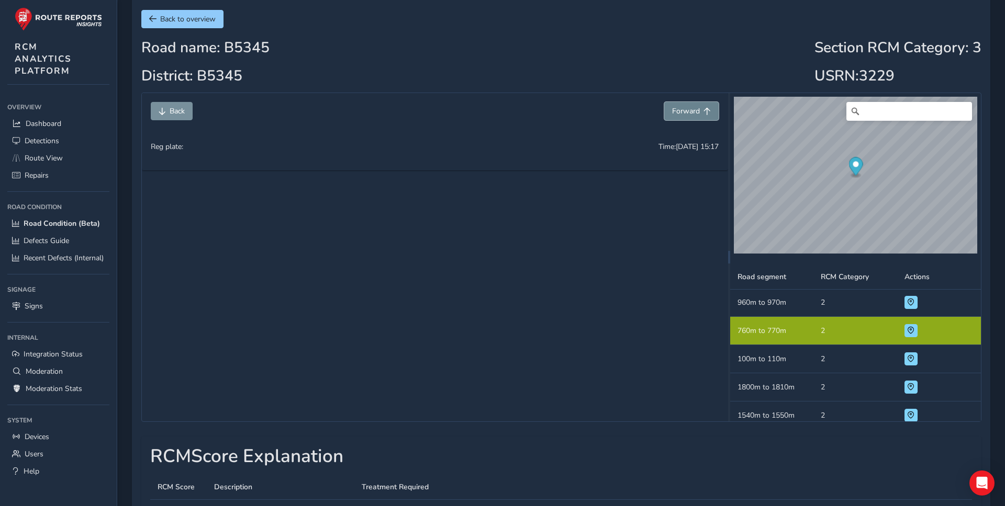
click at [689, 114] on span "Forward" at bounding box center [686, 111] width 28 height 10
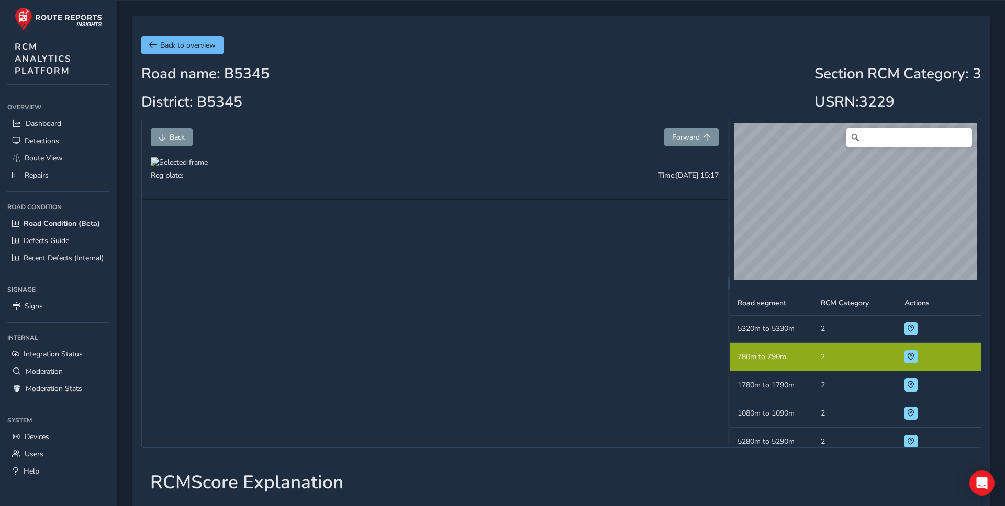
scroll to position [21, 0]
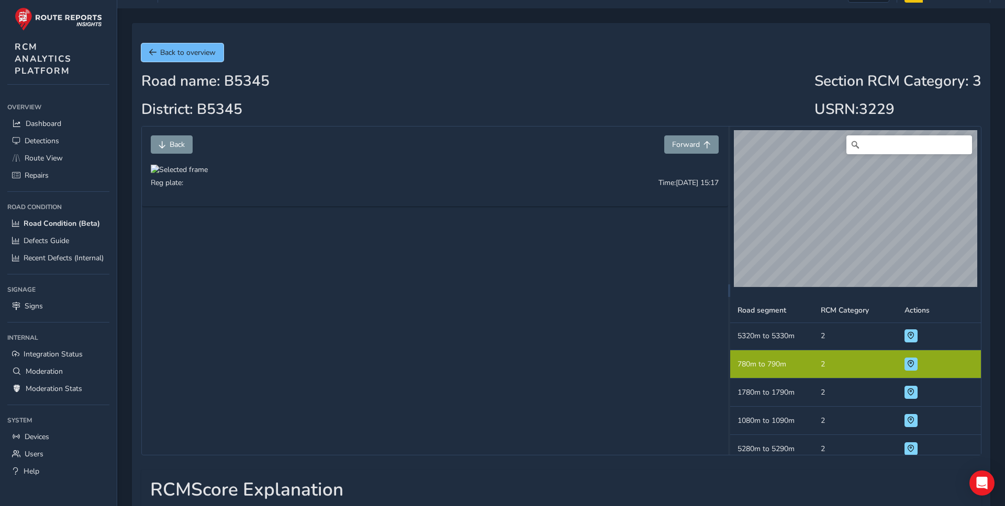
click at [198, 54] on span "Back to overview" at bounding box center [187, 53] width 55 height 10
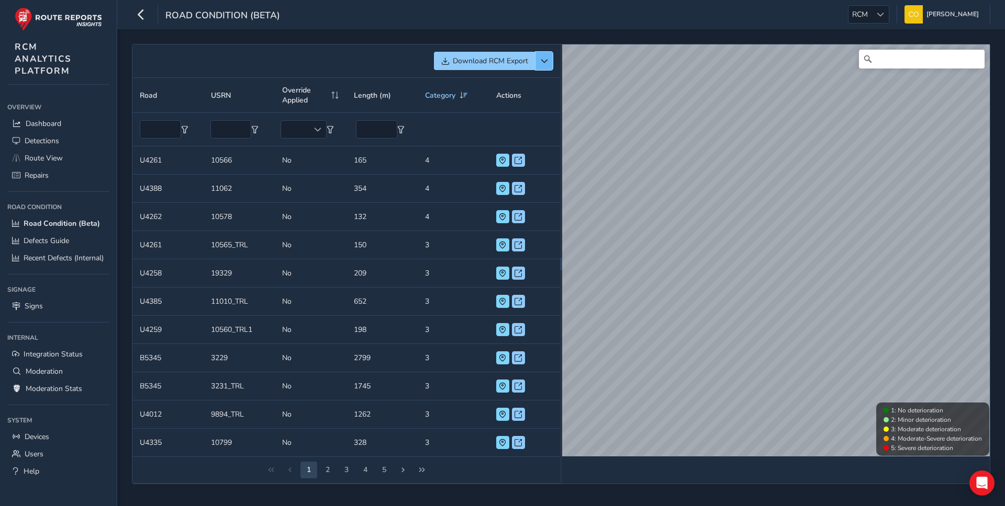
click at [543, 59] on span "button" at bounding box center [544, 61] width 7 height 7
click at [393, 65] on div "Download RCM Export" at bounding box center [346, 61] width 413 height 18
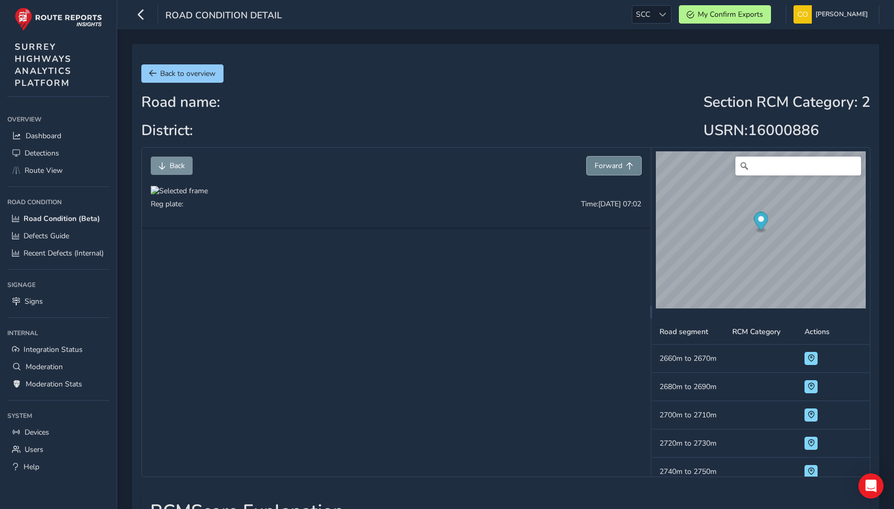
click at [596, 163] on span "Forward" at bounding box center [608, 166] width 28 height 10
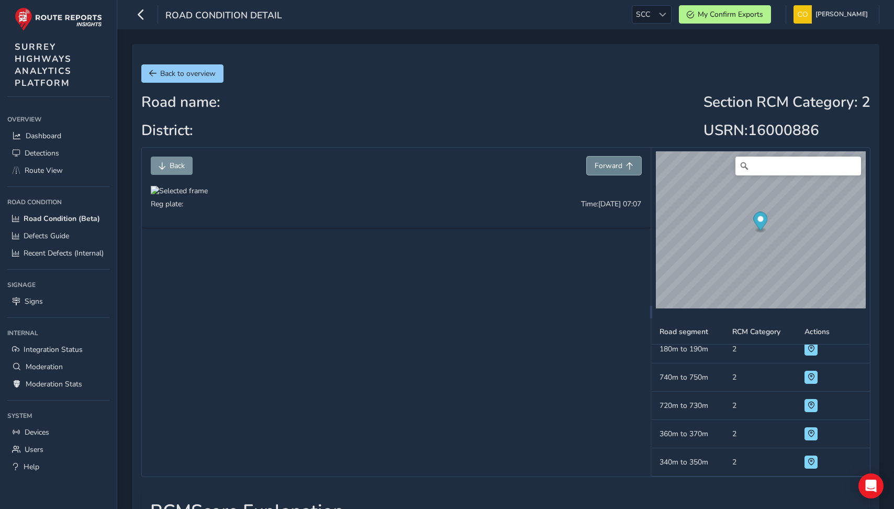
click at [596, 163] on span "Forward" at bounding box center [608, 166] width 28 height 10
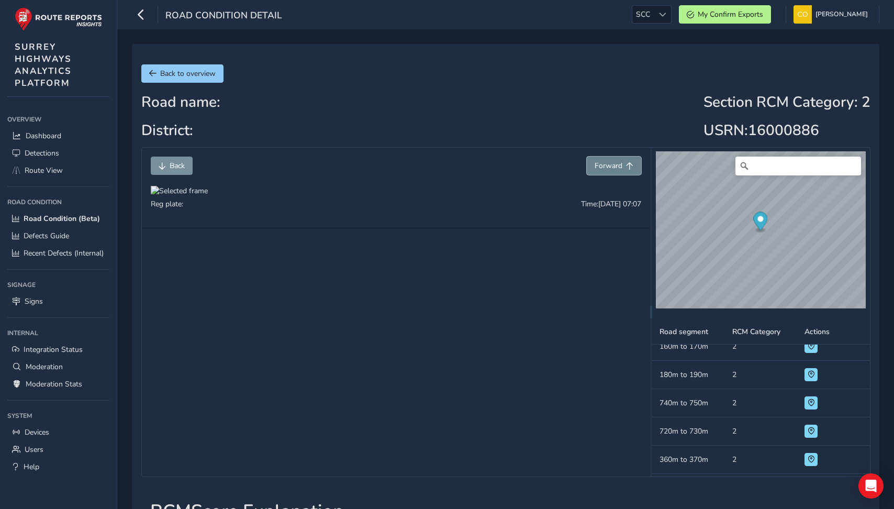
click at [596, 163] on span "Forward" at bounding box center [608, 166] width 28 height 10
click at [158, 72] on button "Back to overview" at bounding box center [182, 73] width 82 height 18
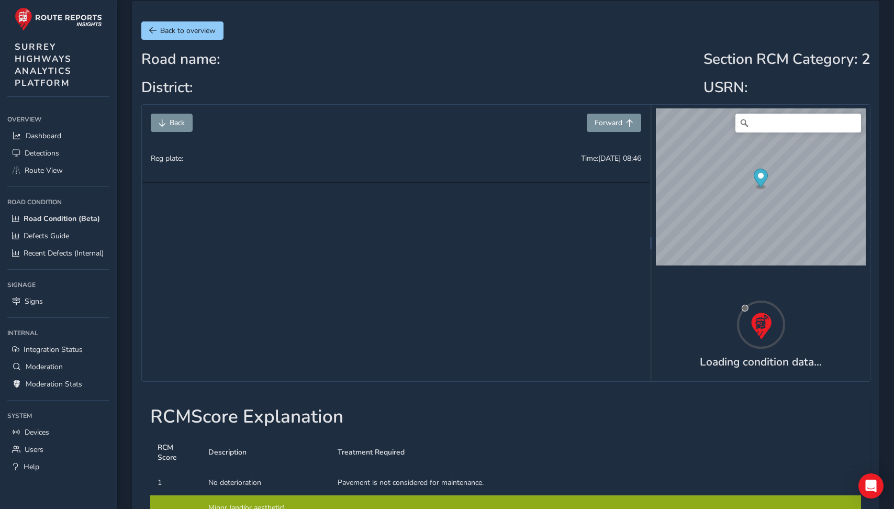
scroll to position [65, 0]
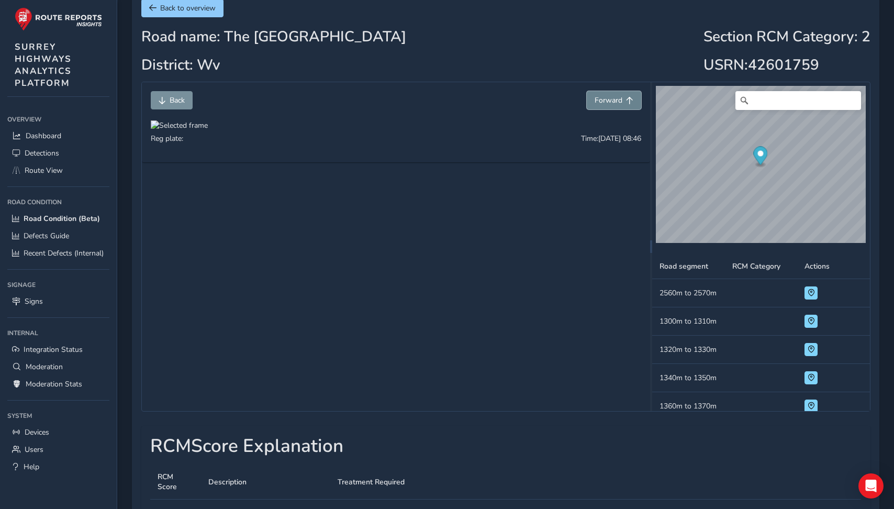
click at [596, 93] on button "Forward" at bounding box center [614, 100] width 54 height 18
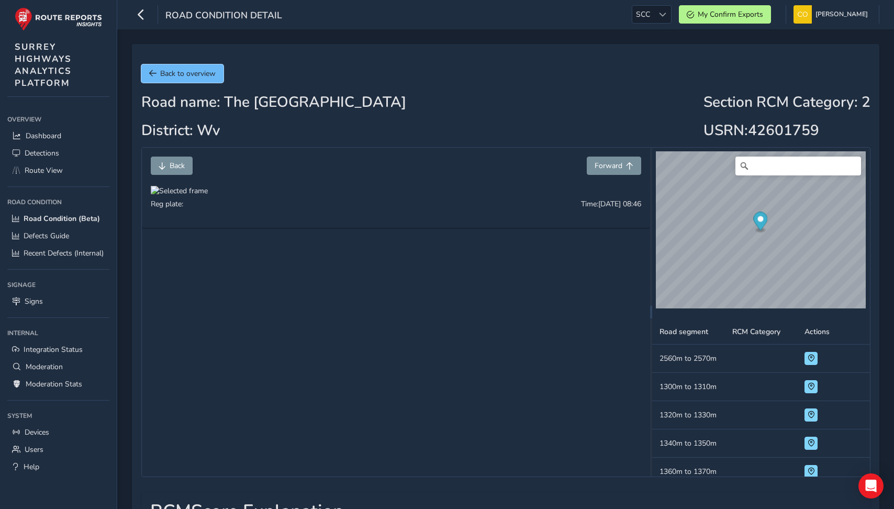
click at [181, 71] on span "Back to overview" at bounding box center [187, 74] width 55 height 10
click at [602, 165] on span "Forward" at bounding box center [608, 166] width 28 height 10
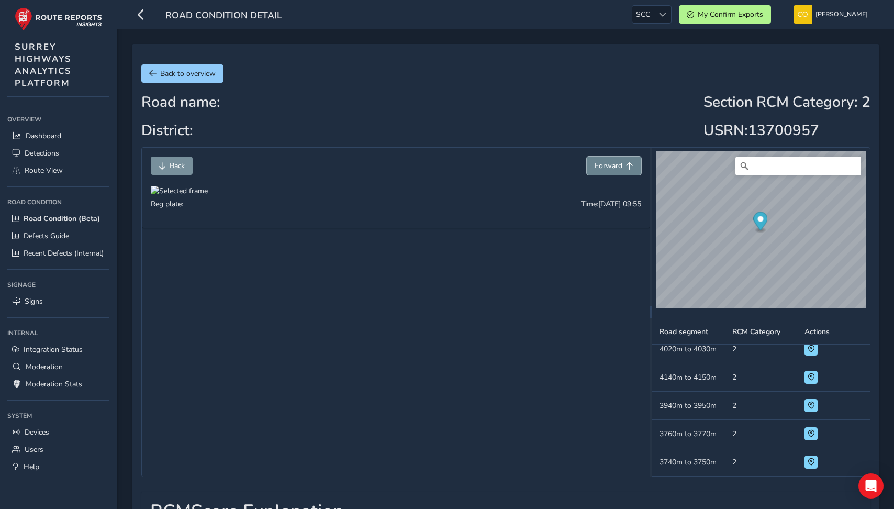
click at [602, 165] on span "Forward" at bounding box center [608, 166] width 28 height 10
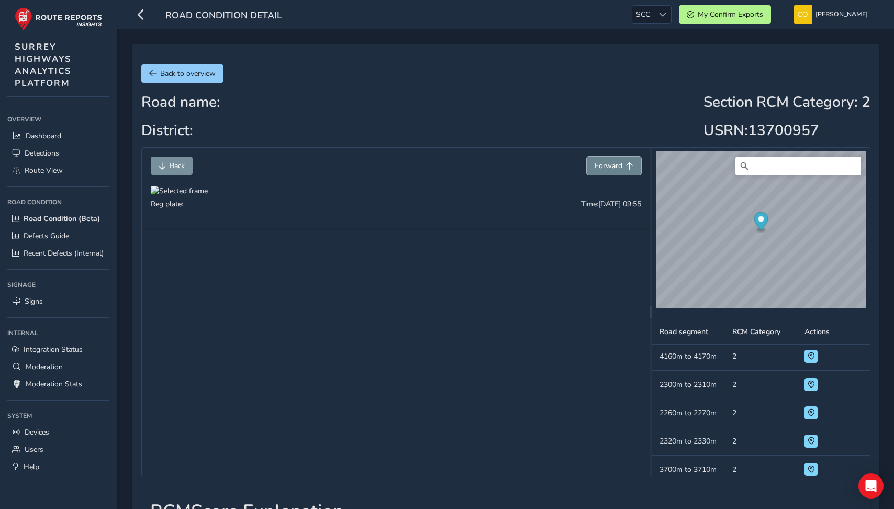
click at [602, 165] on span "Forward" at bounding box center [608, 166] width 28 height 10
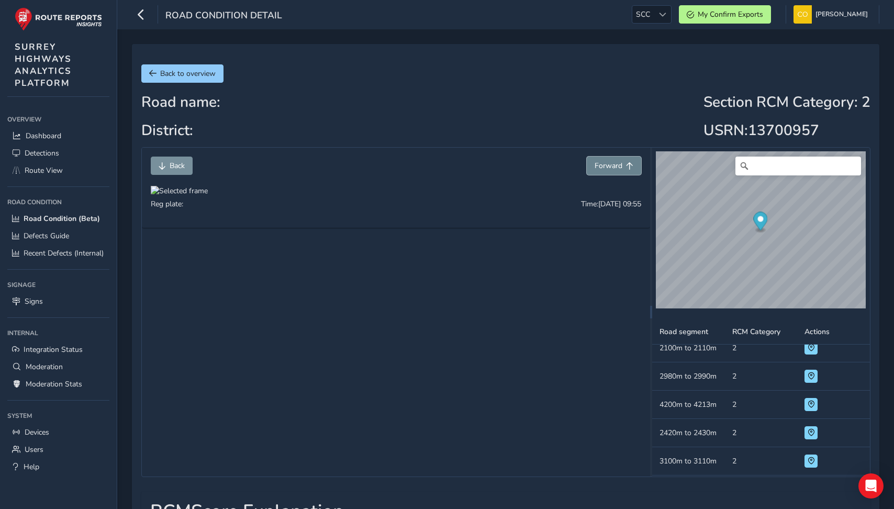
click at [602, 165] on span "Forward" at bounding box center [608, 166] width 28 height 10
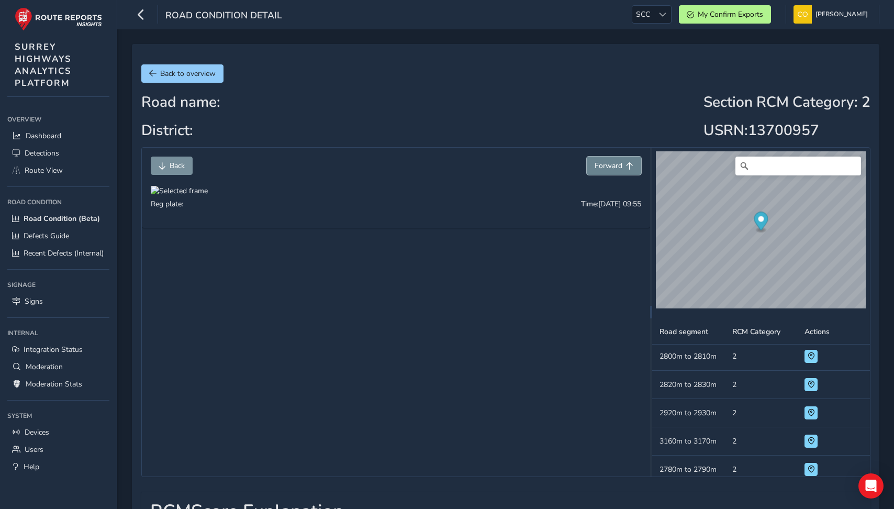
click at [602, 165] on span "Forward" at bounding box center [608, 166] width 28 height 10
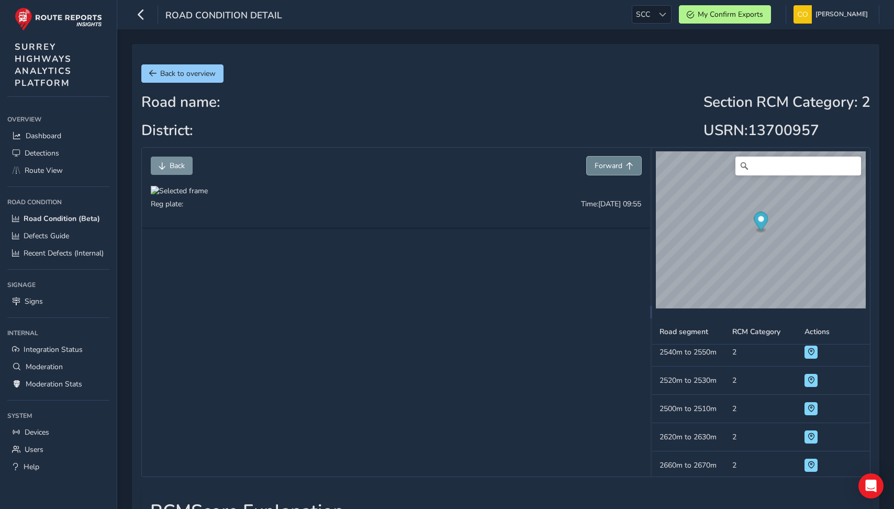
click at [602, 165] on span "Forward" at bounding box center [608, 166] width 28 height 10
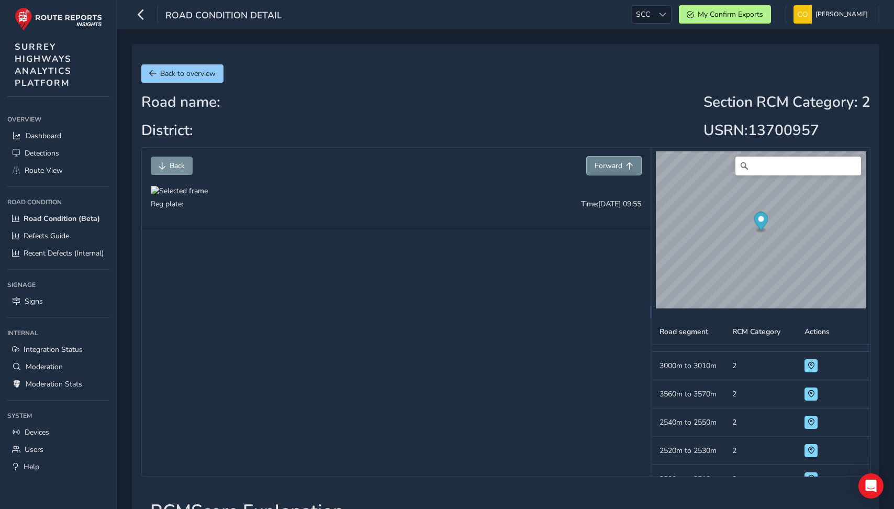
click at [602, 165] on span "Forward" at bounding box center [608, 166] width 28 height 10
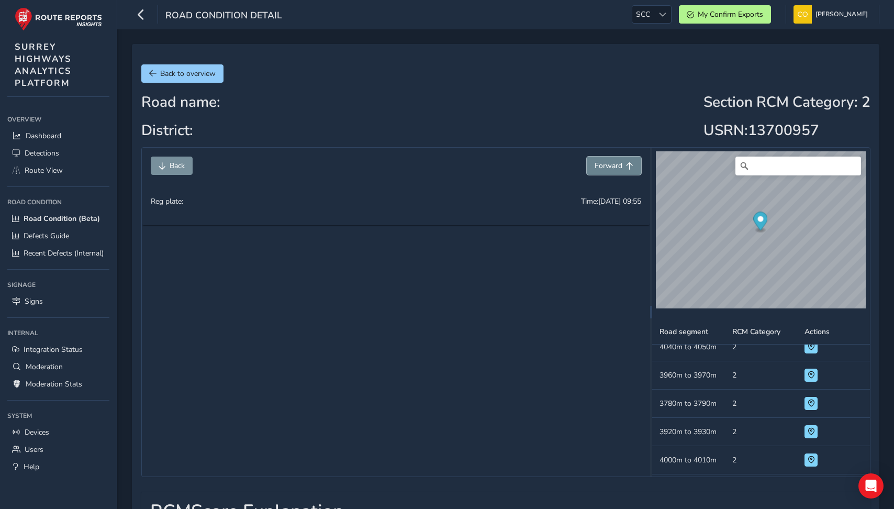
click at [602, 165] on span "Forward" at bounding box center [608, 166] width 28 height 10
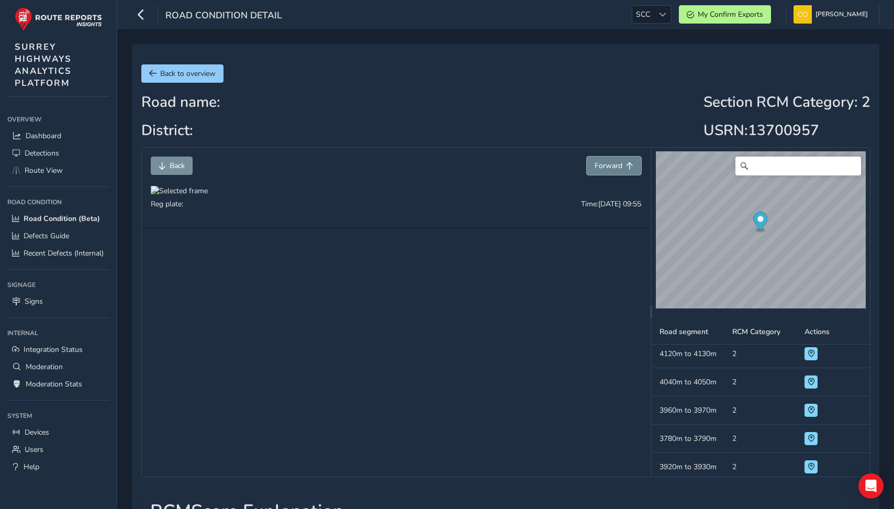
click at [602, 165] on span "Forward" at bounding box center [608, 166] width 28 height 10
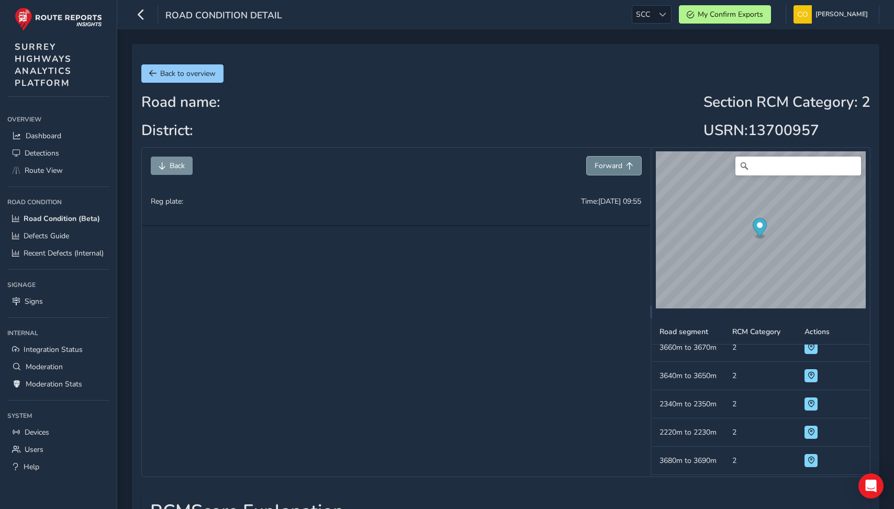
click at [602, 165] on span "Forward" at bounding box center [608, 166] width 28 height 10
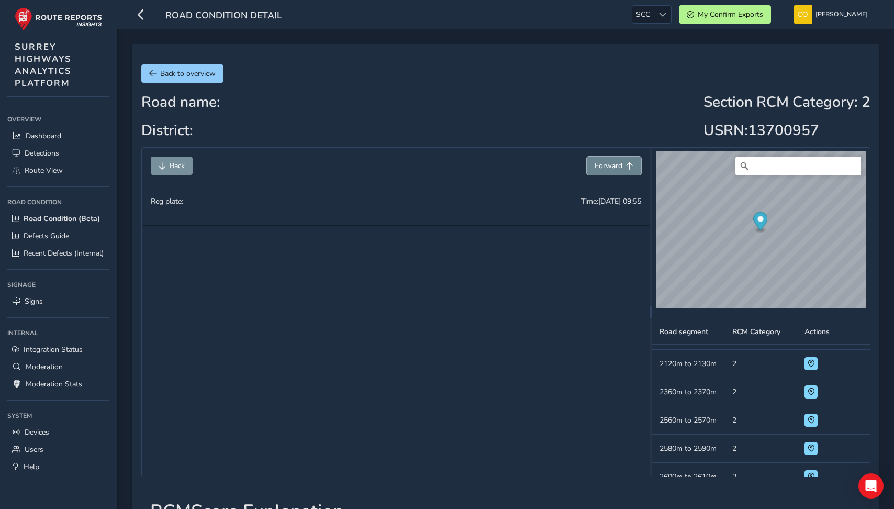
click at [602, 165] on span "Forward" at bounding box center [608, 166] width 28 height 10
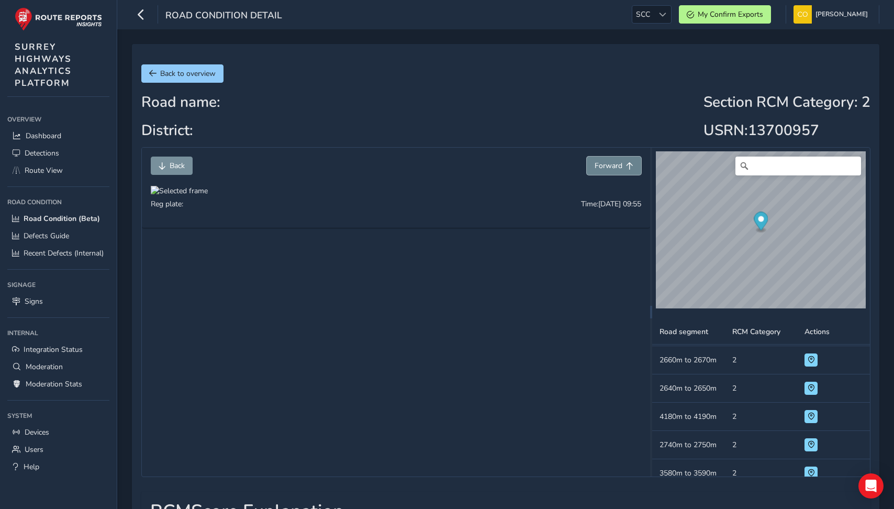
click at [602, 165] on span "Forward" at bounding box center [608, 166] width 28 height 10
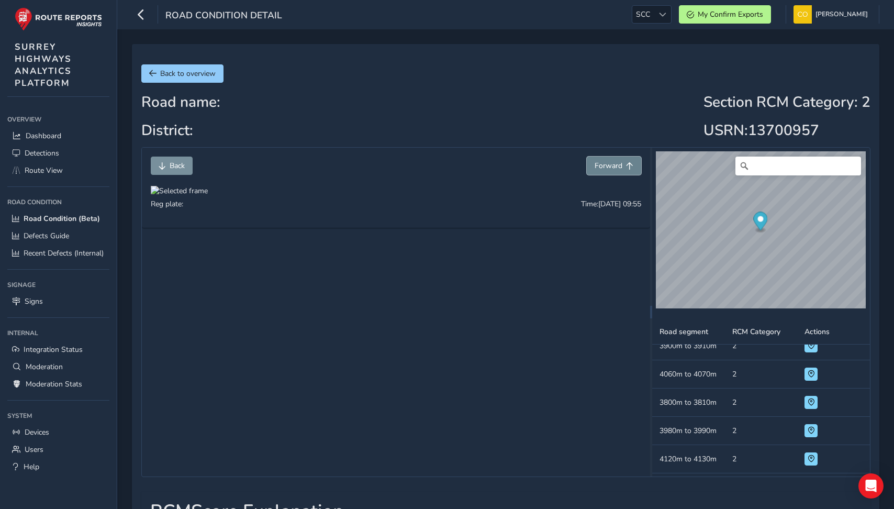
click at [602, 165] on span "Forward" at bounding box center [608, 166] width 28 height 10
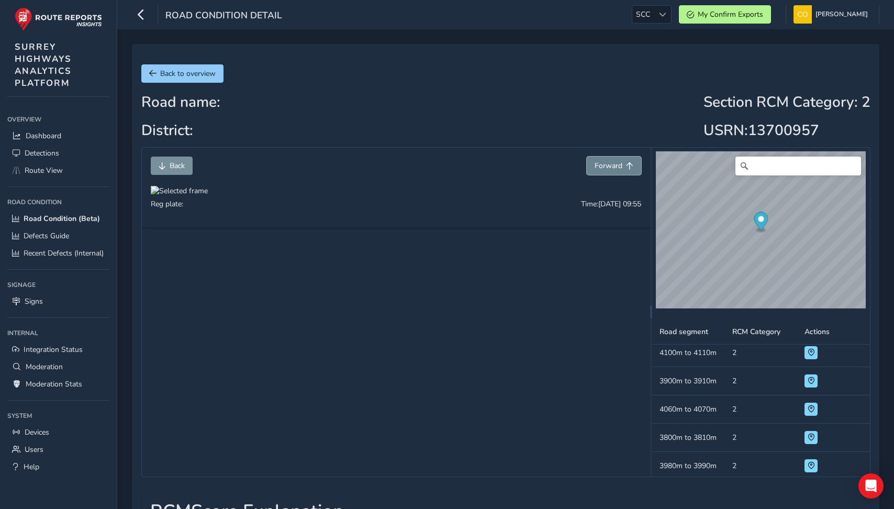
click at [602, 165] on span "Forward" at bounding box center [608, 166] width 28 height 10
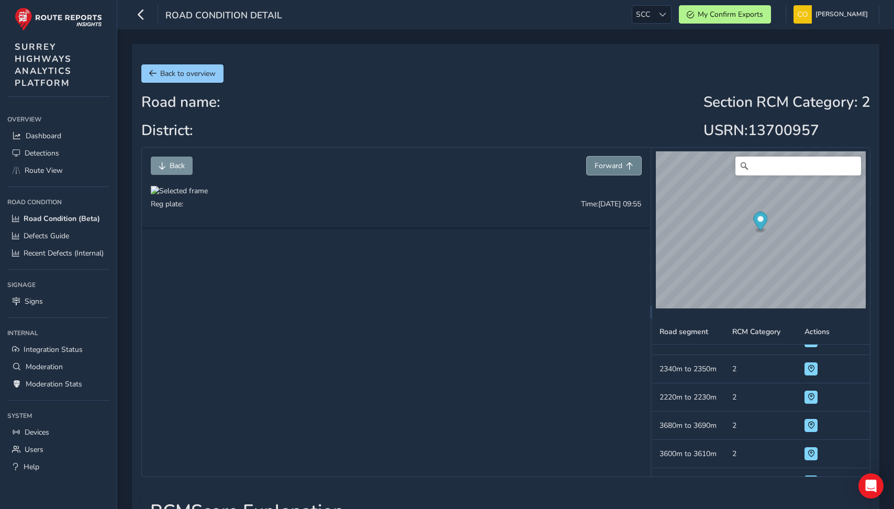
click at [602, 165] on span "Forward" at bounding box center [608, 166] width 28 height 10
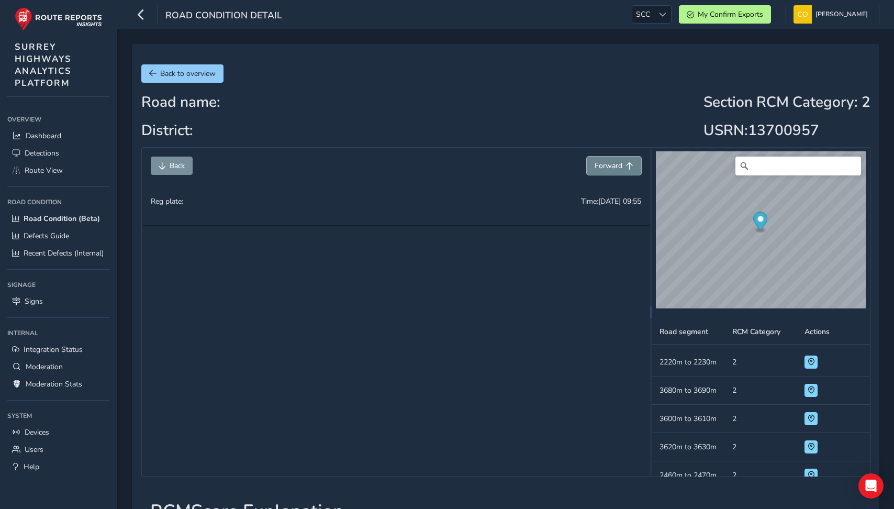
click at [602, 165] on span "Forward" at bounding box center [608, 166] width 28 height 10
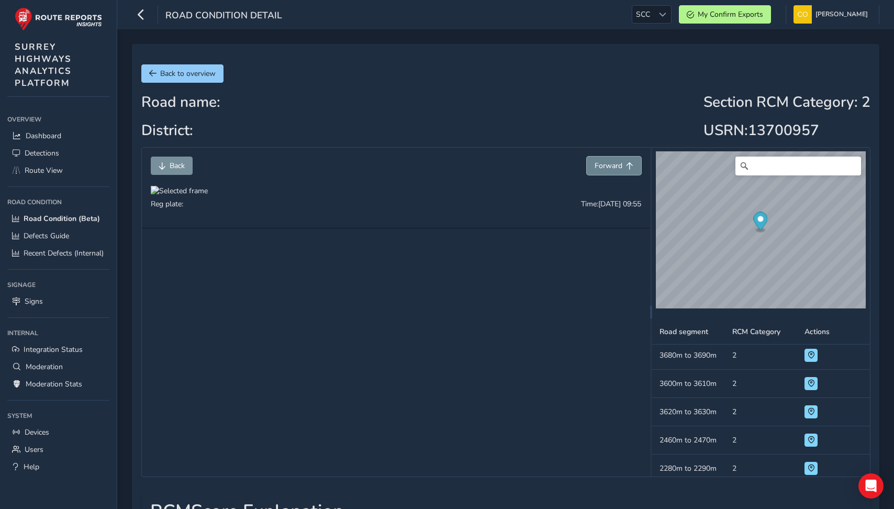
click at [602, 165] on span "Forward" at bounding box center [608, 166] width 28 height 10
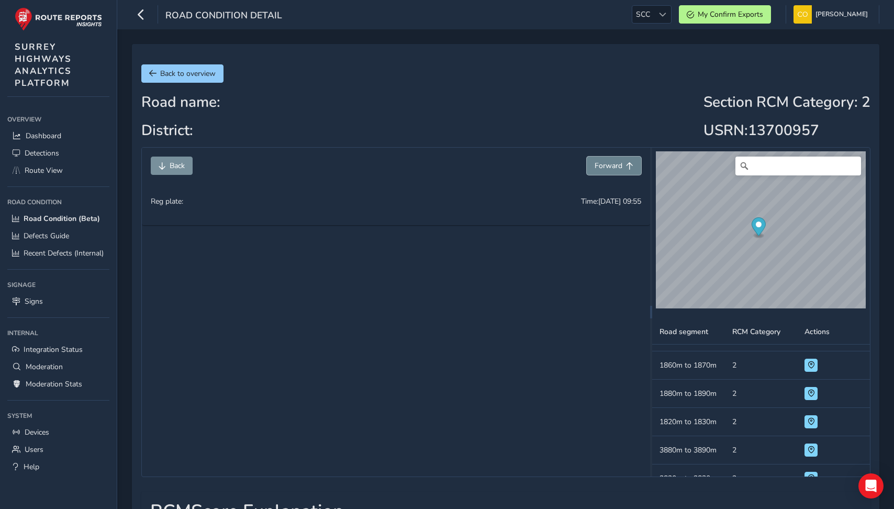
click at [602, 165] on span "Forward" at bounding box center [608, 166] width 28 height 10
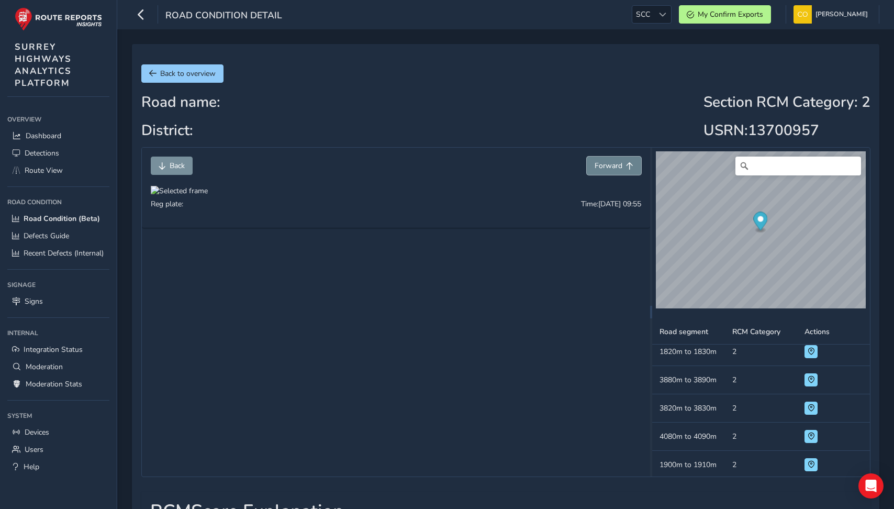
click at [602, 165] on span "Forward" at bounding box center [608, 166] width 28 height 10
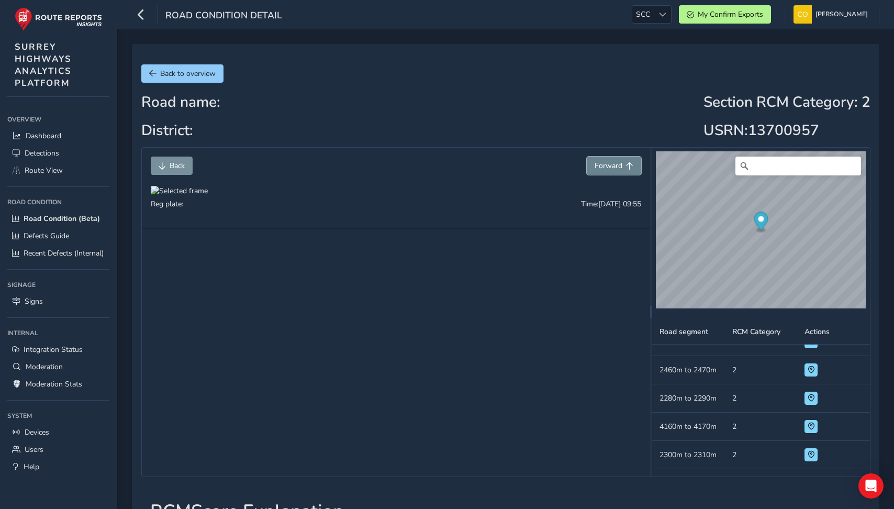
click at [602, 165] on span "Forward" at bounding box center [608, 166] width 28 height 10
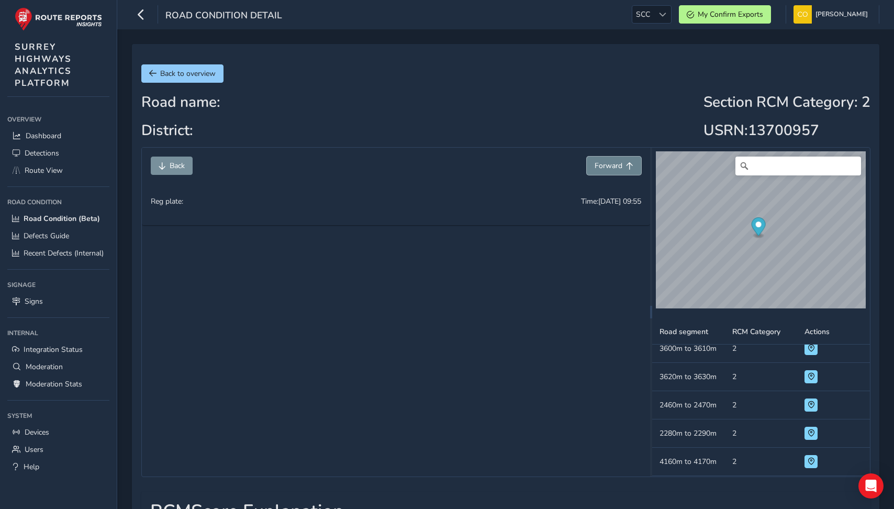
click at [602, 165] on span "Forward" at bounding box center [608, 166] width 28 height 10
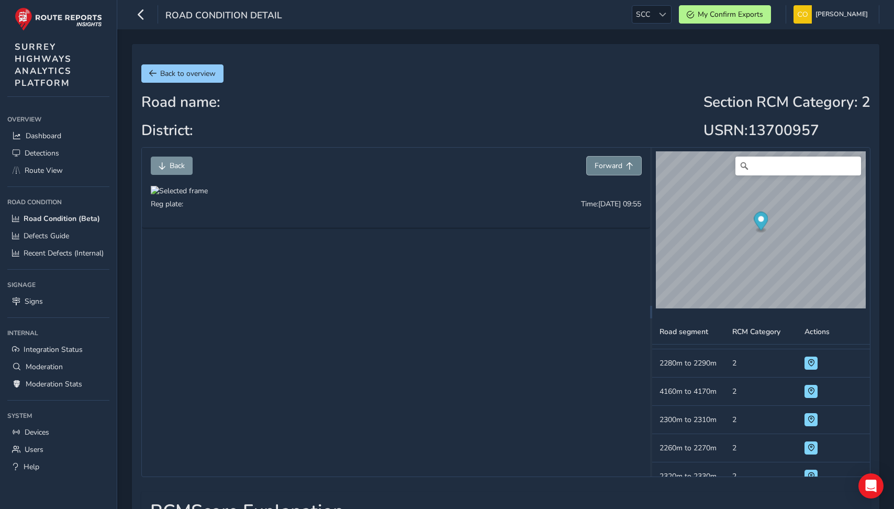
click at [602, 165] on span "Forward" at bounding box center [608, 166] width 28 height 10
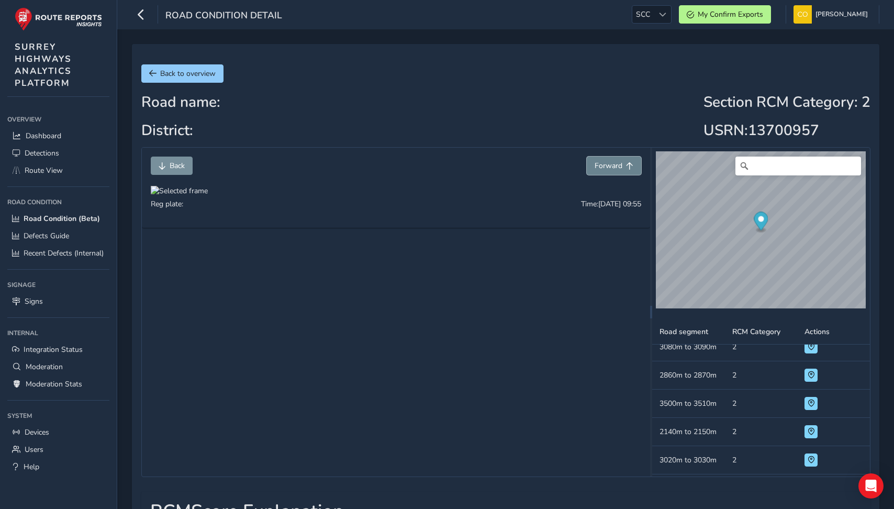
click at [602, 165] on span "Forward" at bounding box center [608, 166] width 28 height 10
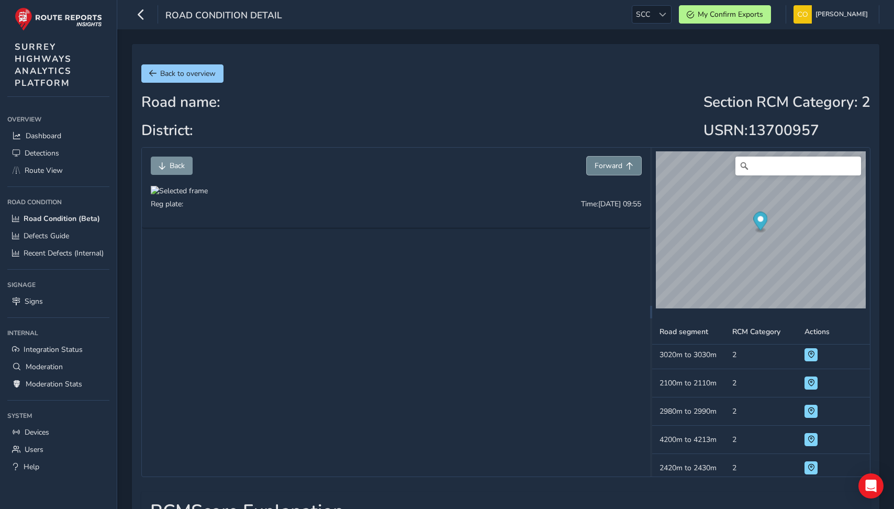
click at [602, 165] on span "Forward" at bounding box center [608, 166] width 28 height 10
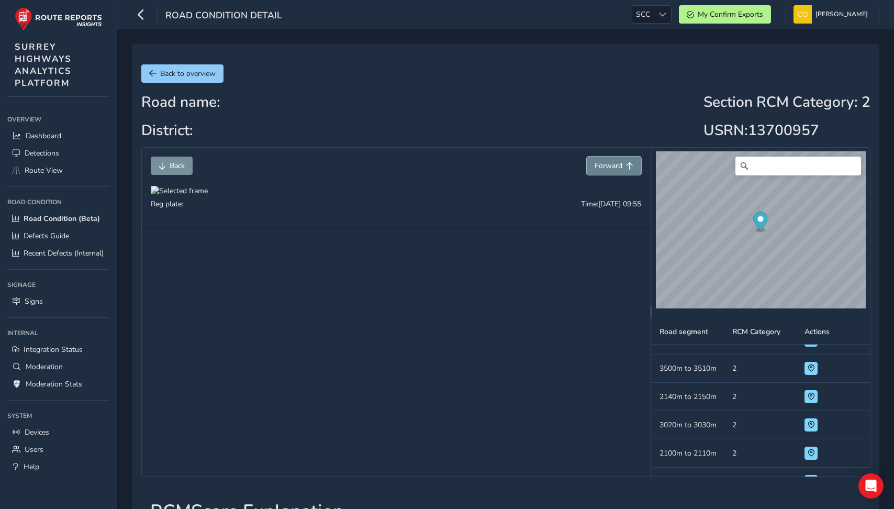
click at [602, 165] on span "Forward" at bounding box center [608, 166] width 28 height 10
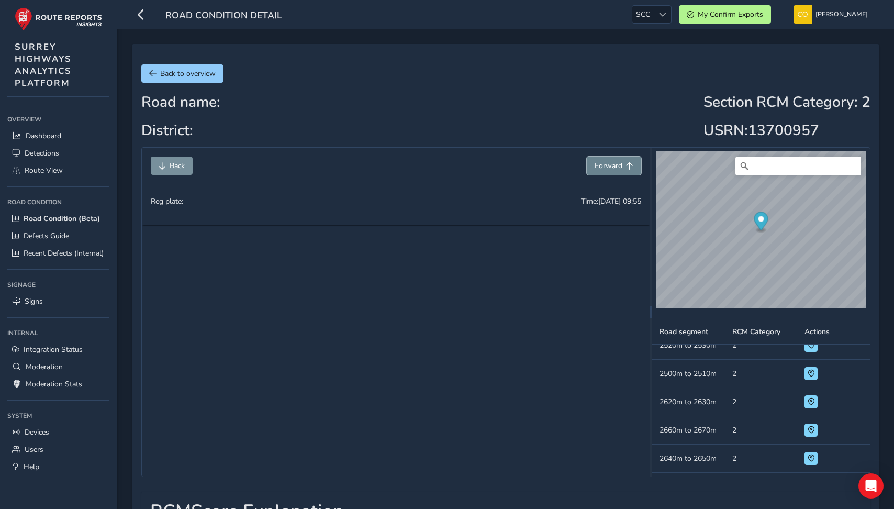
click at [602, 165] on span "Forward" at bounding box center [608, 166] width 28 height 10
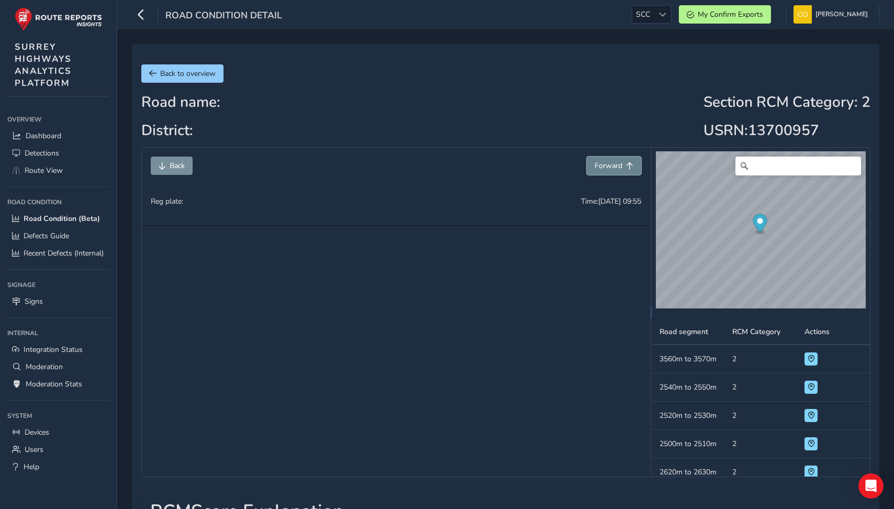
click at [602, 165] on span "Forward" at bounding box center [608, 166] width 28 height 10
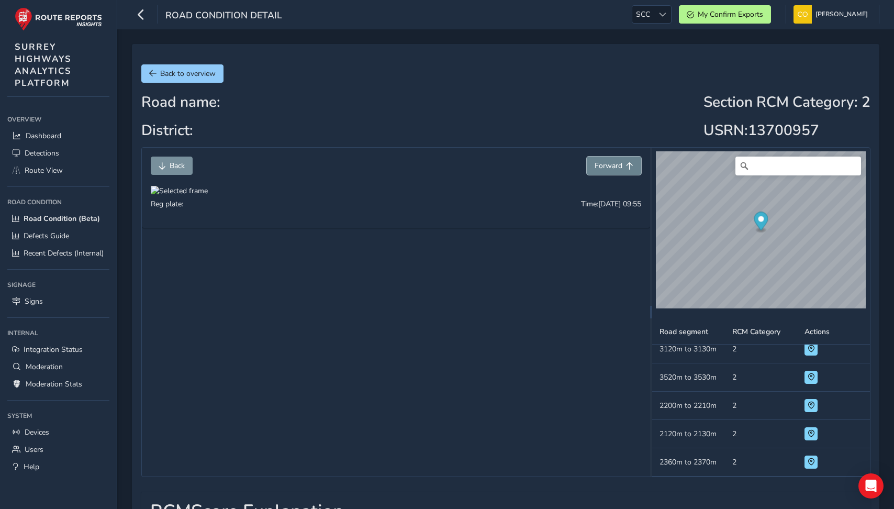
click at [602, 165] on span "Forward" at bounding box center [608, 166] width 28 height 10
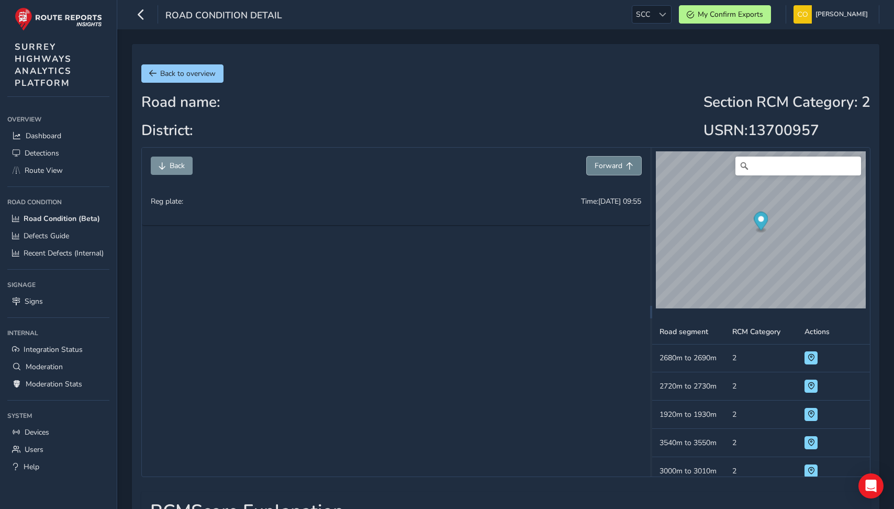
click at [602, 165] on span "Forward" at bounding box center [608, 166] width 28 height 10
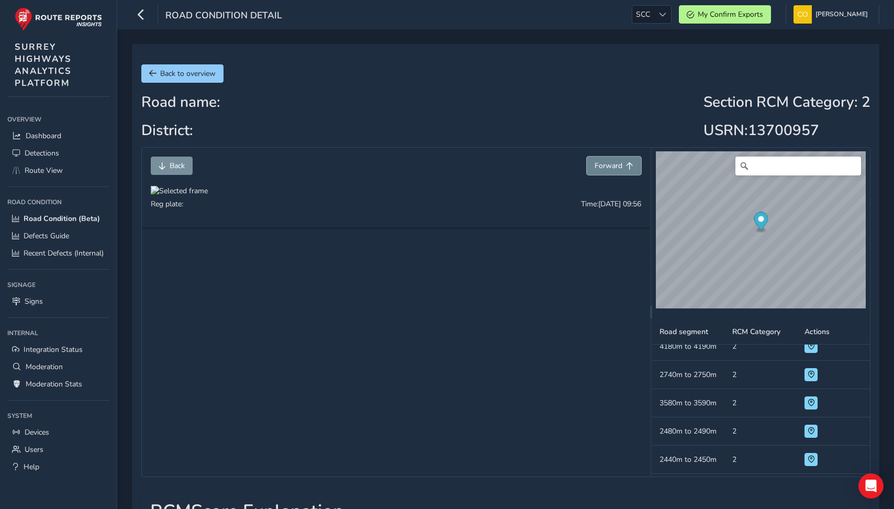
click at [602, 165] on span "Forward" at bounding box center [608, 166] width 28 height 10
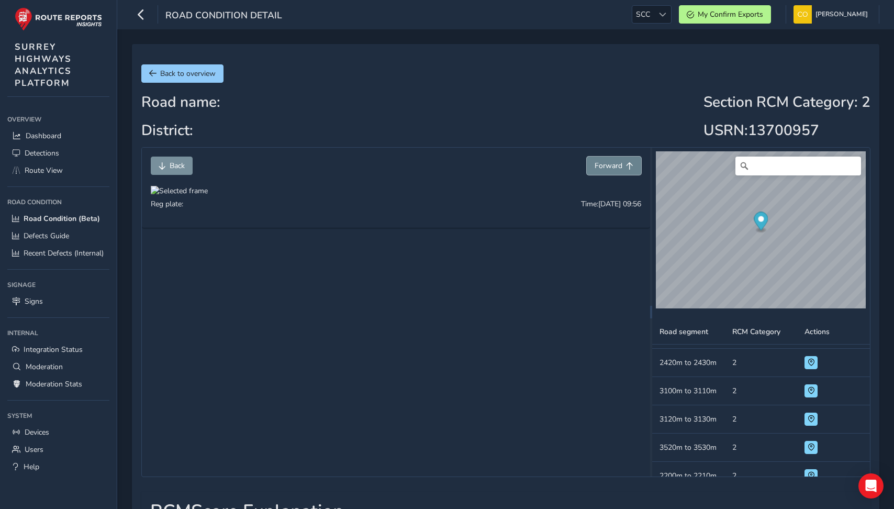
click at [602, 165] on span "Forward" at bounding box center [608, 166] width 28 height 10
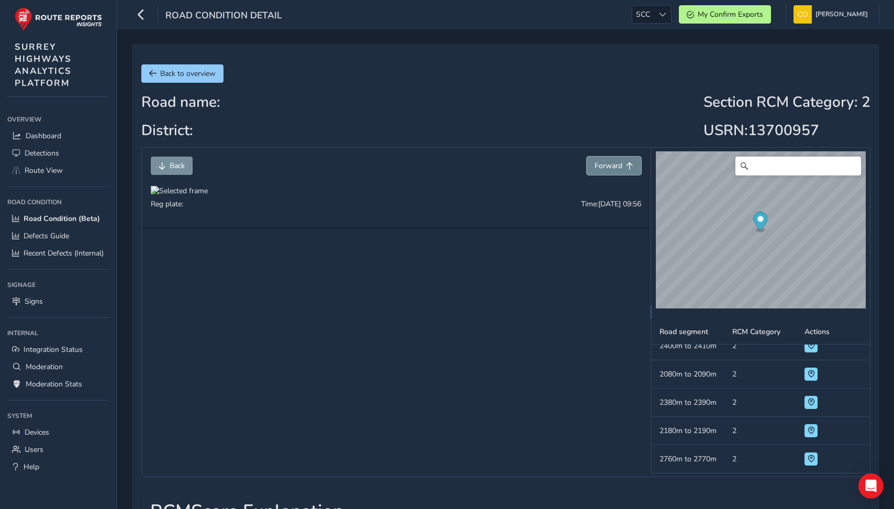
click at [602, 165] on span "Forward" at bounding box center [608, 166] width 28 height 10
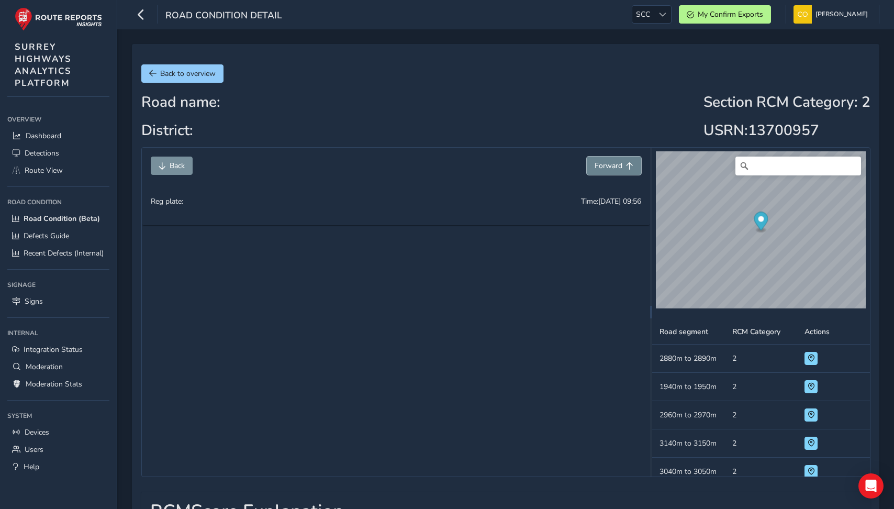
click at [602, 165] on span "Forward" at bounding box center [608, 166] width 28 height 10
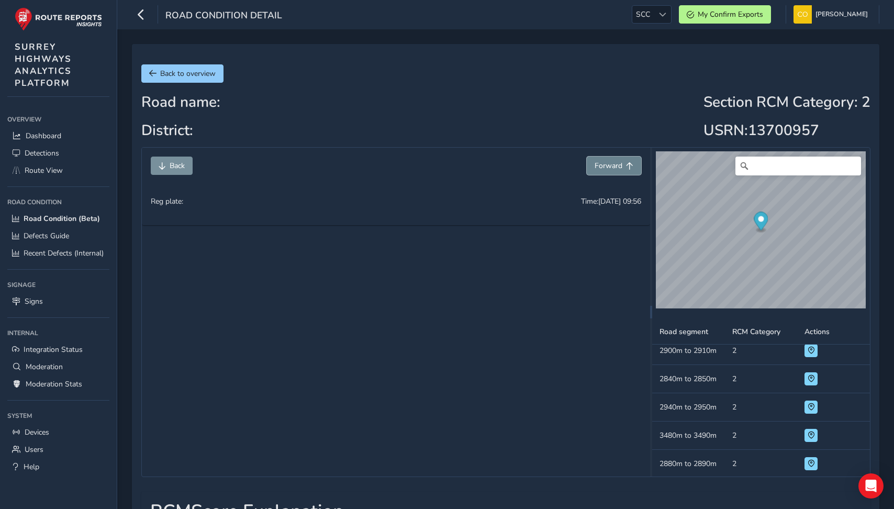
click at [602, 165] on span "Forward" at bounding box center [608, 166] width 28 height 10
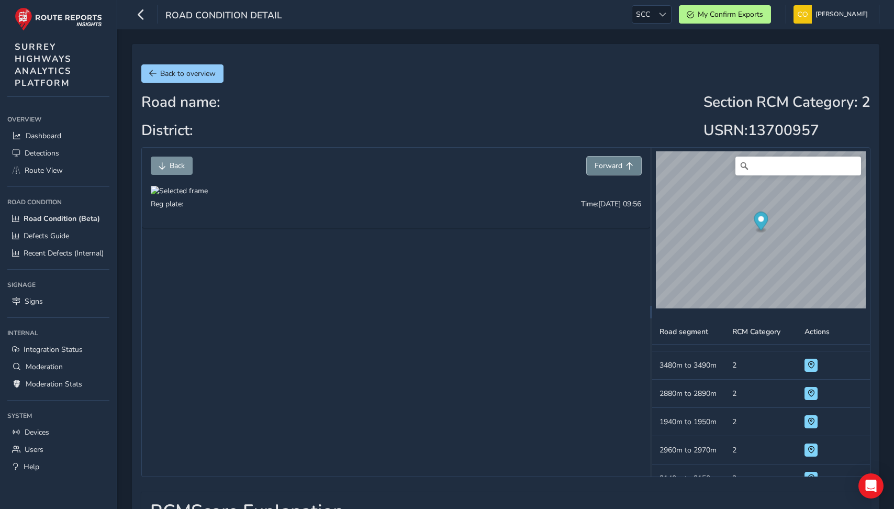
click at [602, 165] on span "Forward" at bounding box center [608, 166] width 28 height 10
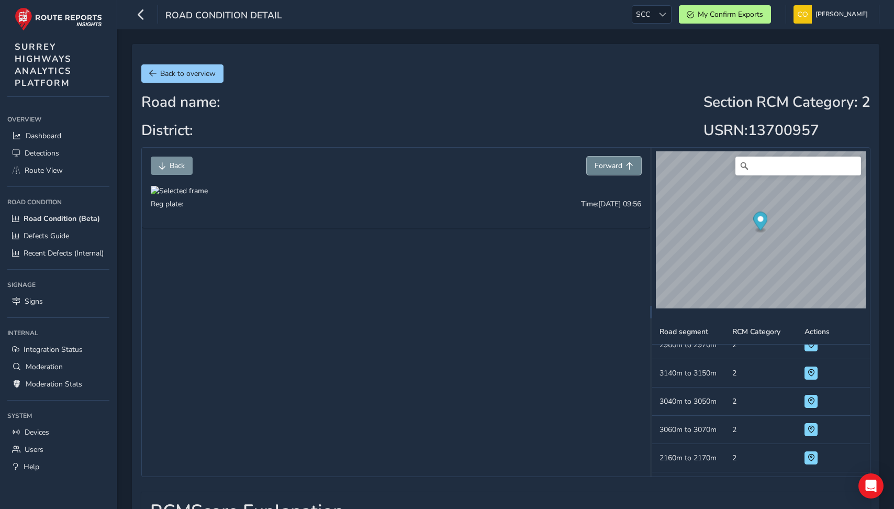
click at [602, 165] on span "Forward" at bounding box center [608, 166] width 28 height 10
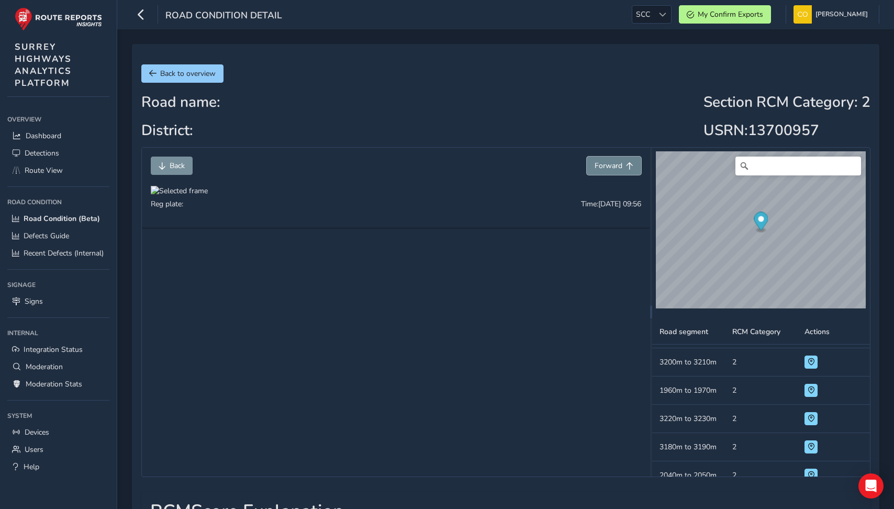
click at [602, 165] on span "Forward" at bounding box center [608, 166] width 28 height 10
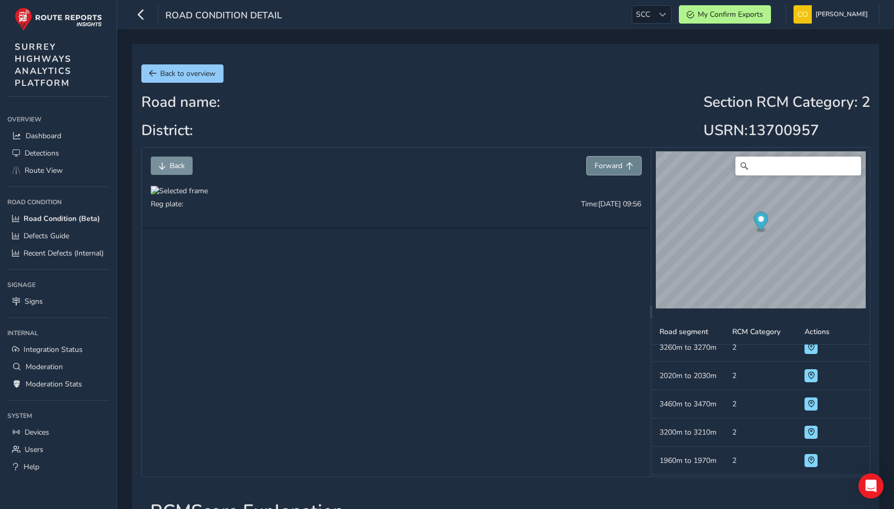
click at [602, 165] on span "Forward" at bounding box center [608, 166] width 28 height 10
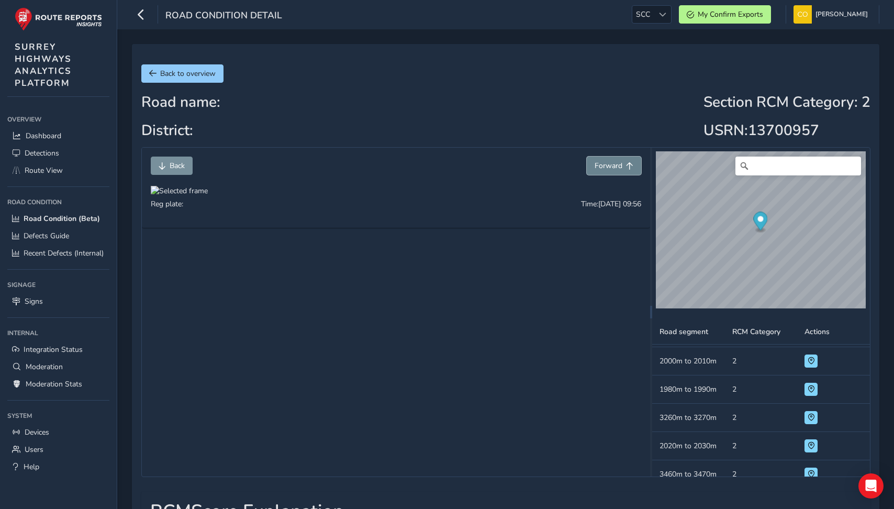
click at [603, 170] on span "Forward" at bounding box center [608, 166] width 28 height 10
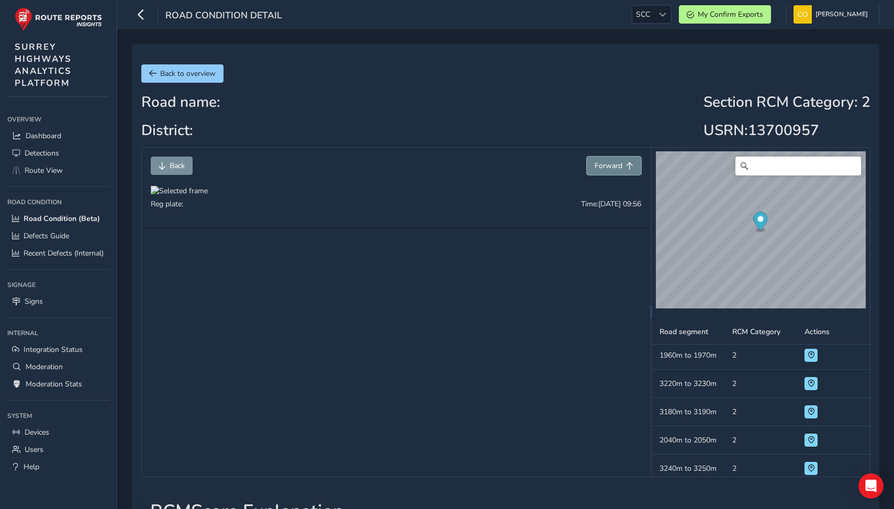
click at [603, 170] on span "Forward" at bounding box center [608, 166] width 28 height 10
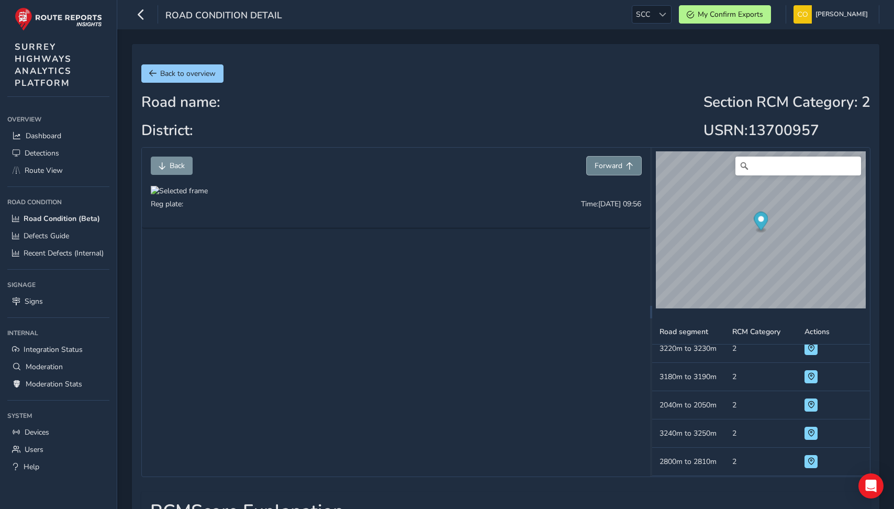
click at [603, 170] on span "Forward" at bounding box center [608, 166] width 28 height 10
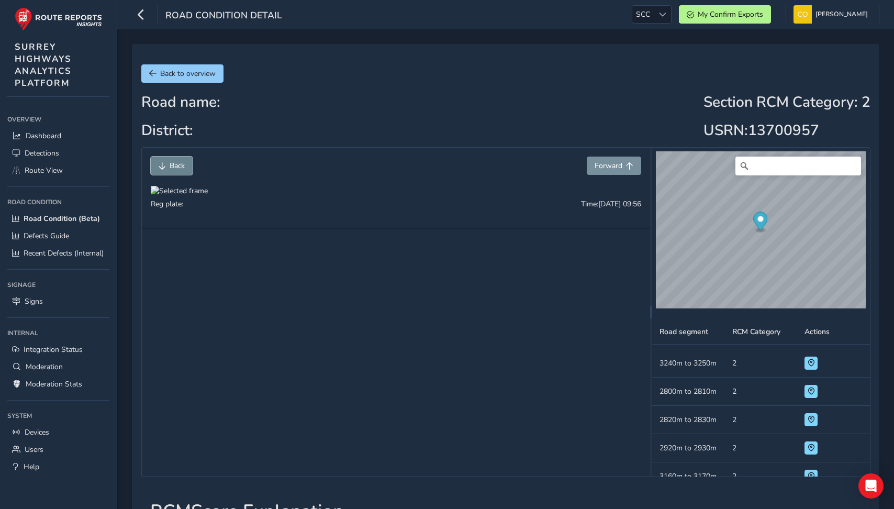
click at [184, 165] on span "Back" at bounding box center [177, 166] width 15 height 10
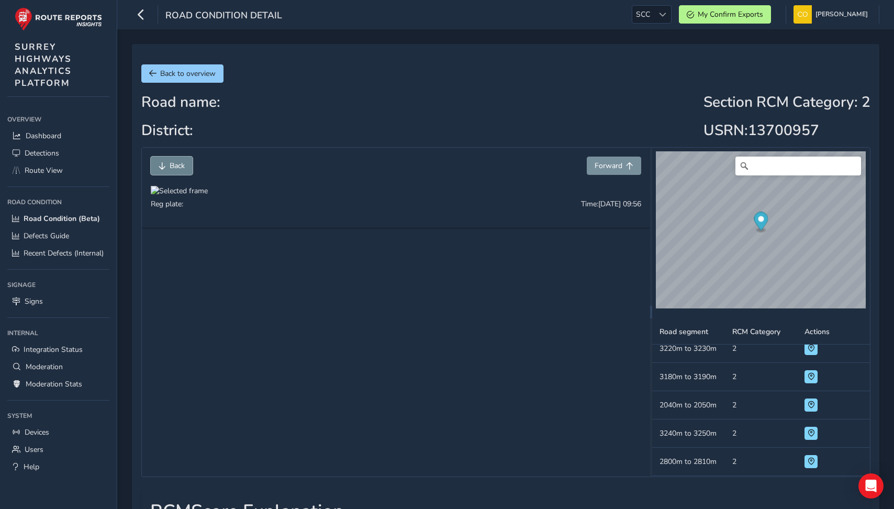
click at [184, 165] on span "Back" at bounding box center [177, 166] width 15 height 10
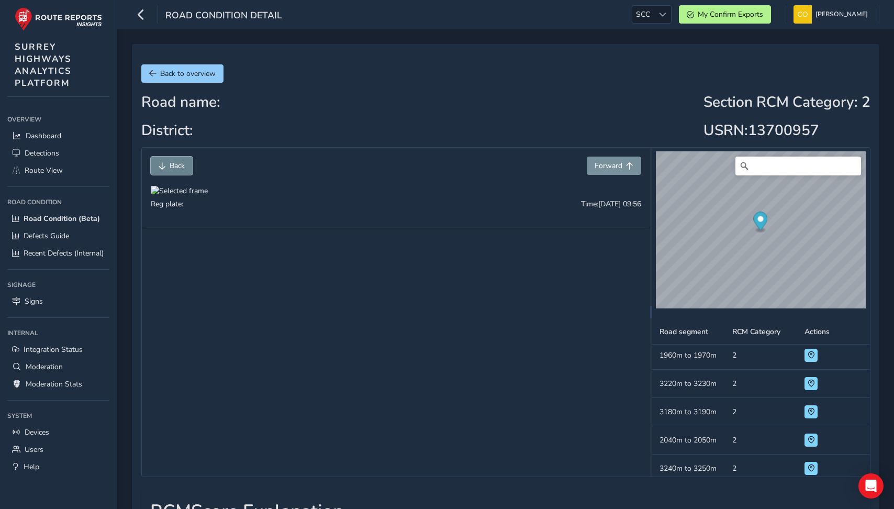
click at [184, 165] on span "Back" at bounding box center [177, 166] width 15 height 10
